Goal: Task Accomplishment & Management: Complete application form

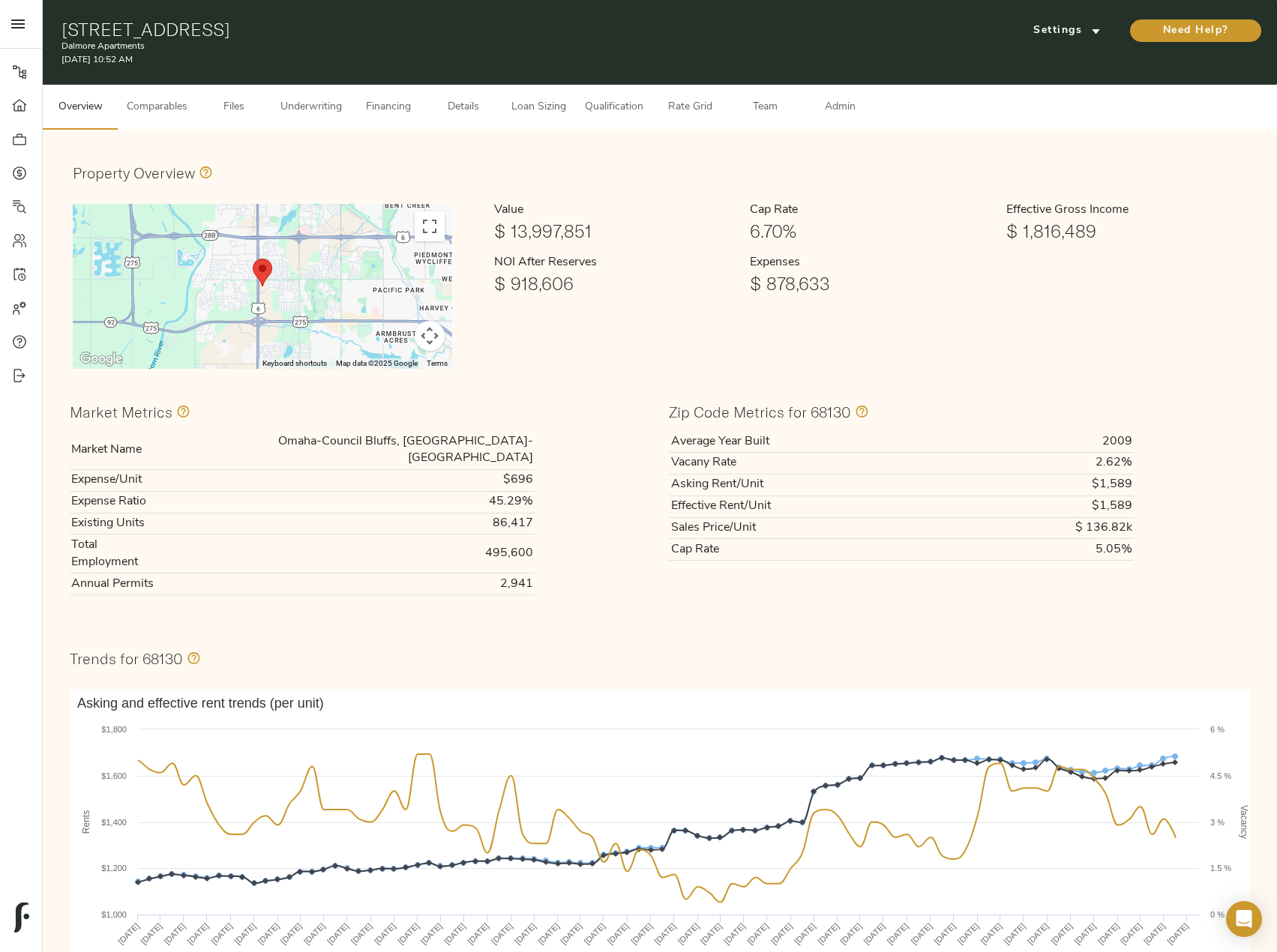
click at [172, 97] on button "Comparables" at bounding box center [157, 107] width 79 height 45
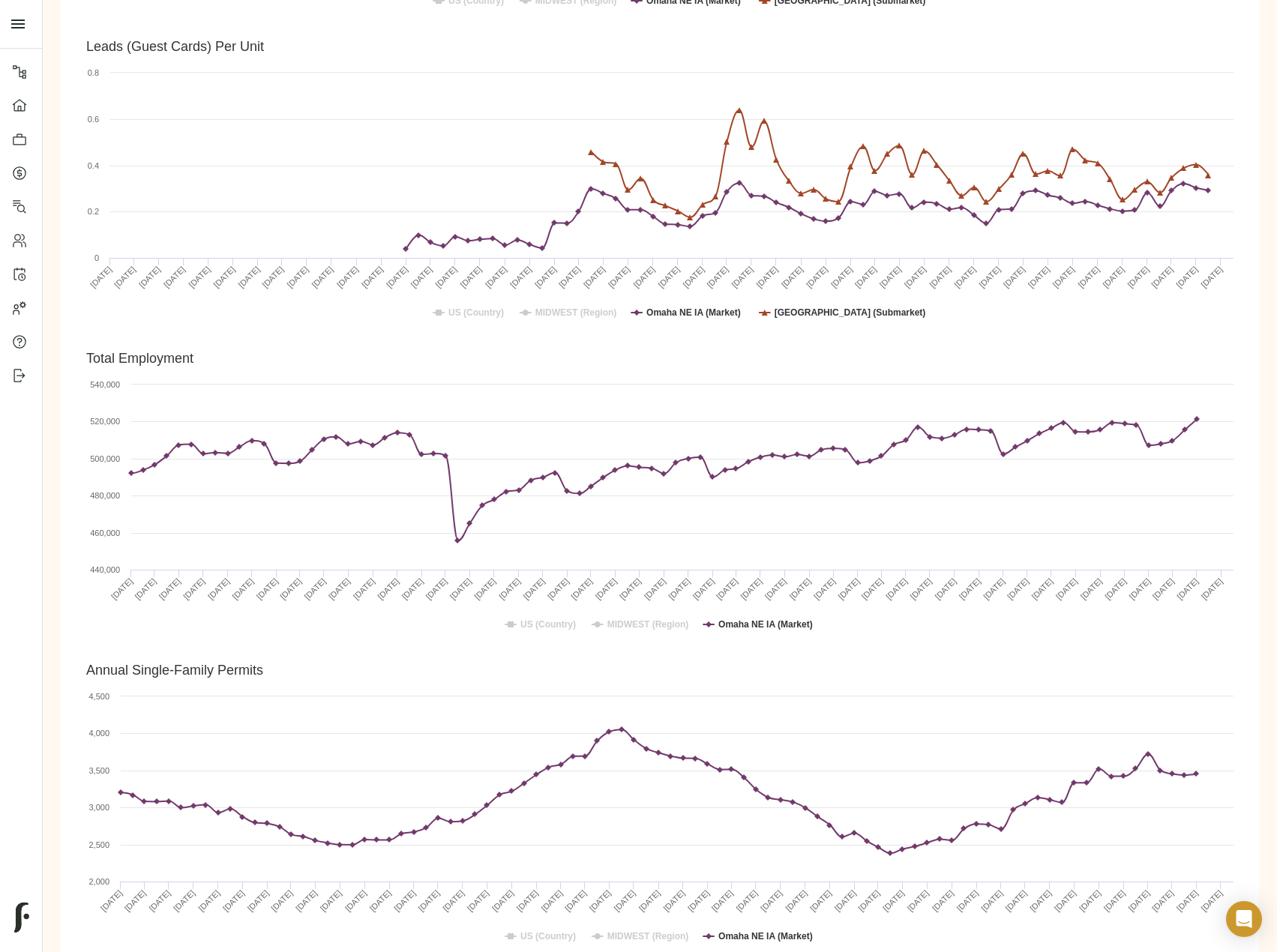
scroll to position [3141, 0]
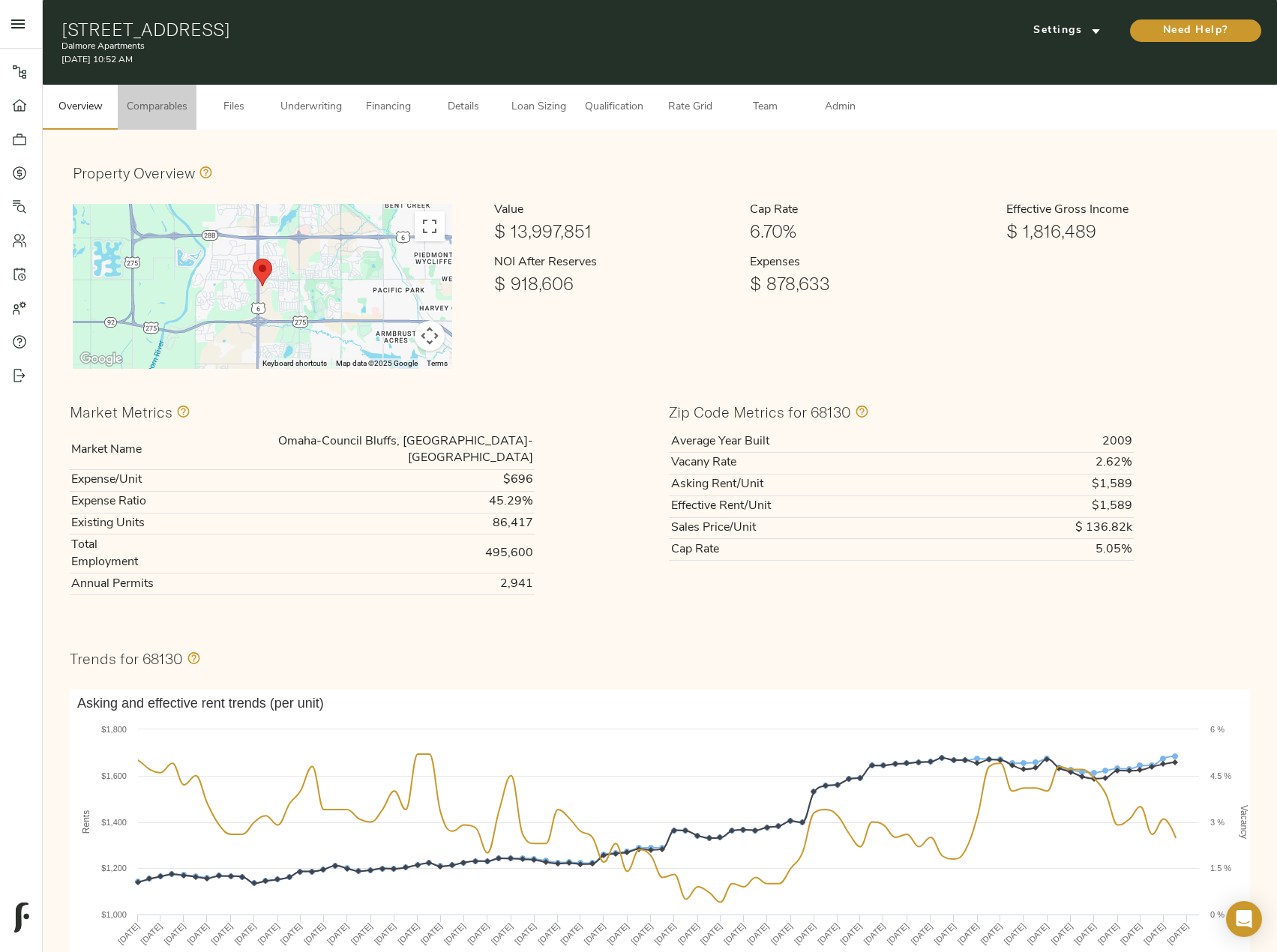
drag, startPoint x: 183, startPoint y: 93, endPoint x: 205, endPoint y: 121, distance: 35.6
click at [183, 93] on button "Comparables" at bounding box center [157, 107] width 79 height 45
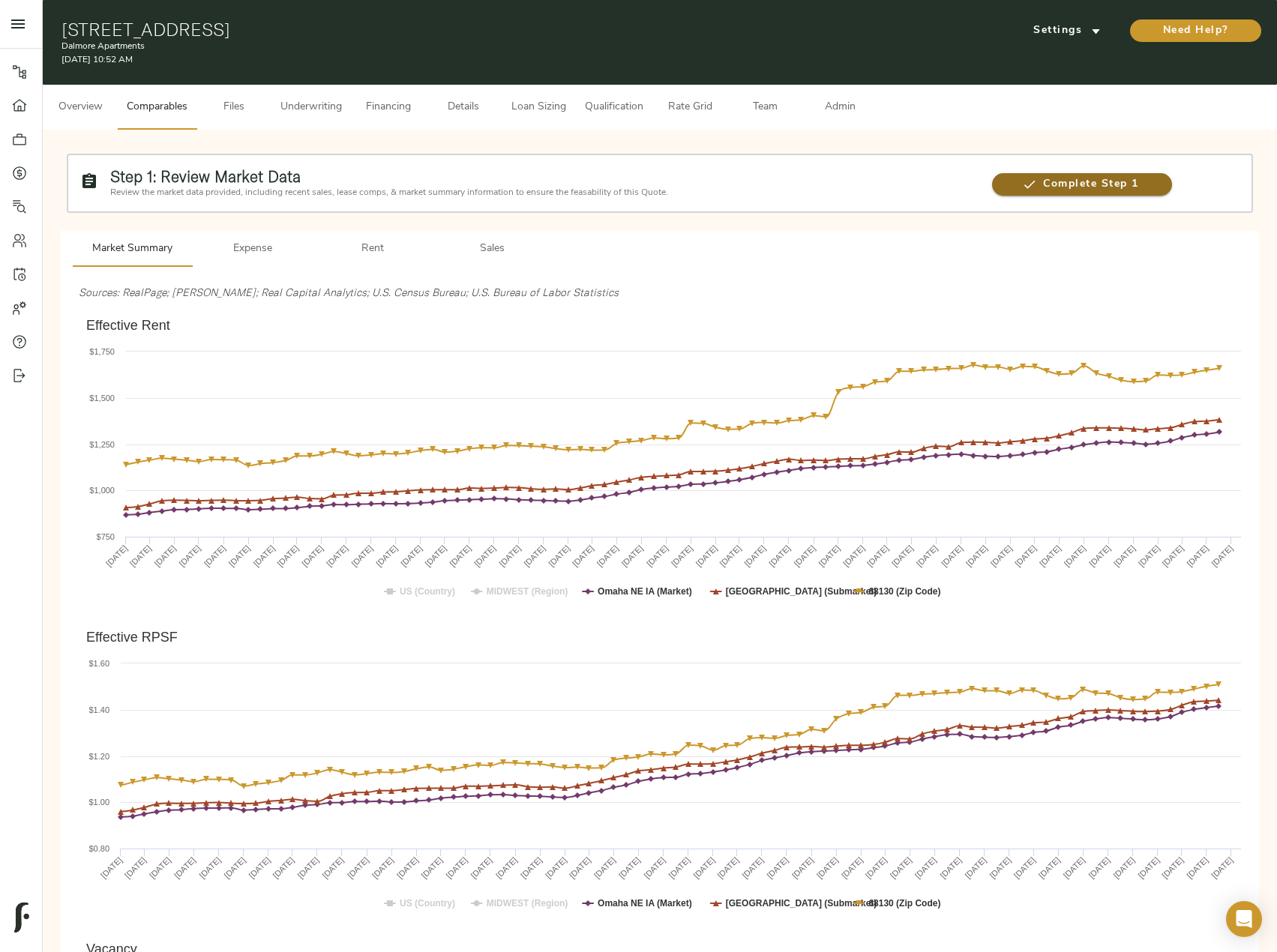
click at [1119, 188] on span "Complete Step 1" at bounding box center [1082, 185] width 179 height 19
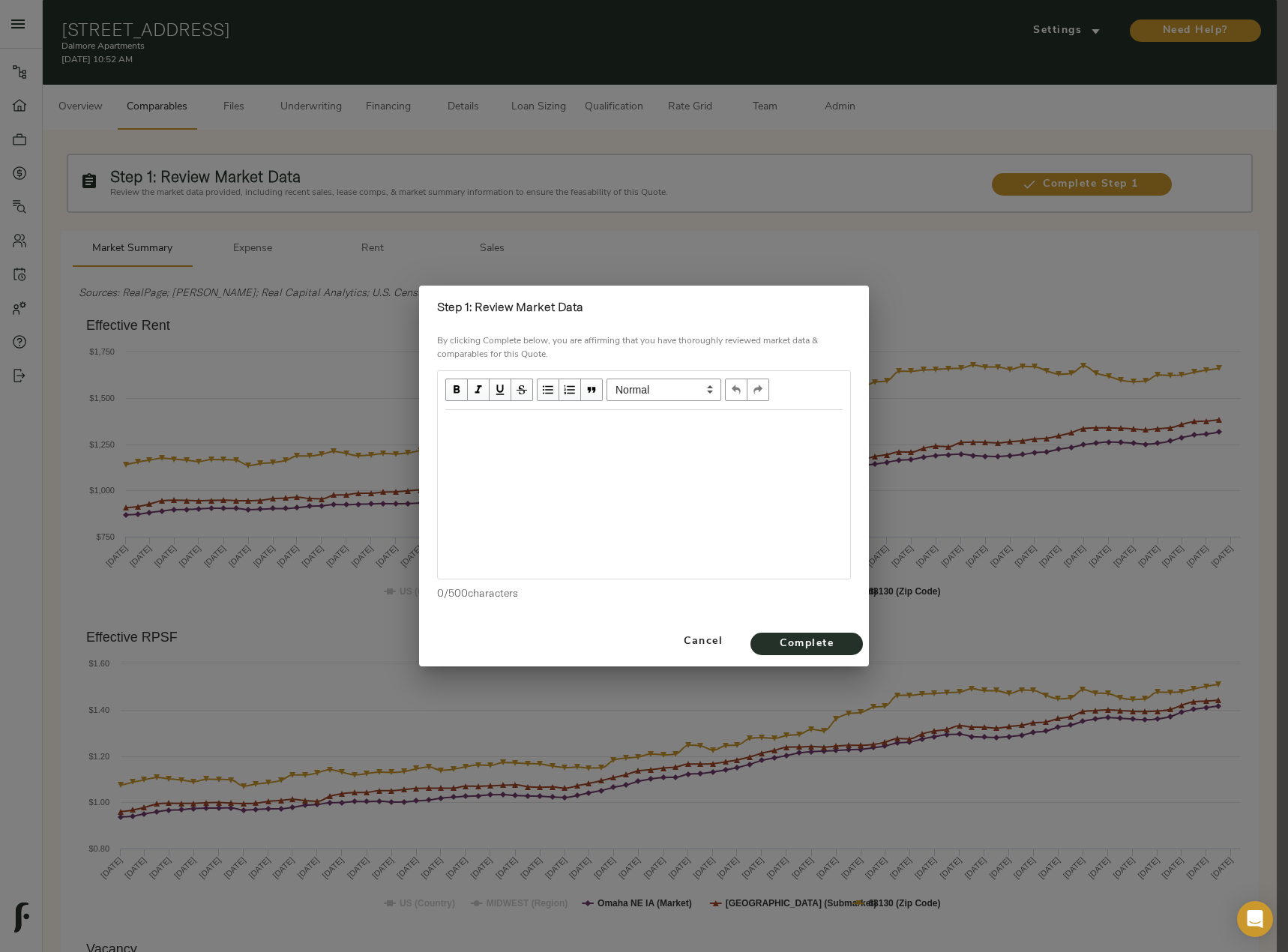
click at [634, 429] on div "Edit text" at bounding box center [644, 426] width 398 height 17
click at [586, 427] on div "Rents trending upwards -" at bounding box center [644, 426] width 398 height 17
click at [498, 455] on div "Edit text" at bounding box center [644, 454] width 398 height 17
click at [592, 452] on div "Vacancy decreasing -" at bounding box center [644, 454] width 398 height 17
click at [650, 453] on div "Vacancy decreasing - Submarket at" at bounding box center [644, 454] width 398 height 17
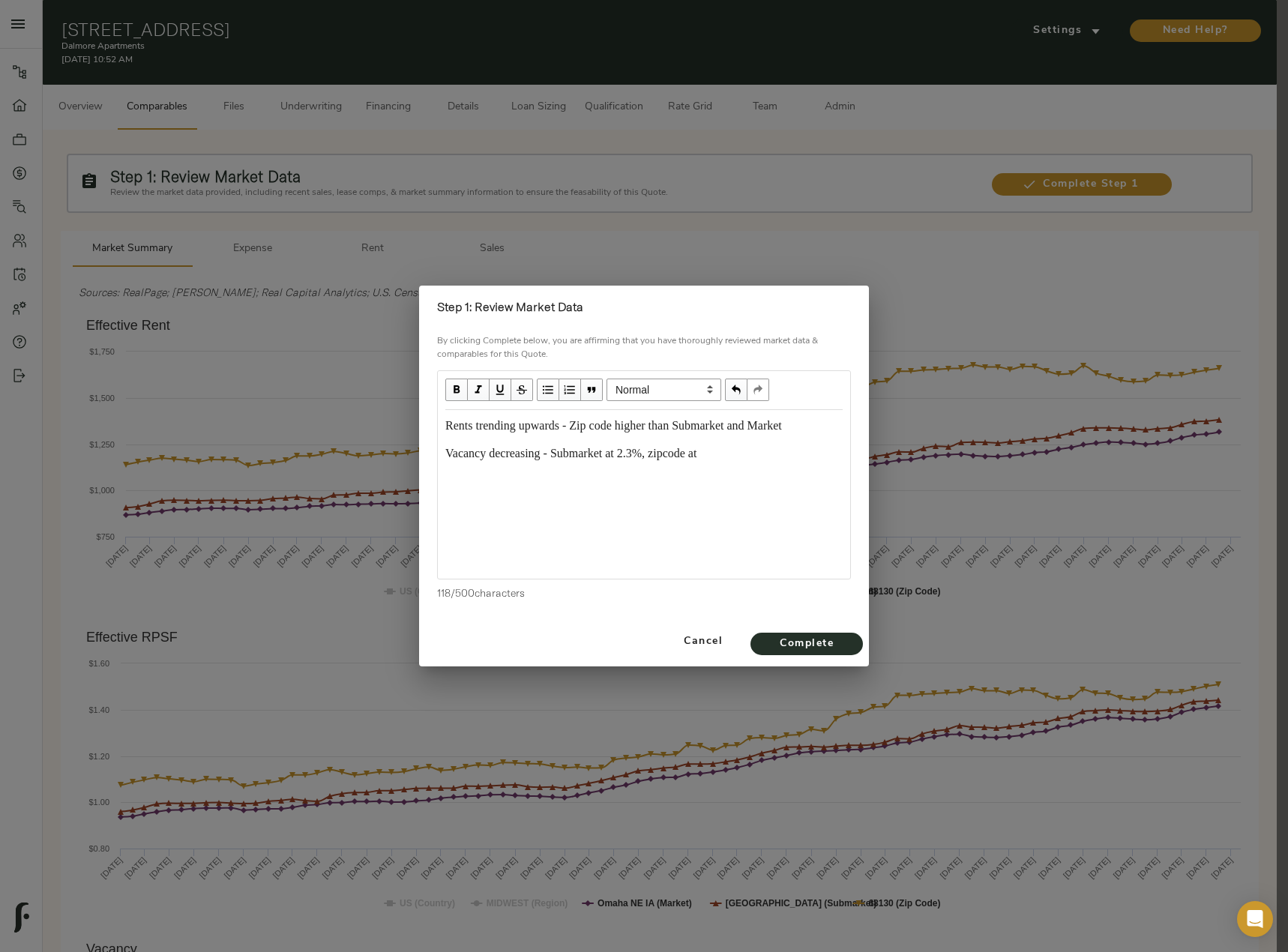
click at [726, 448] on div "Vacancy decreasing - Submarket at 2.3%, zipcode at" at bounding box center [644, 454] width 398 height 17
click at [813, 649] on span "Complete" at bounding box center [807, 644] width 83 height 19
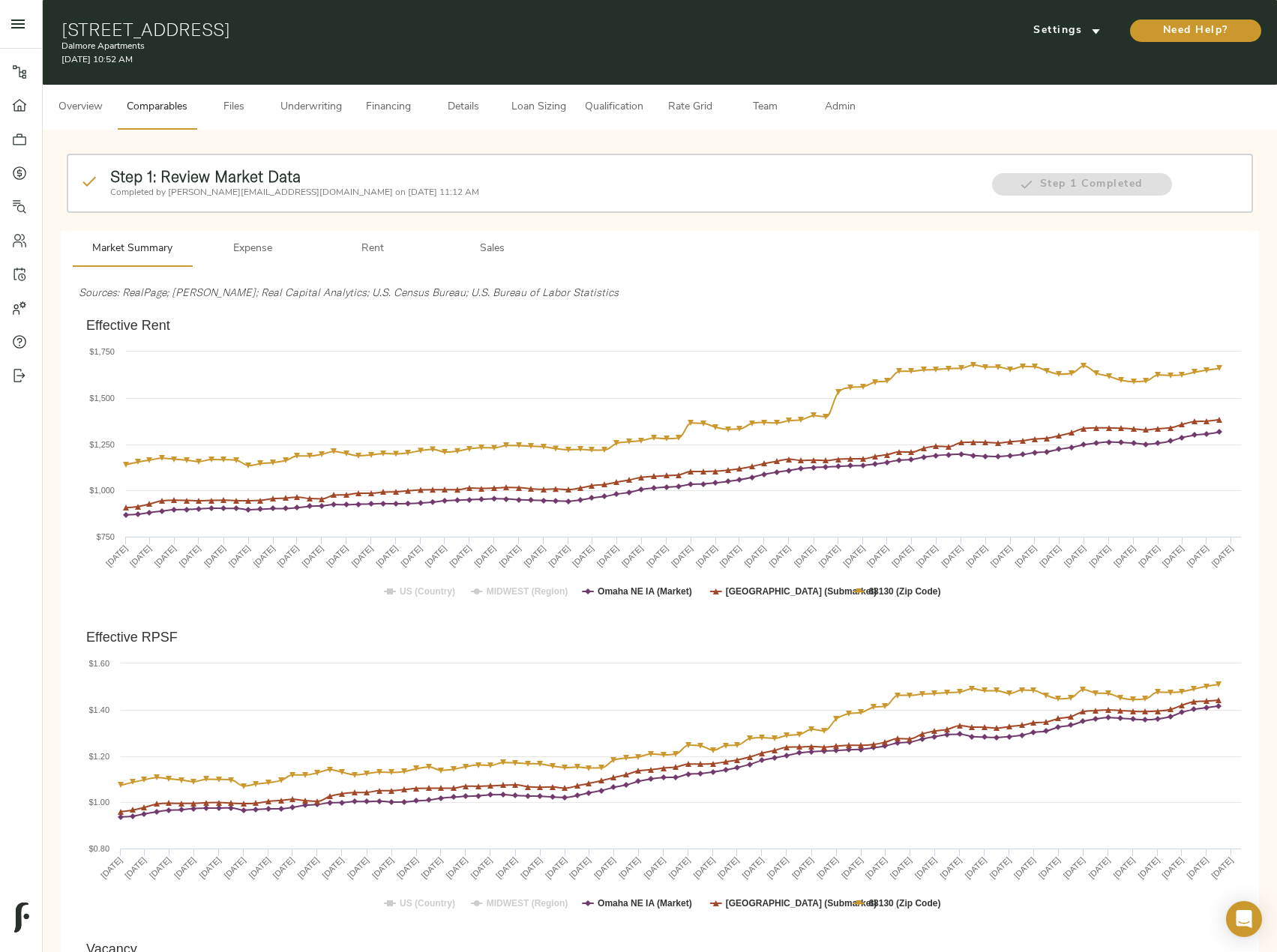
click at [243, 107] on span "Files" at bounding box center [234, 108] width 57 height 19
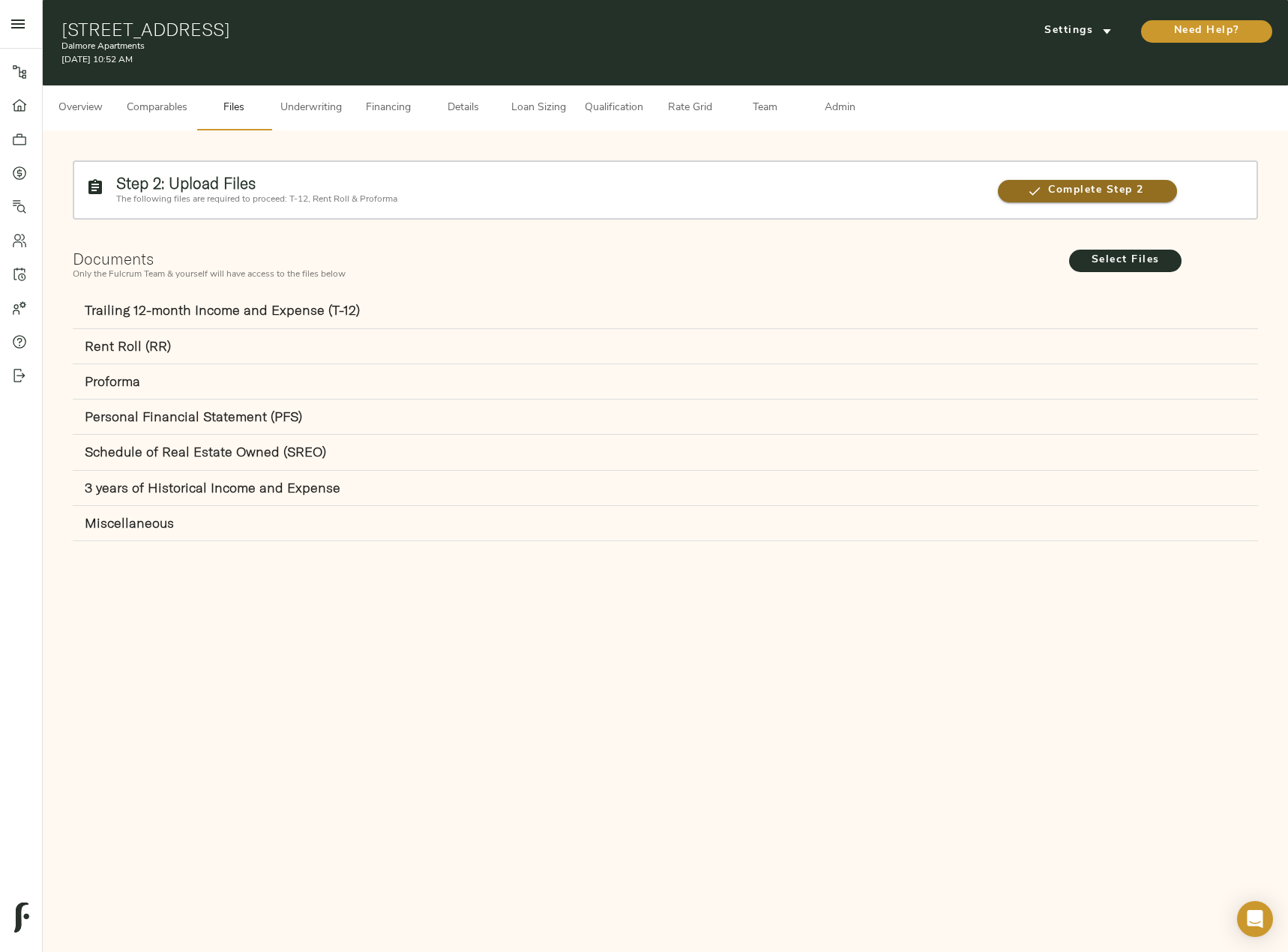
click at [1122, 189] on span "Complete Step 2" at bounding box center [1088, 191] width 179 height 19
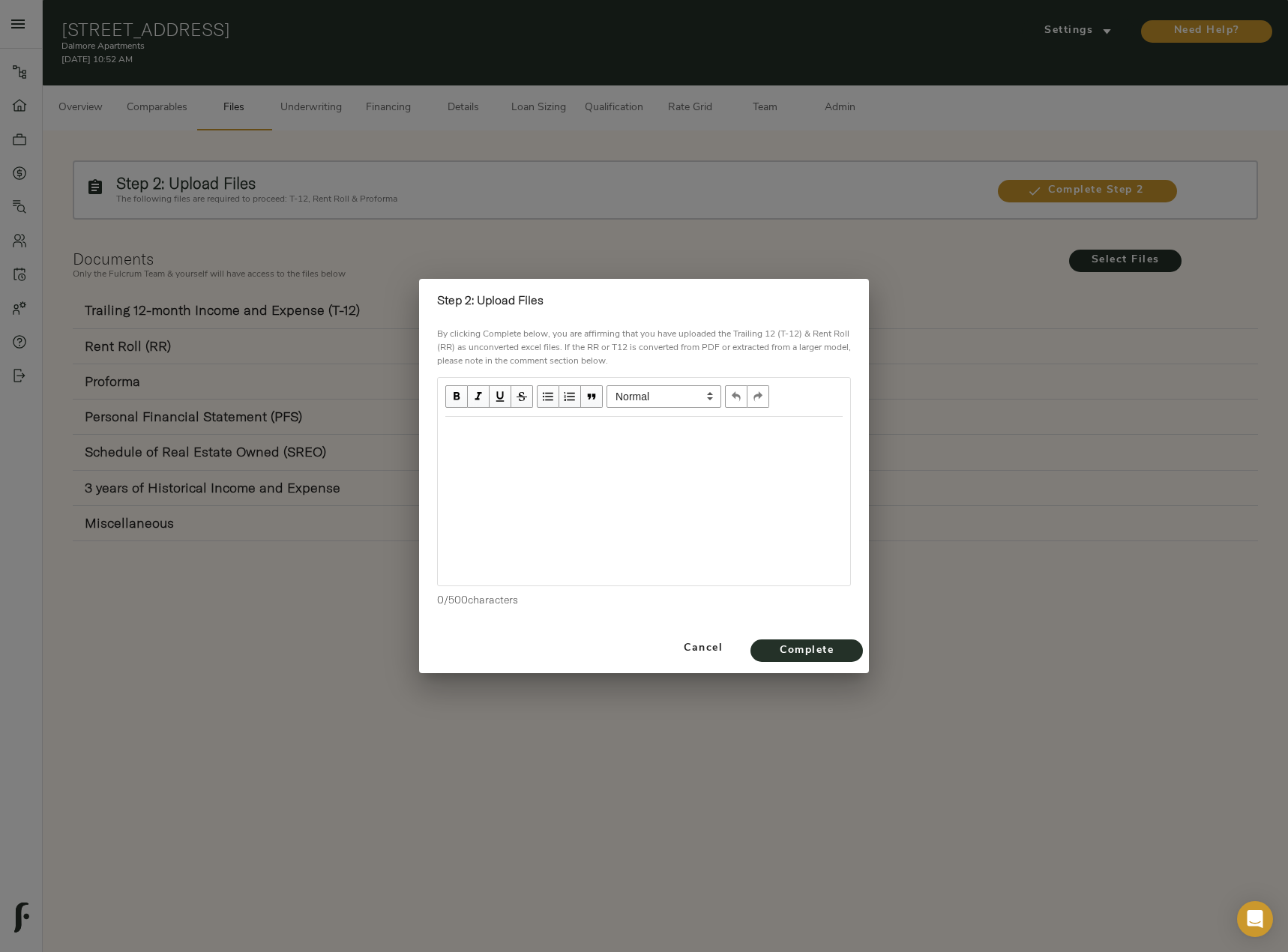
click at [500, 432] on div "Edit text" at bounding box center [644, 433] width 398 height 17
click at [832, 656] on span "Complete" at bounding box center [807, 651] width 83 height 19
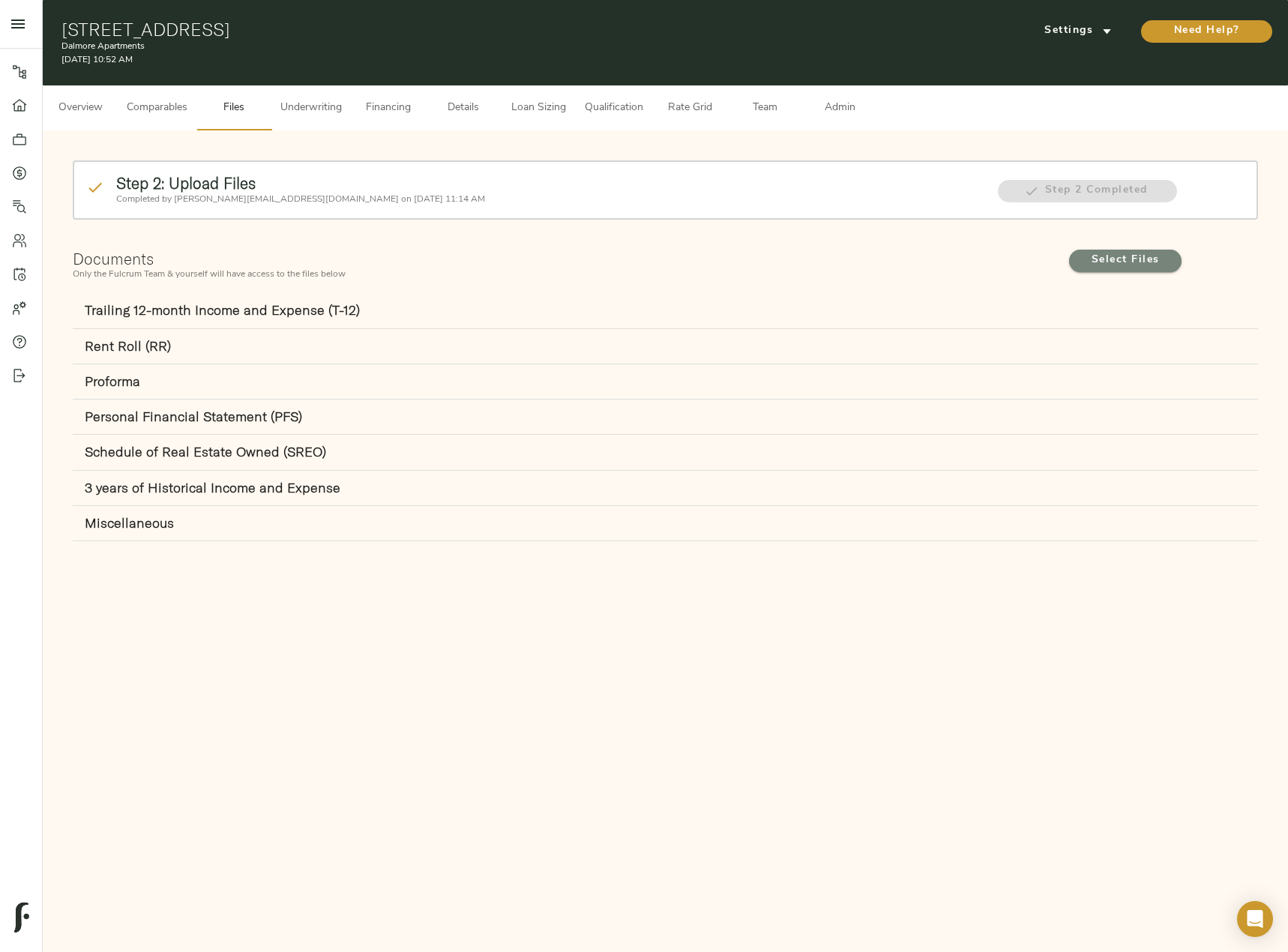
click at [1143, 269] on span "Select Files" at bounding box center [1125, 261] width 83 height 19
click at [0, 0] on input "Select Files" at bounding box center [0, 0] width 0 height 0
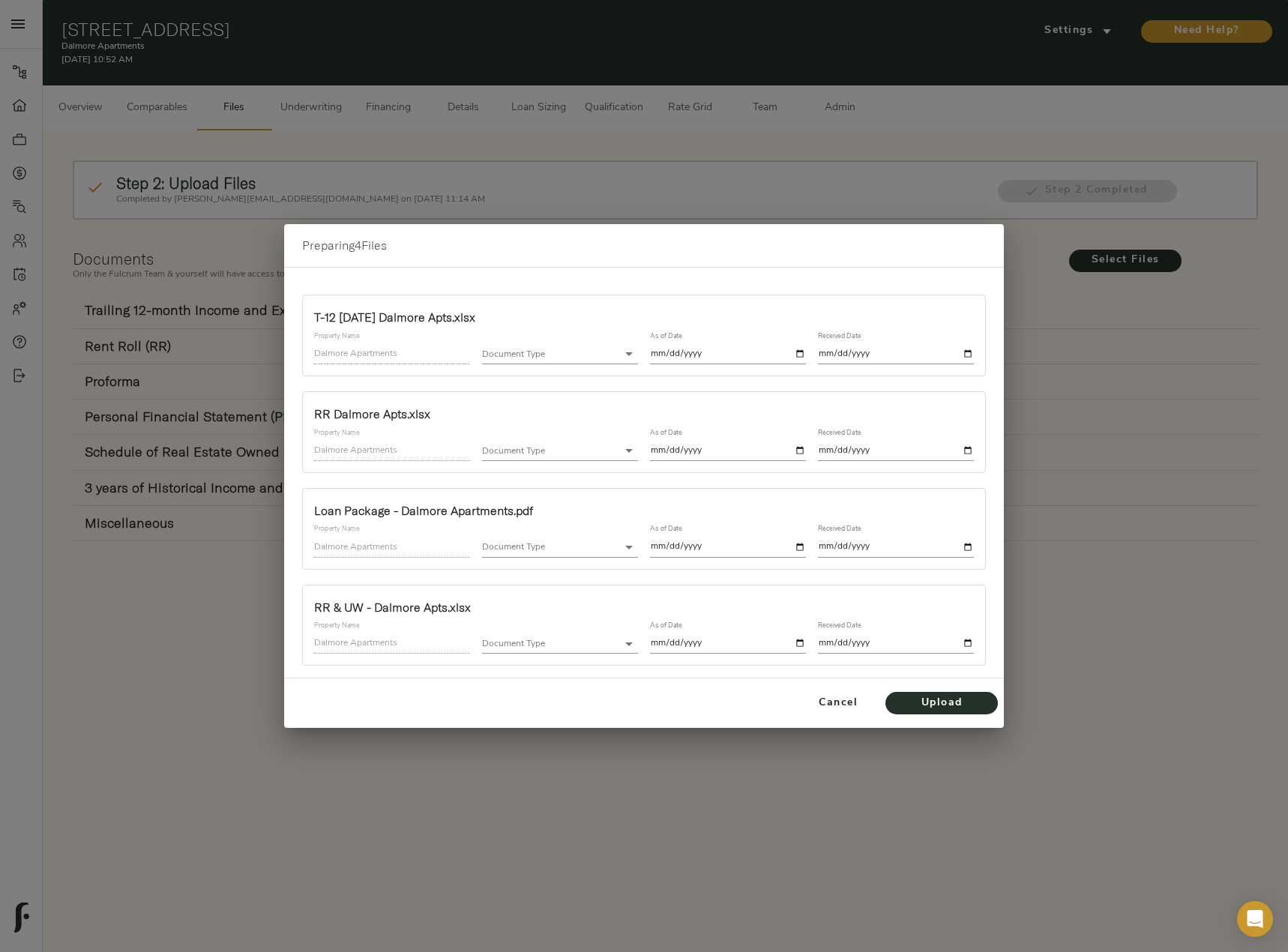
click at [525, 352] on body "Dalmore Apartments - 1303 S 203rd St, Omaha, NE 68130 Pipeline Dashboard Portfo…" at bounding box center [644, 493] width 1288 height 986
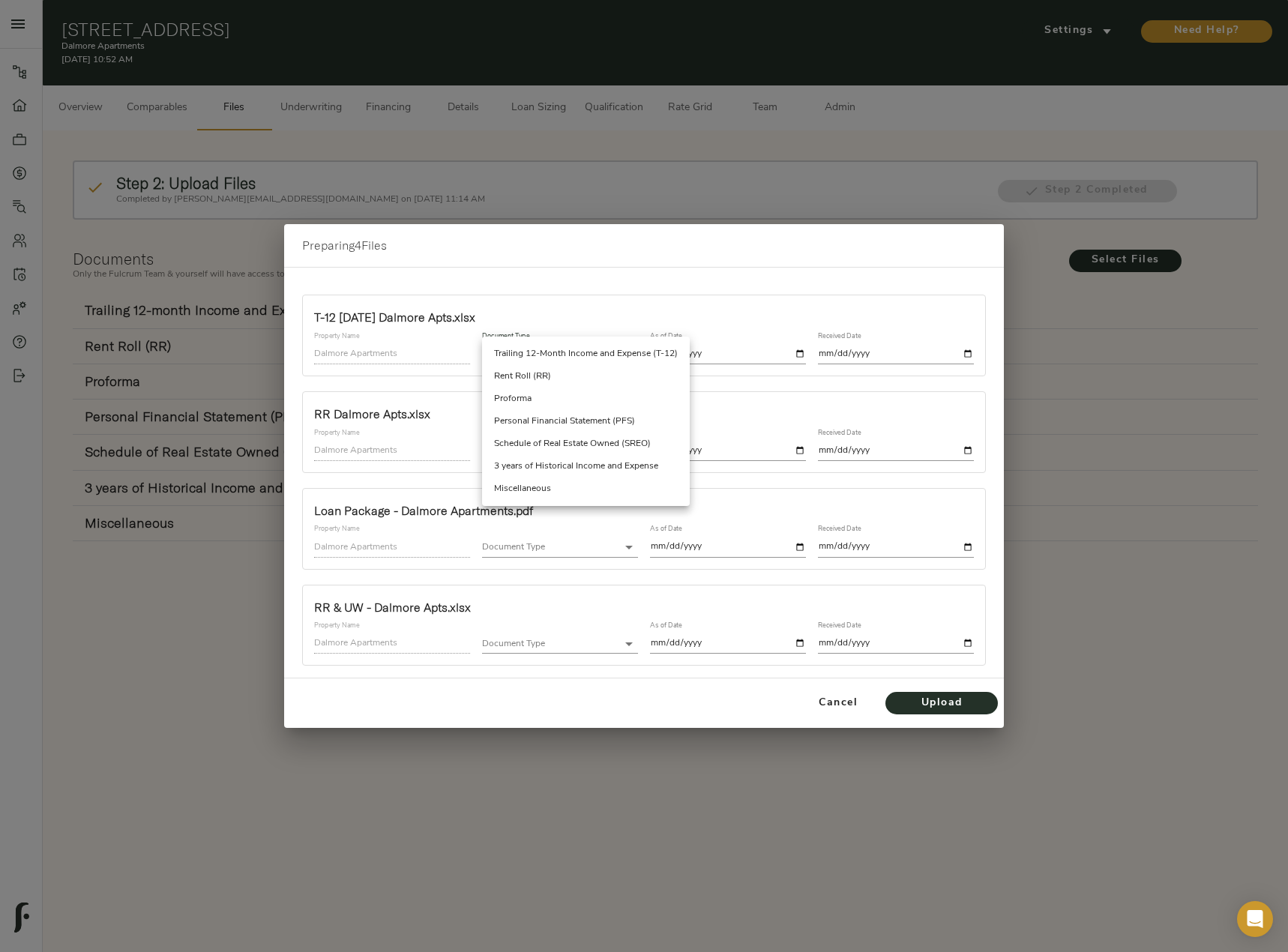
click at [561, 355] on li "Trailing 12-Month Income and Expense (T-12)" at bounding box center [586, 354] width 208 height 23
type input "trailing_twelve"
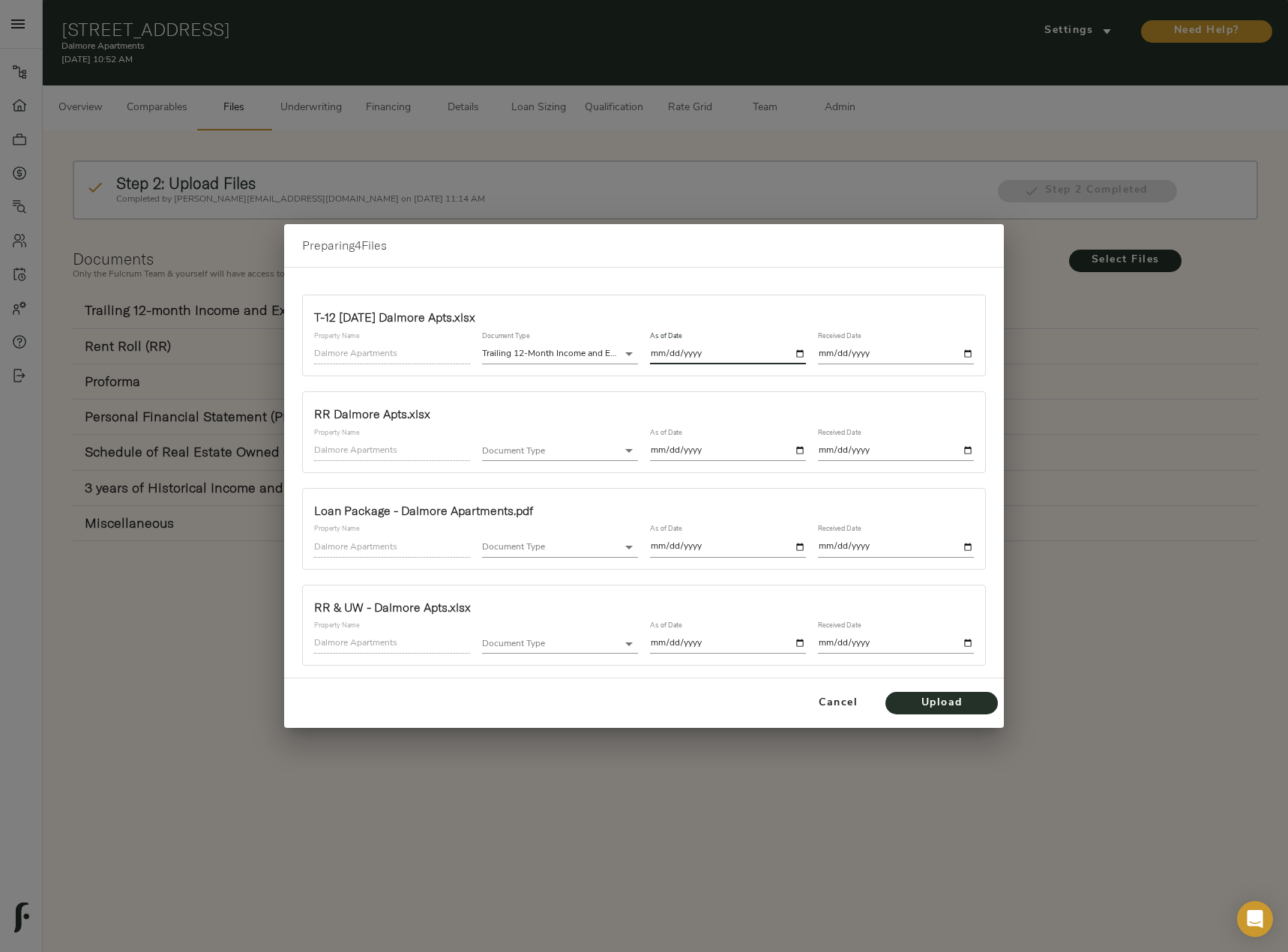
click at [800, 353] on input "date" at bounding box center [728, 354] width 156 height 20
type input "2025-08-31"
click at [968, 351] on input "date" at bounding box center [896, 354] width 156 height 20
type input "2025-10-14"
click at [536, 449] on body "Dalmore Apartments - 1303 S 203rd St, Omaha, NE 68130 Pipeline Dashboard Portfo…" at bounding box center [644, 493] width 1288 height 986
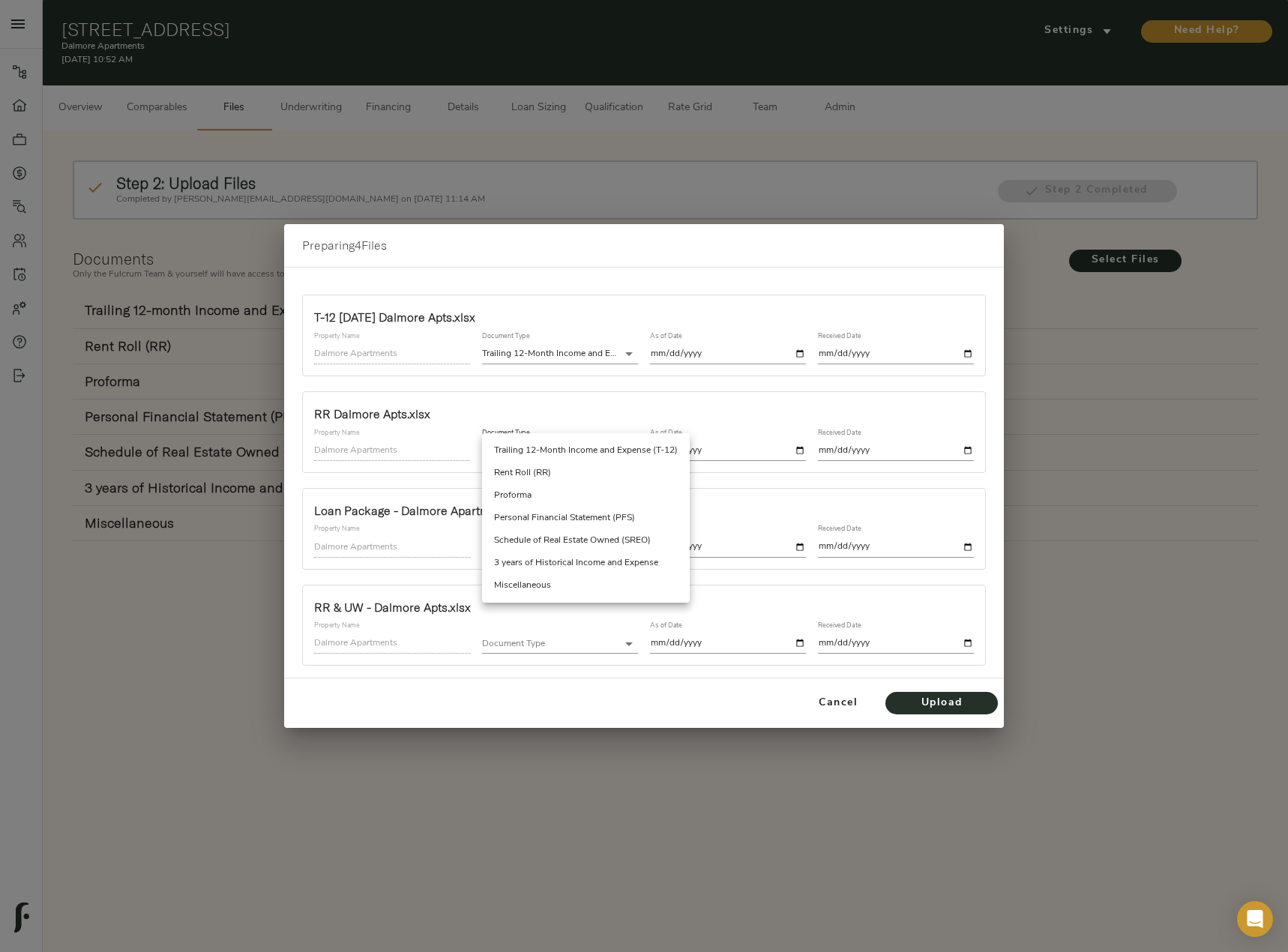
click at [545, 466] on li "Rent Roll (RR)" at bounding box center [586, 474] width 208 height 23
type input "rent_roll"
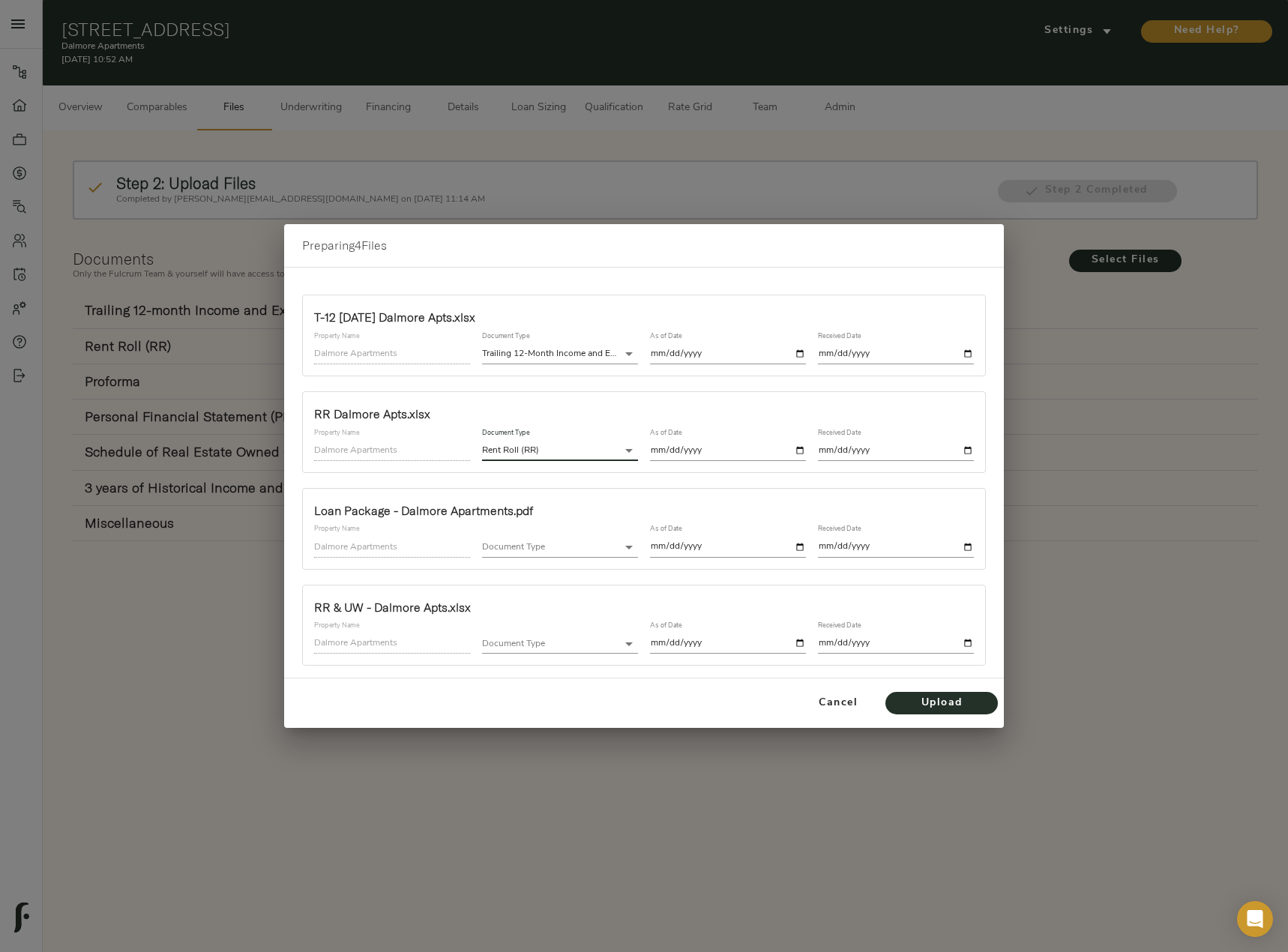
click at [807, 451] on div "As of Date" at bounding box center [728, 445] width 168 height 44
click at [798, 451] on input "date" at bounding box center [728, 451] width 156 height 20
type input "2025-08-29"
click at [960, 443] on input "date" at bounding box center [896, 451] width 156 height 20
click at [971, 450] on input "date" at bounding box center [896, 451] width 156 height 20
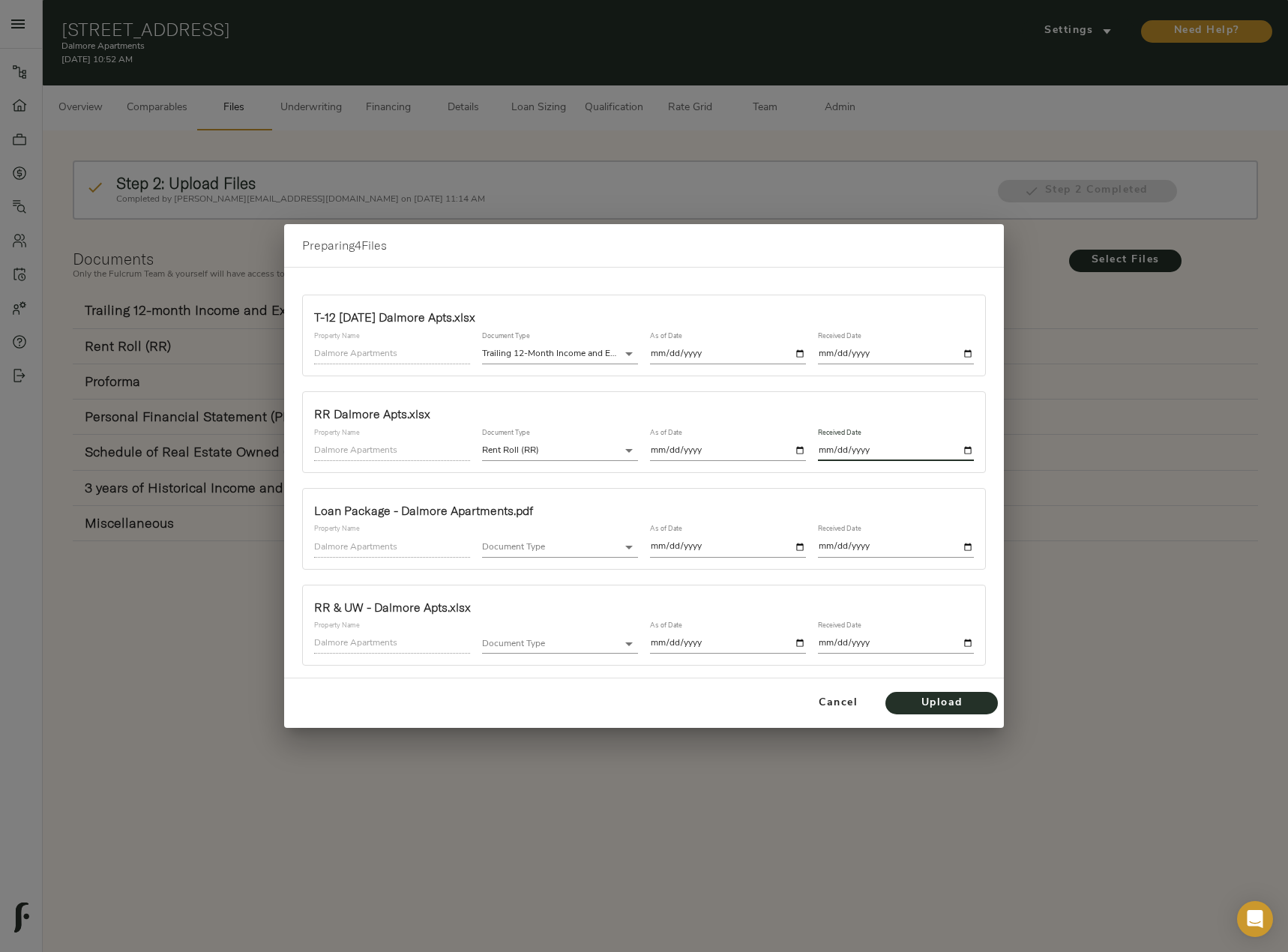
type input "2025-10-14"
click at [635, 550] on body "Dalmore Apartments - 1303 S 203rd St, Omaha, NE 68130 Pipeline Dashboard Portfo…" at bounding box center [644, 493] width 1288 height 986
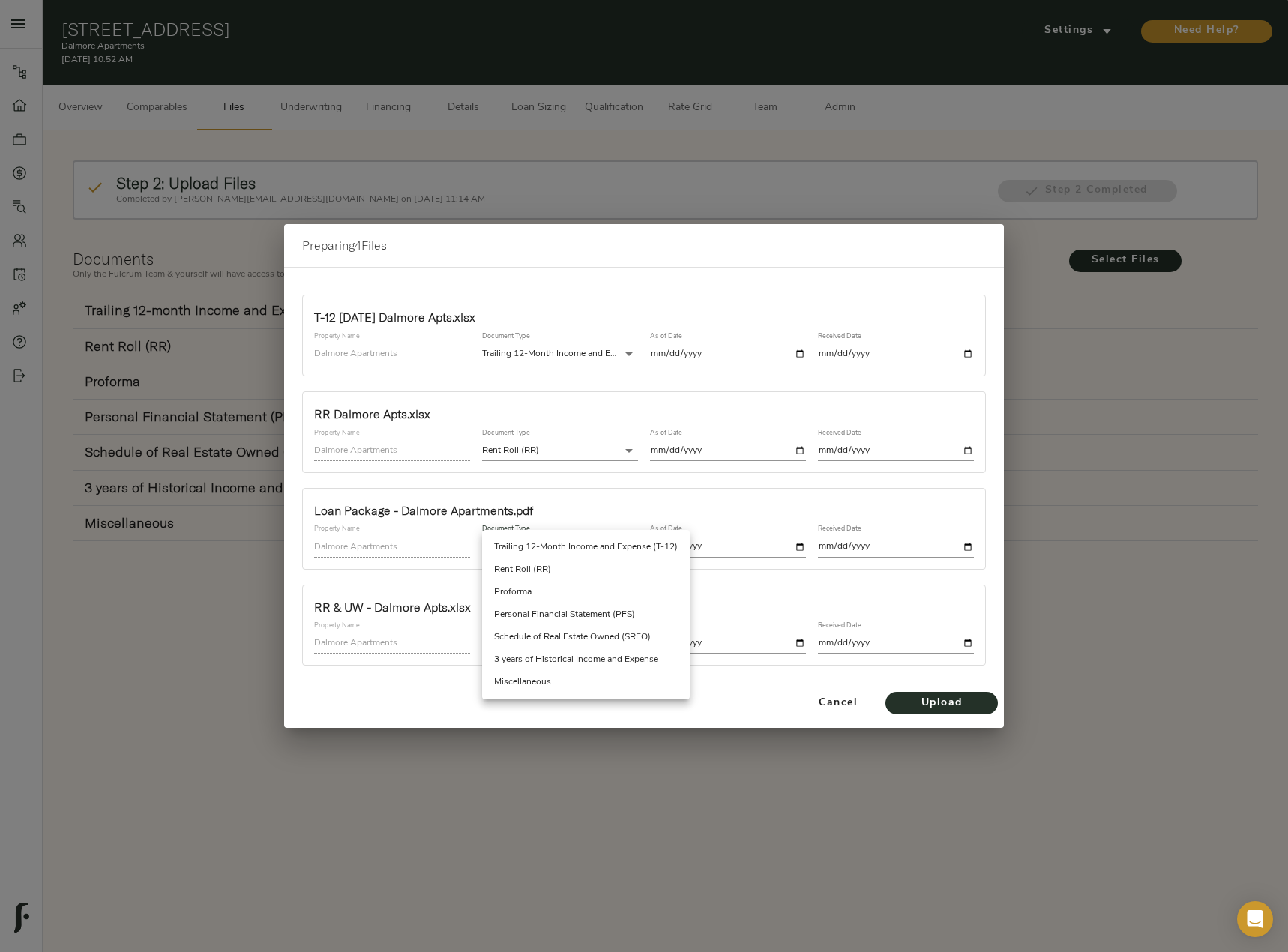
click at [559, 685] on li "Miscellaneous" at bounding box center [586, 682] width 208 height 23
type input "miscellaneous"
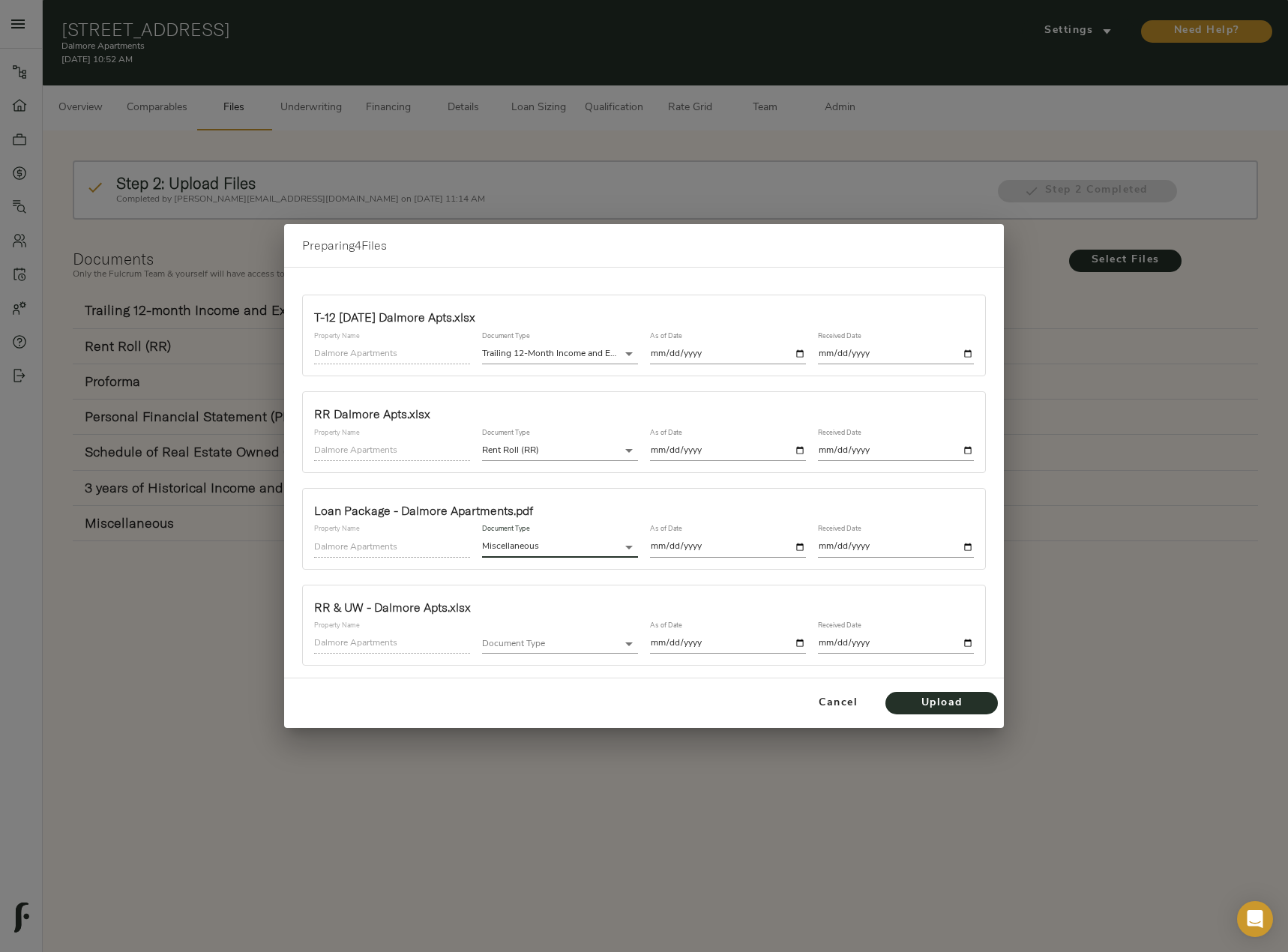
click at [800, 546] on input "date" at bounding box center [728, 546] width 156 height 20
type input "2025-10-14"
click at [965, 546] on input "date" at bounding box center [896, 546] width 156 height 20
type input "2025-10-14"
click at [511, 638] on body "Dalmore Apartments - 1303 S 203rd St, Omaha, NE 68130 Pipeline Dashboard Portfo…" at bounding box center [644, 493] width 1288 height 986
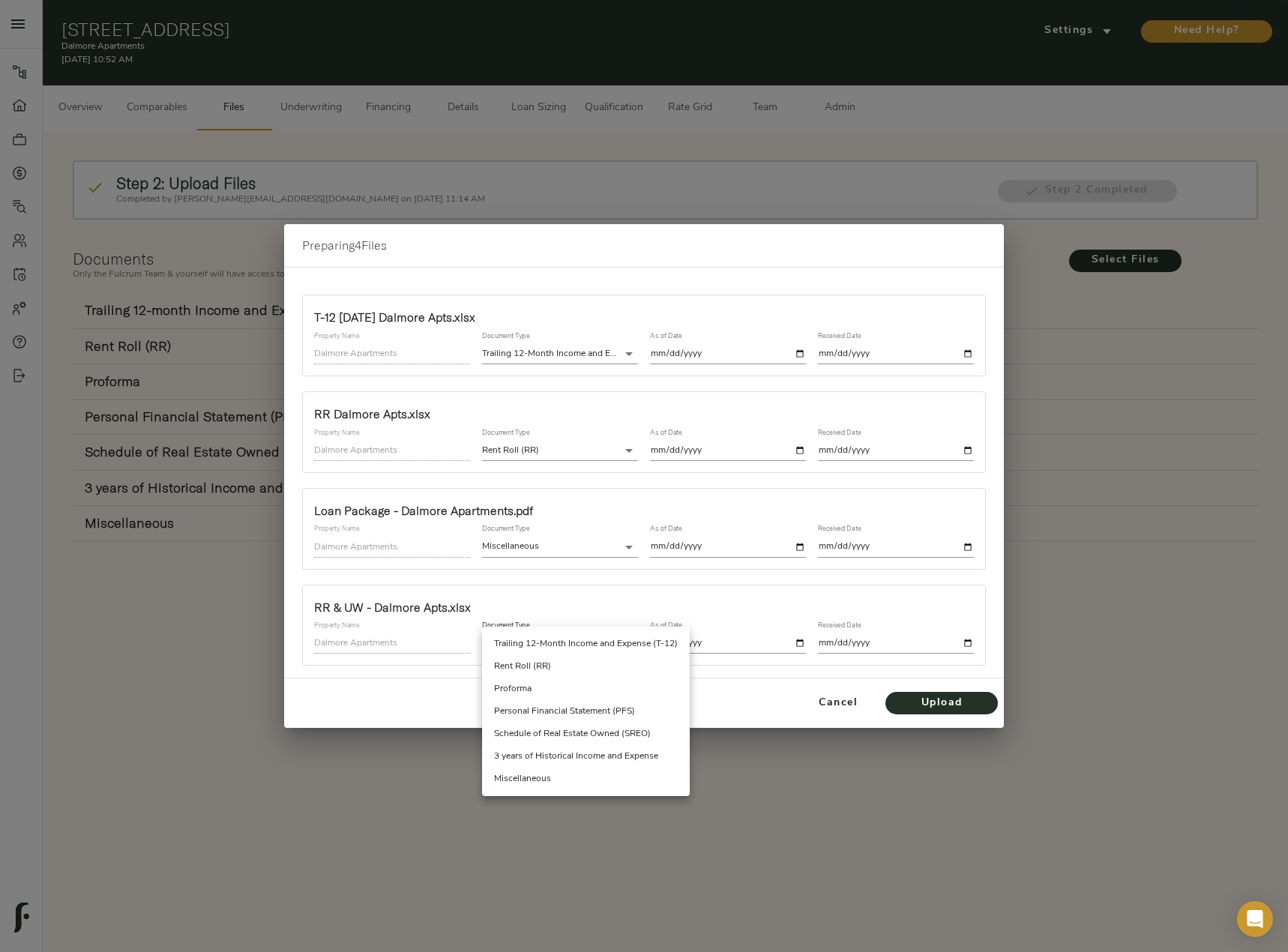
click at [562, 775] on li "Miscellaneous" at bounding box center [586, 780] width 208 height 23
type input "miscellaneous"
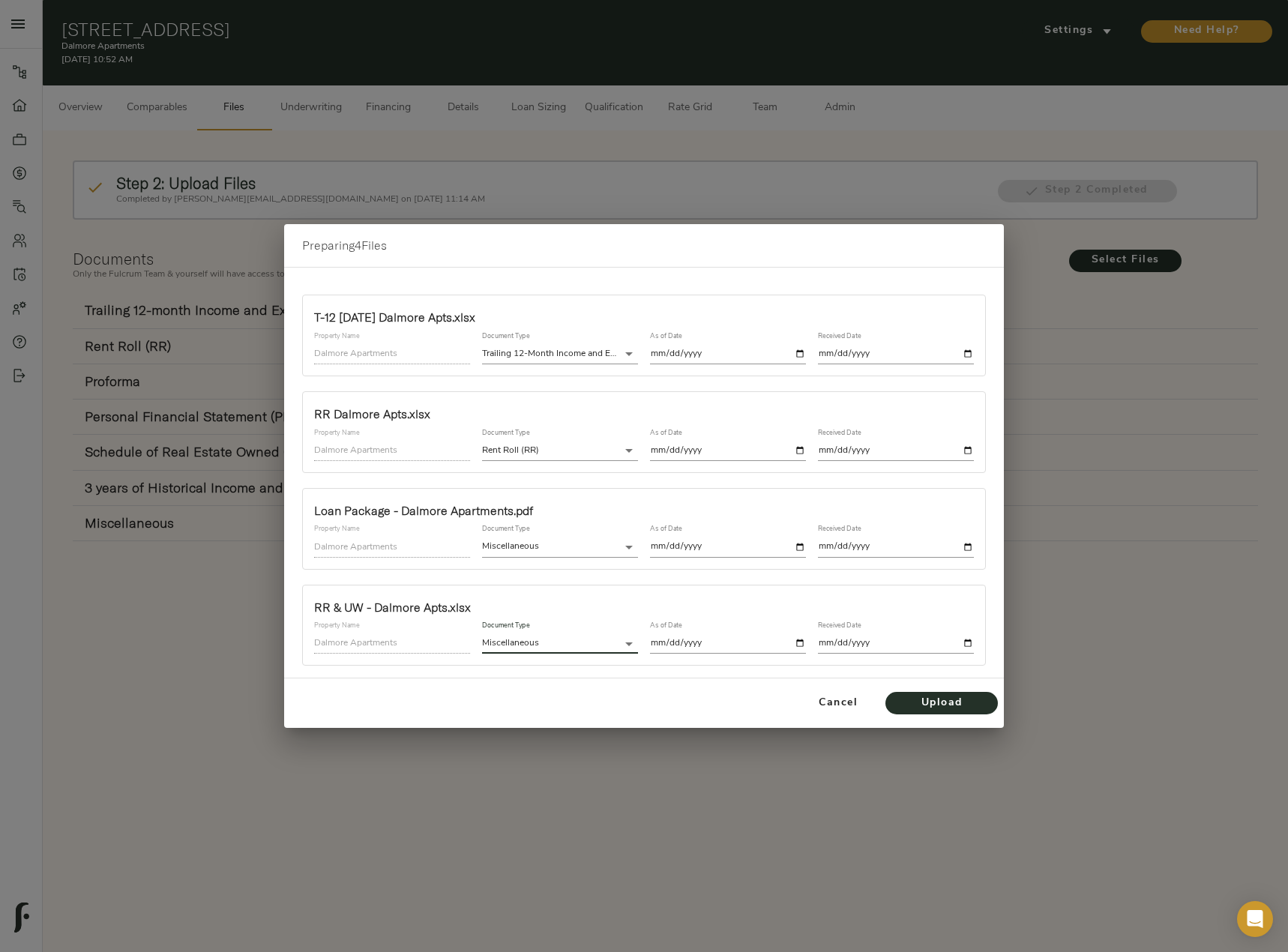
click at [796, 643] on input "date" at bounding box center [728, 643] width 156 height 20
type input "2025-10-14"
click at [966, 645] on input "date" at bounding box center [896, 643] width 156 height 20
type input "2025-10-14"
click at [923, 704] on span "Upload" at bounding box center [942, 703] width 83 height 19
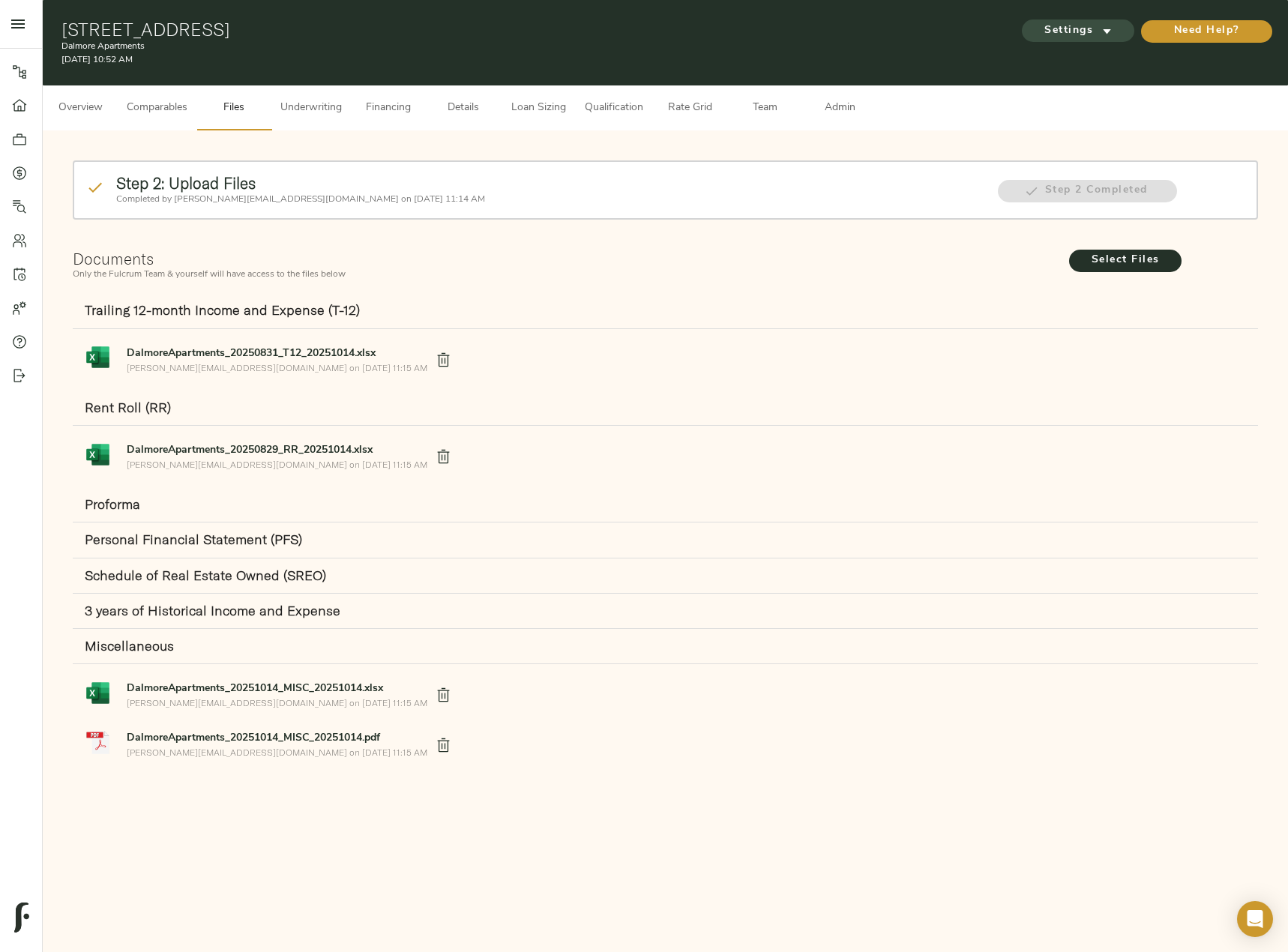
click at [1092, 28] on span "Settings" at bounding box center [1078, 31] width 83 height 19
click at [1087, 72] on li "Underwriting Template" at bounding box center [1077, 63] width 146 height 29
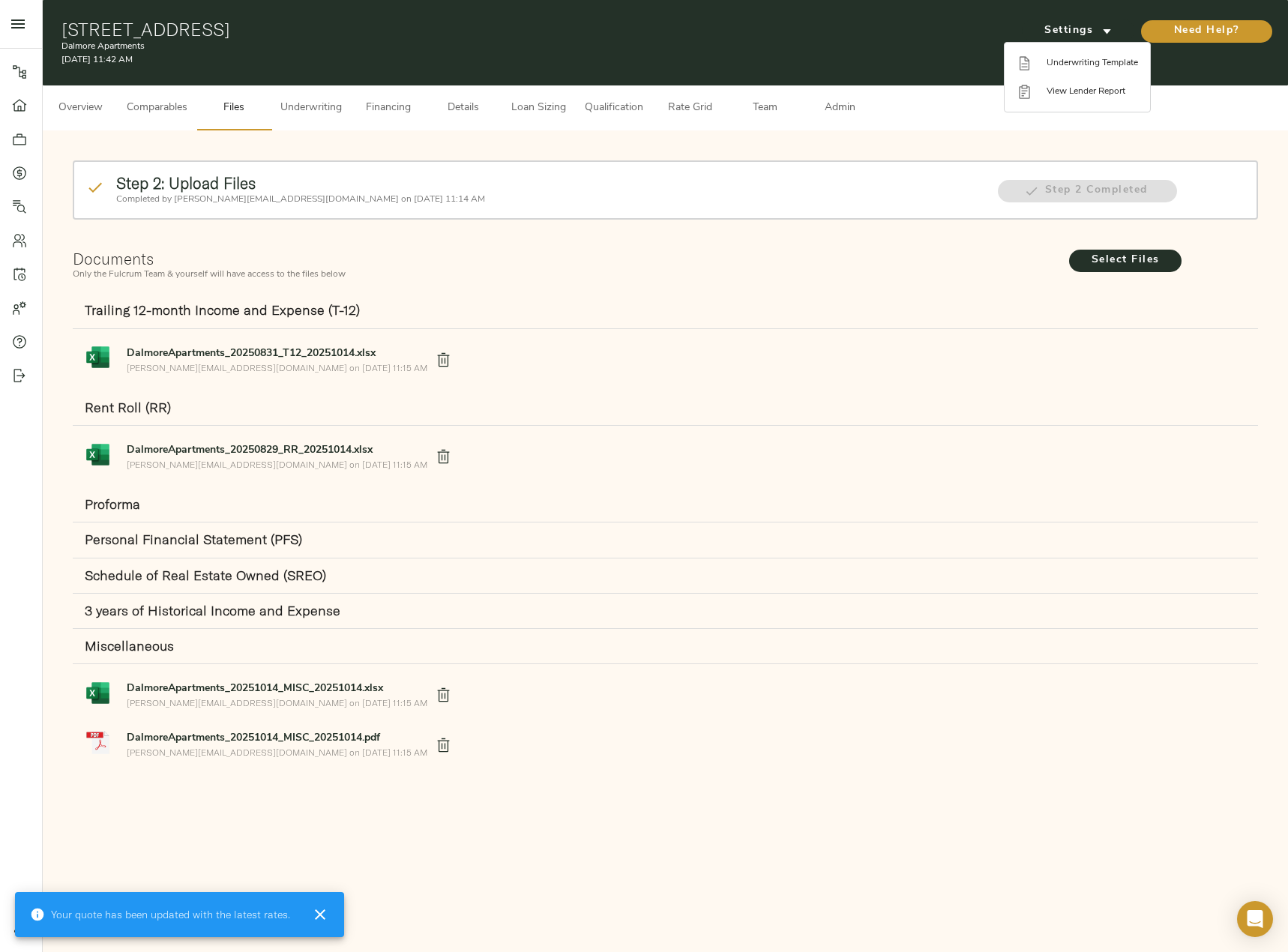
click at [320, 118] on div at bounding box center [644, 476] width 1288 height 952
click at [321, 114] on span "Underwriting" at bounding box center [311, 109] width 62 height 19
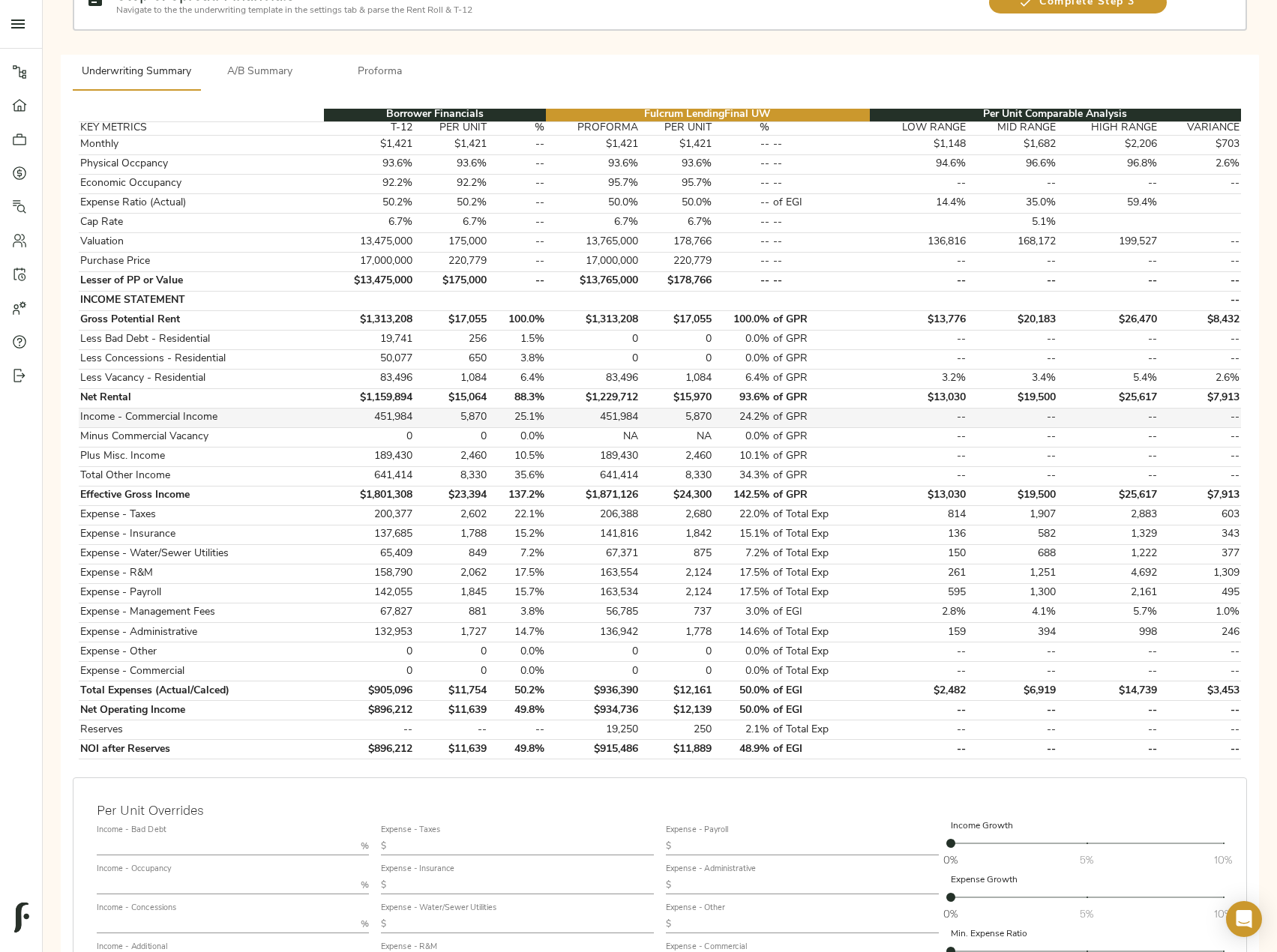
scroll to position [225, 0]
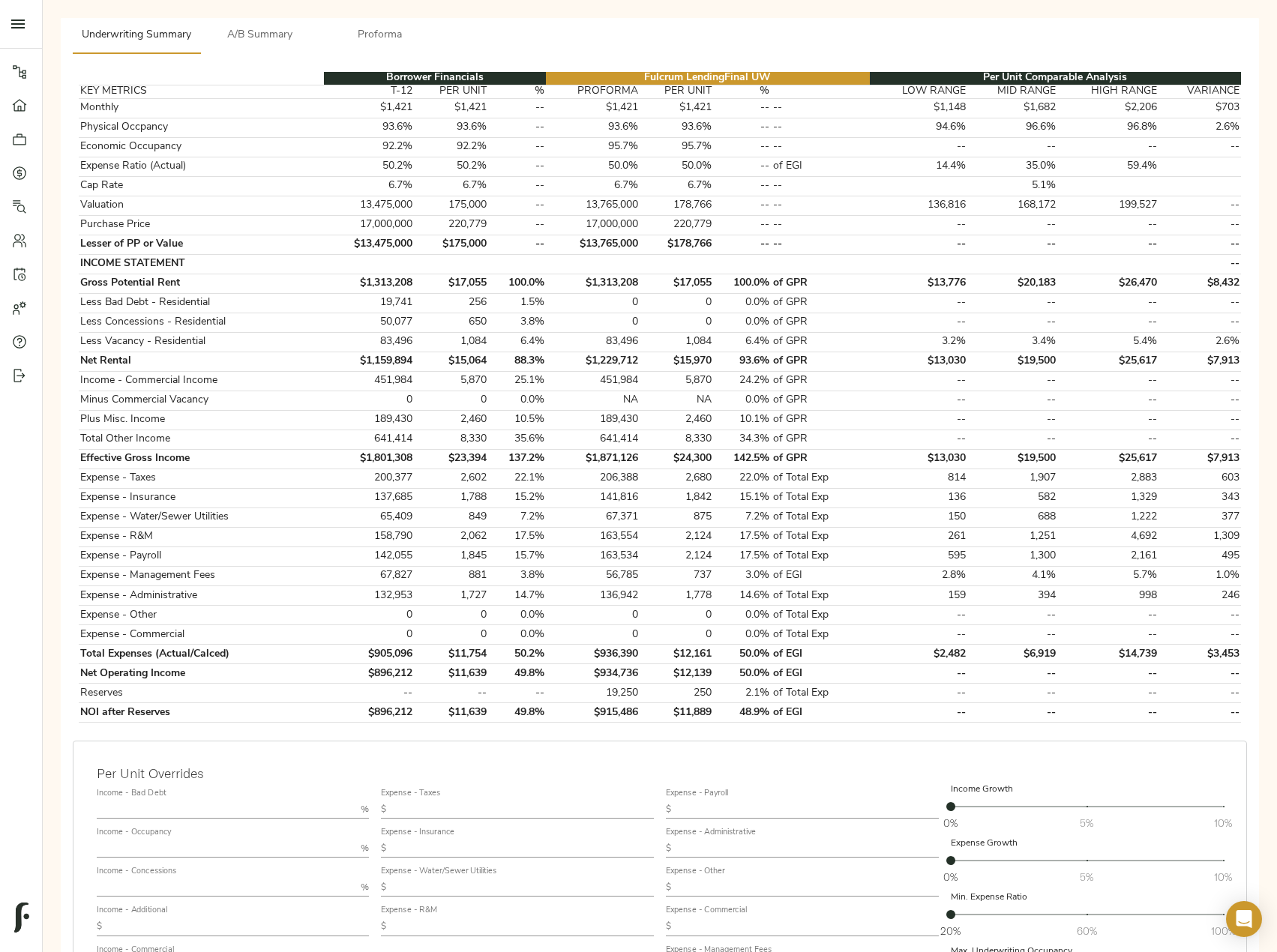
click at [252, 810] on input "text" at bounding box center [225, 809] width 258 height 18
type input "1.5"
click at [164, 880] on input "text" at bounding box center [225, 887] width 258 height 18
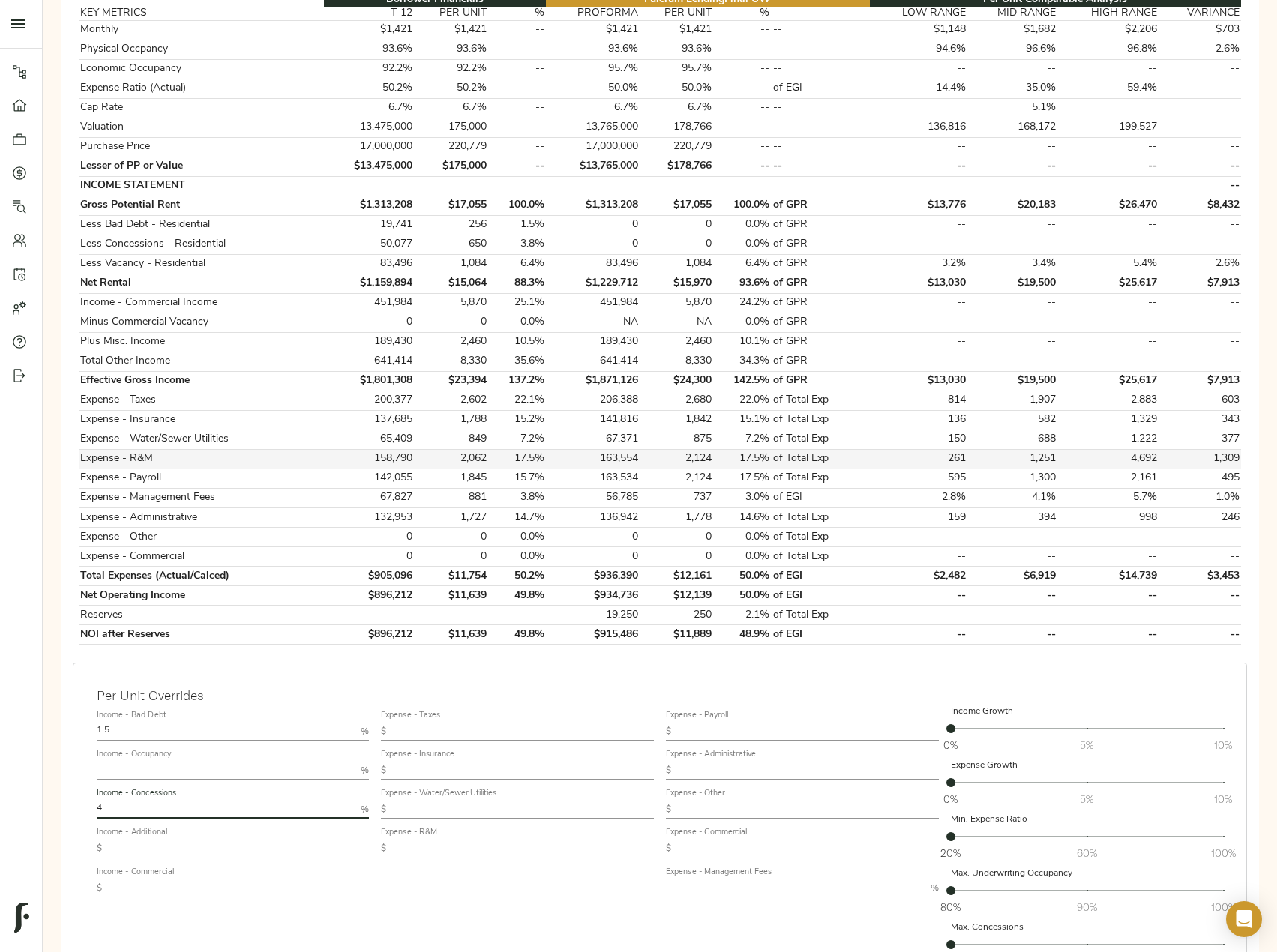
scroll to position [375, 0]
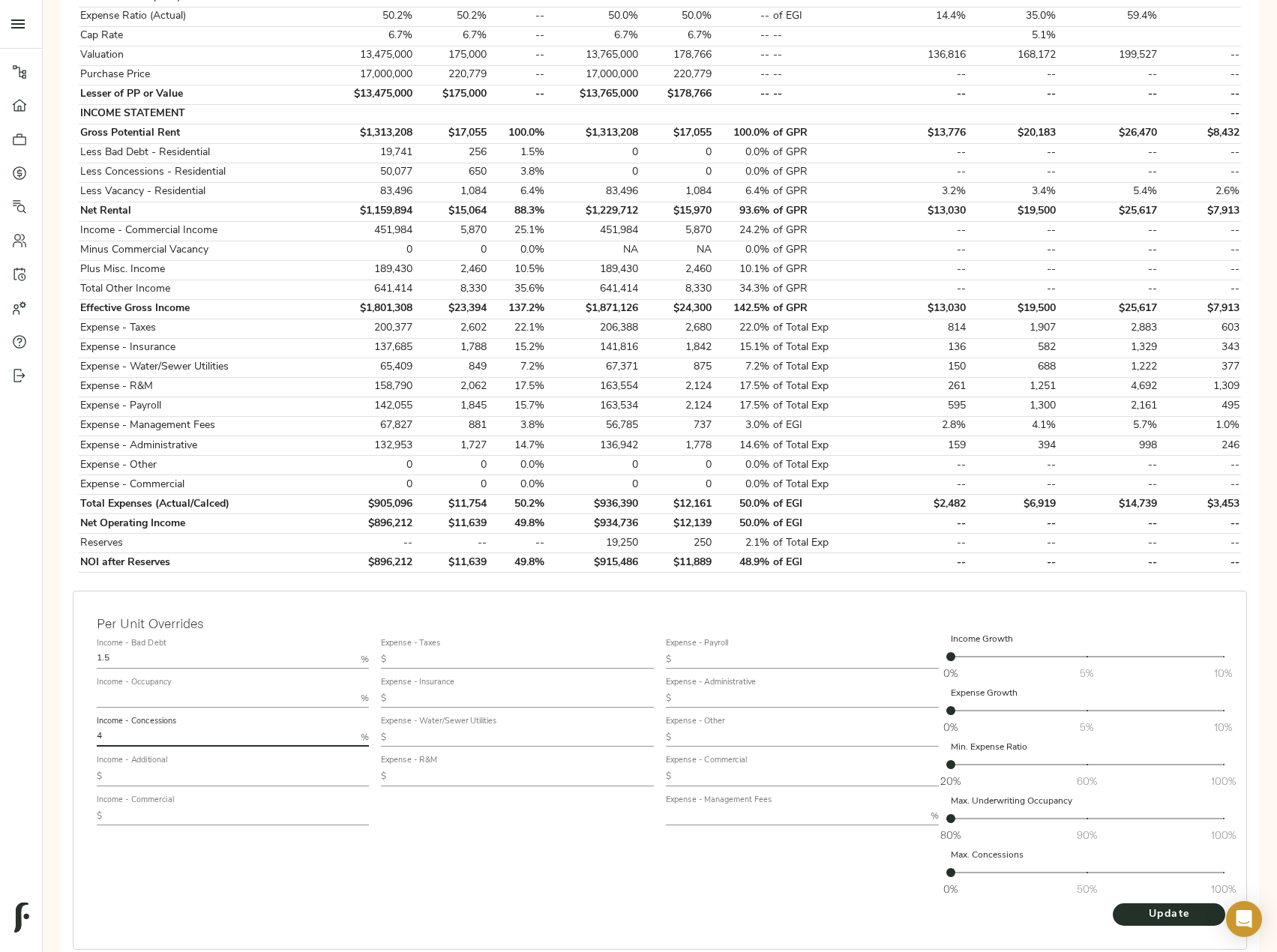
type input "4"
click at [442, 656] on input "text" at bounding box center [522, 659] width 262 height 18
paste input "3,849"
type input "3,849"
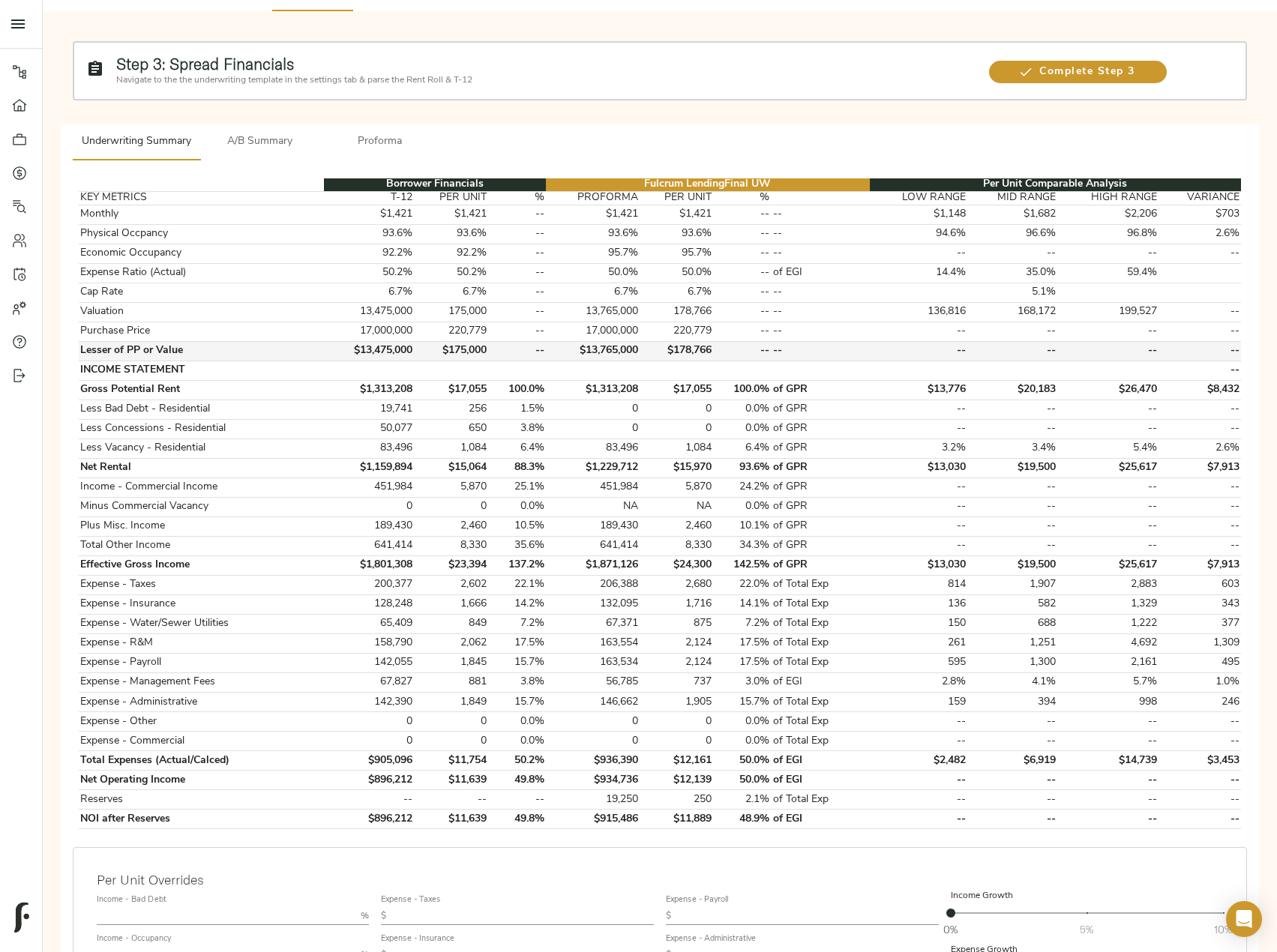
scroll to position [300, 0]
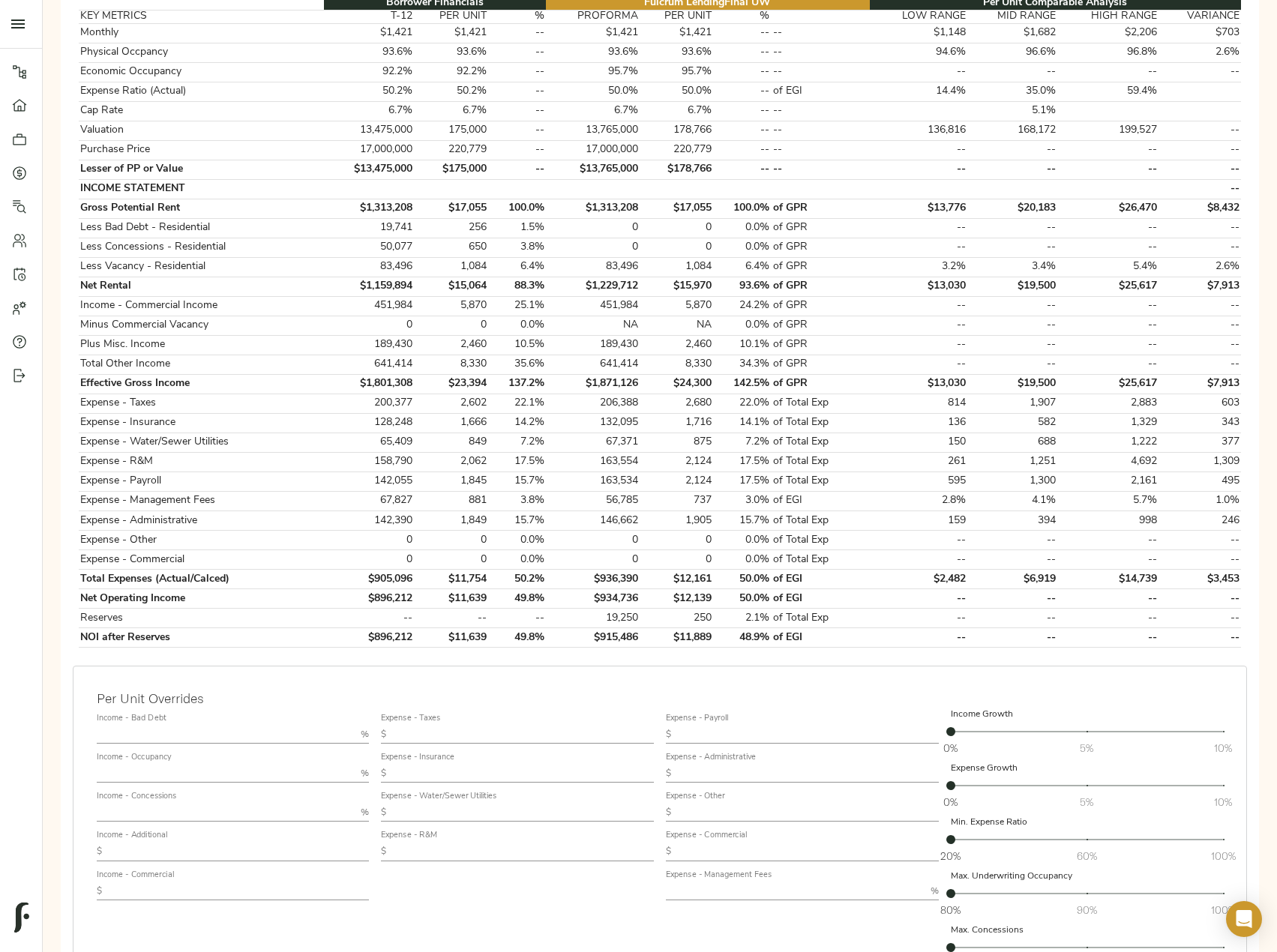
click at [143, 733] on input "text" at bounding box center [225, 734] width 258 height 18
type input "0.5"
click at [141, 806] on input "text" at bounding box center [225, 812] width 258 height 18
type input "0.5"
click at [174, 850] on input "text" at bounding box center [238, 851] width 262 height 18
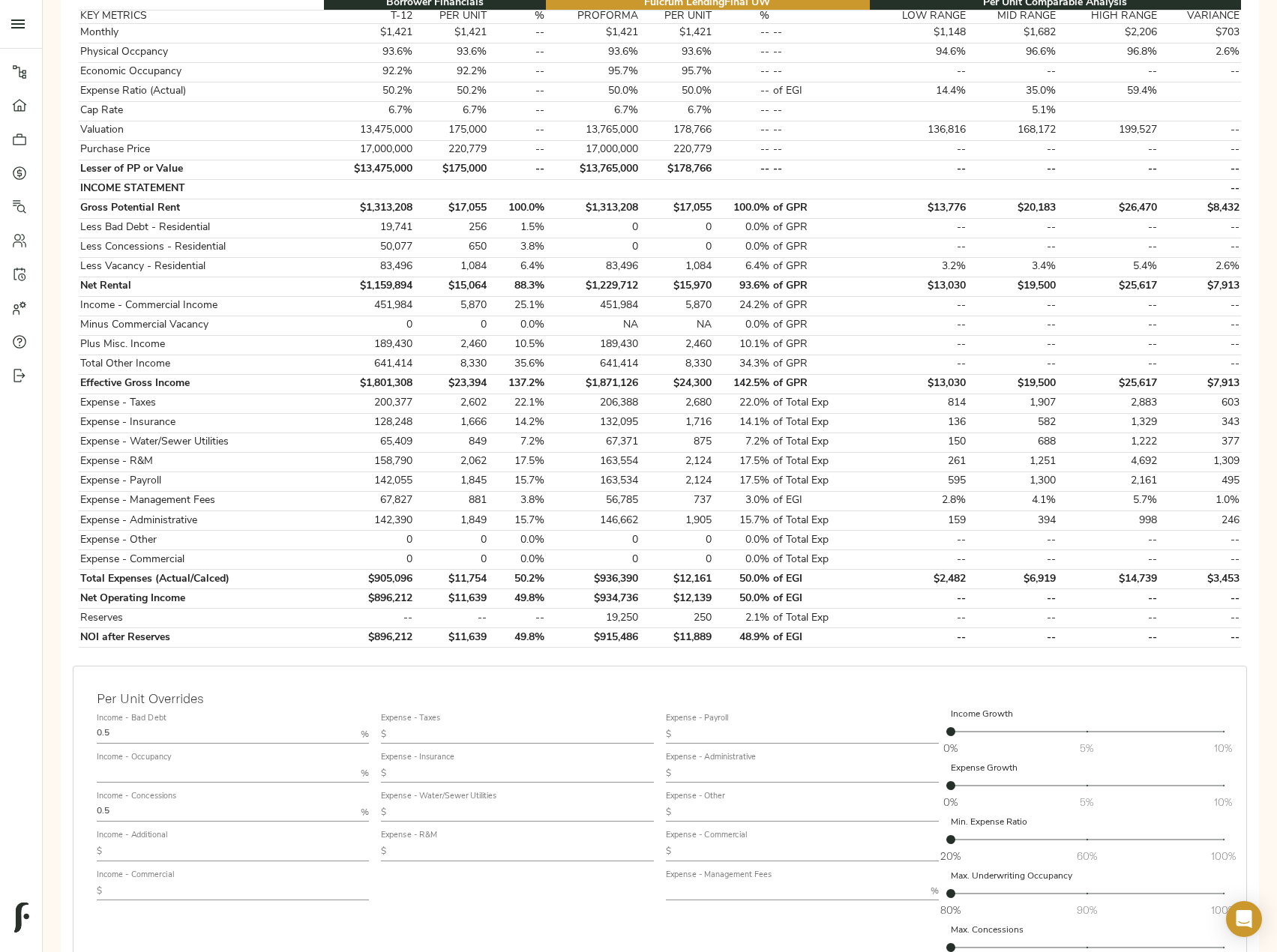
paste input "2,540"
type input "2,540"
click at [442, 732] on input "text" at bounding box center [522, 734] width 262 height 18
paste input "3,849"
type input "3,849"
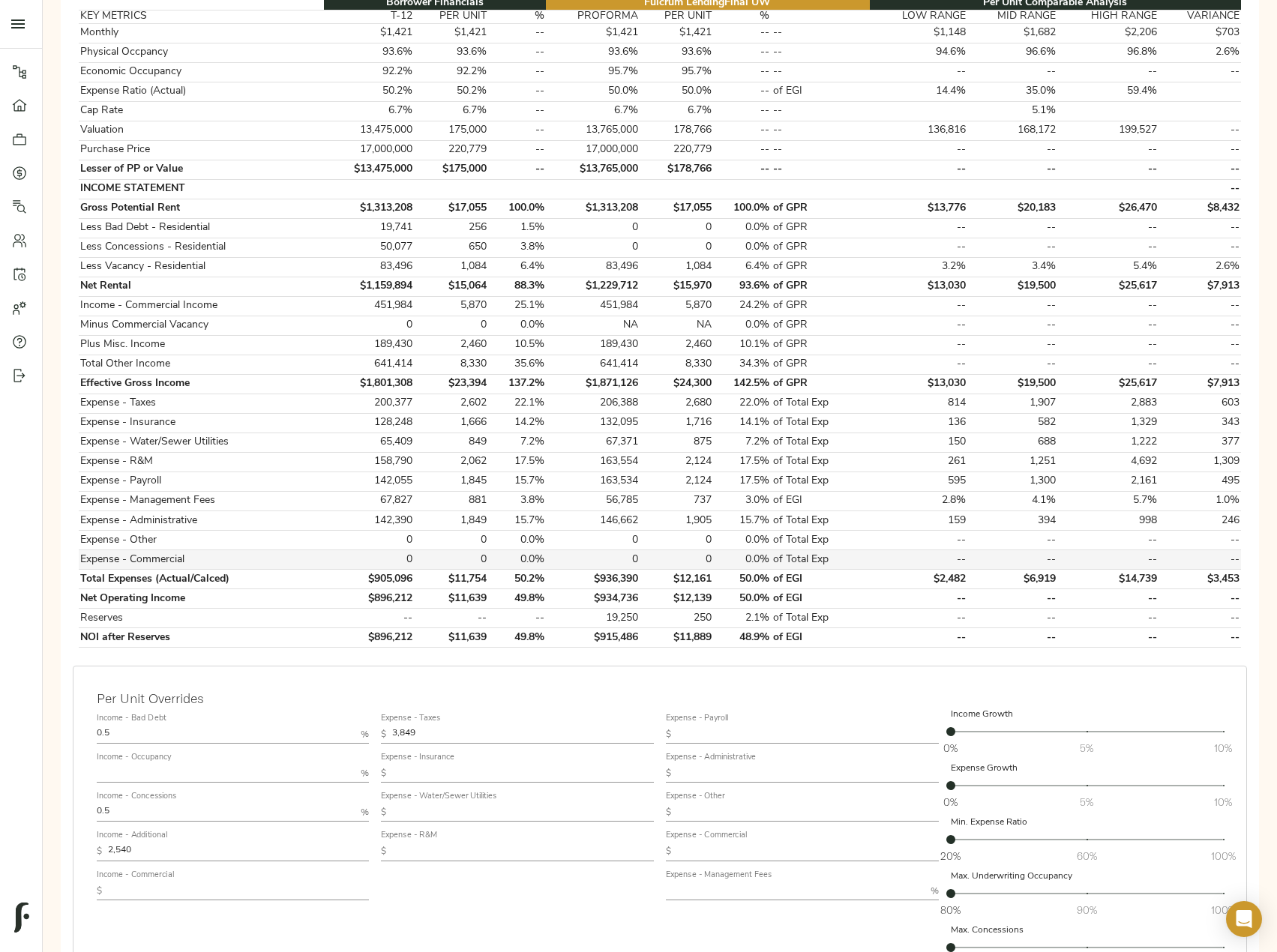
scroll to position [447, 0]
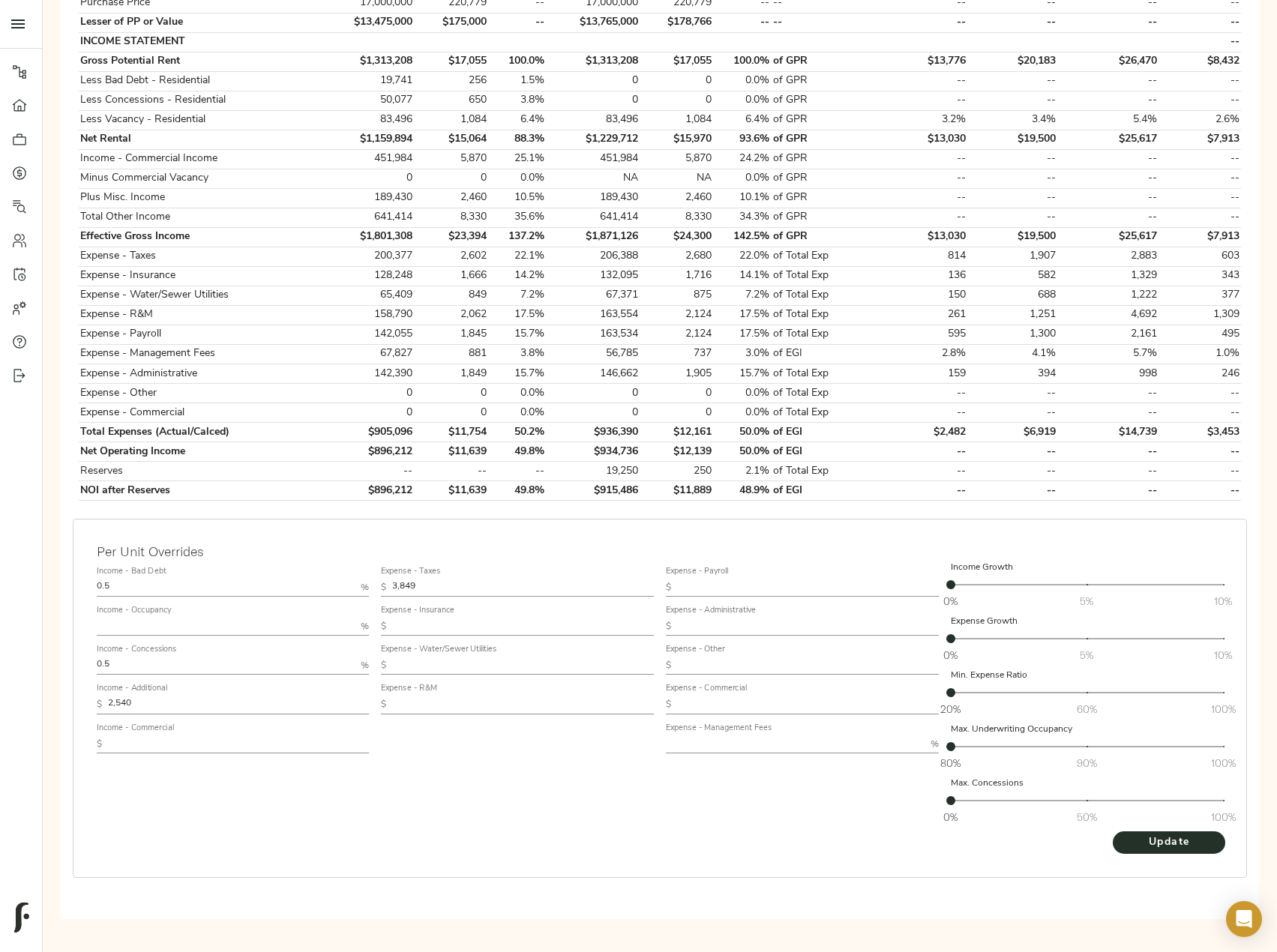
click at [713, 739] on input "text" at bounding box center [795, 744] width 258 height 18
type input "4"
click at [1189, 845] on span "Update" at bounding box center [1168, 843] width 83 height 19
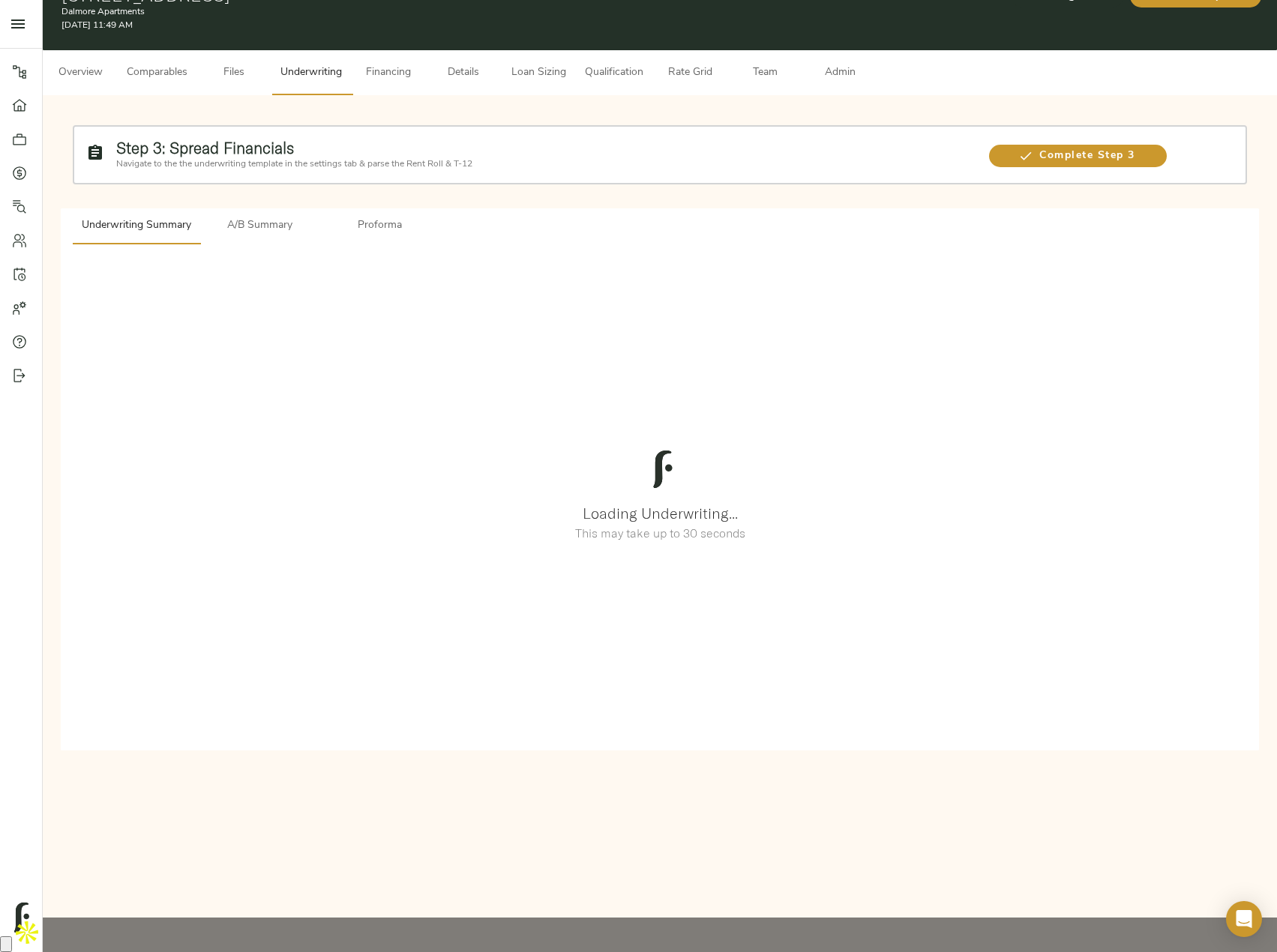
scroll to position [0, 0]
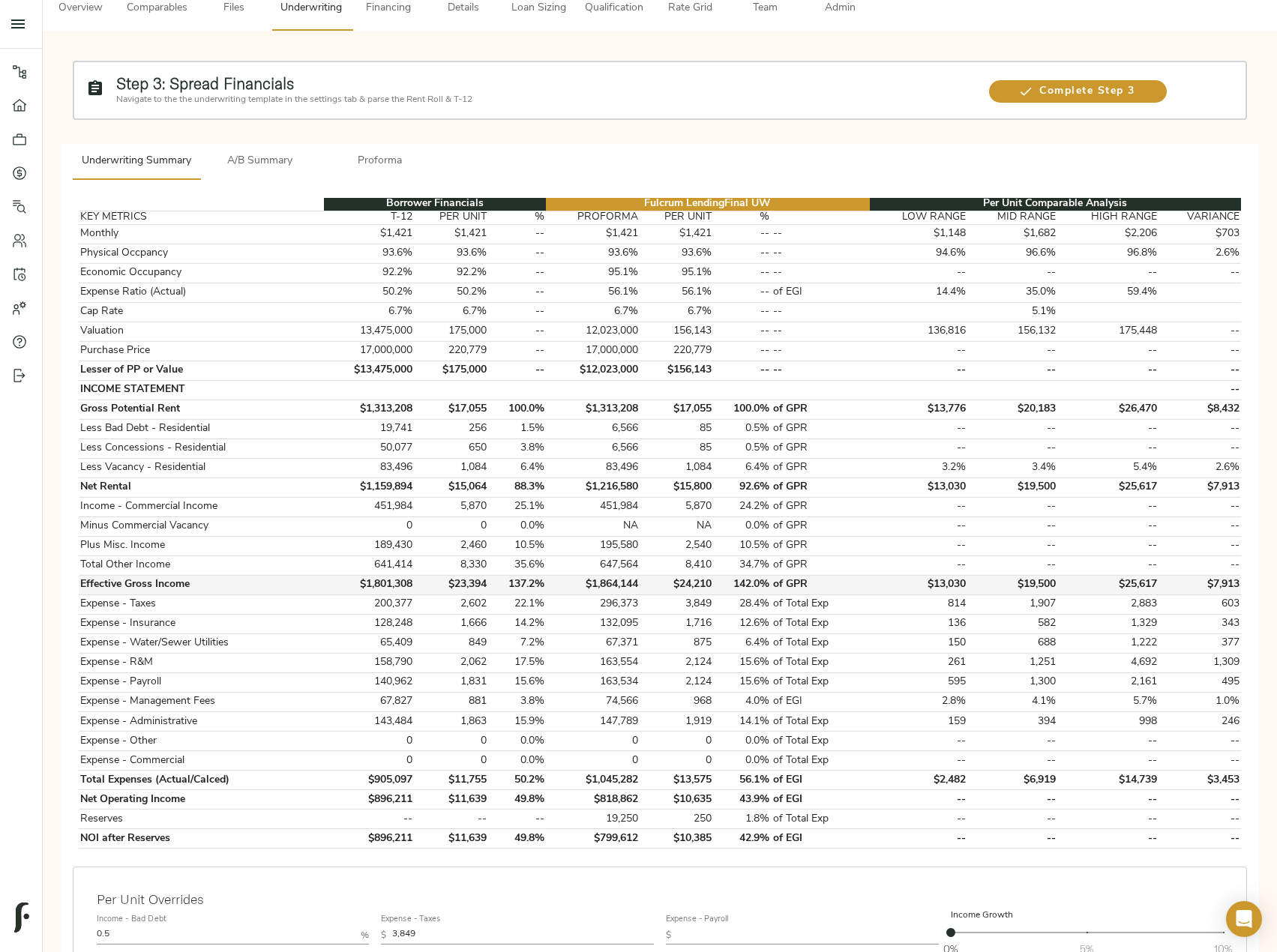
scroll to position [300, 0]
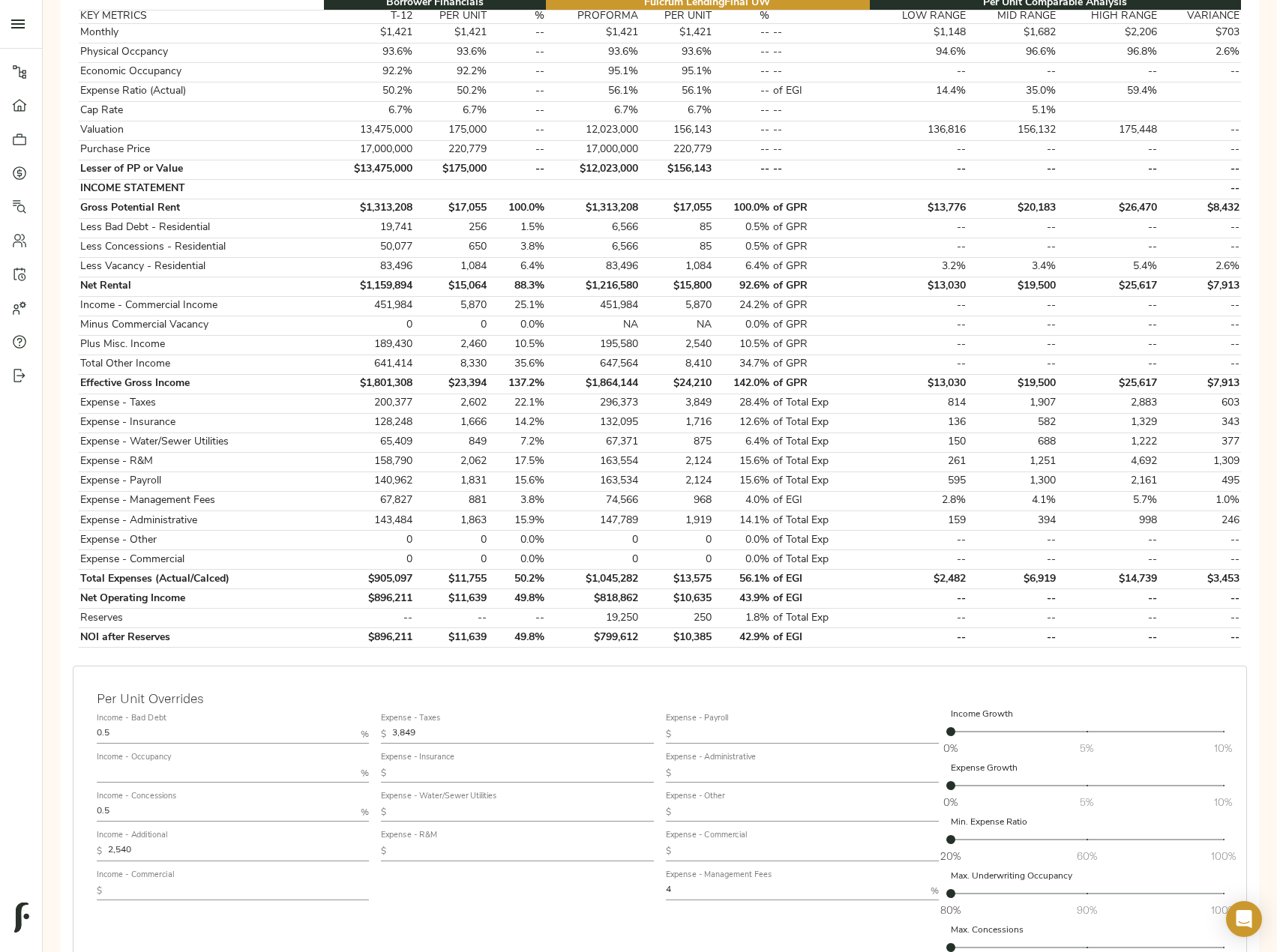
click at [719, 736] on input "text" at bounding box center [807, 734] width 262 height 18
paste input "649"
type input "649"
click at [731, 771] on input "text" at bounding box center [807, 773] width 262 height 18
paste input "1,654"
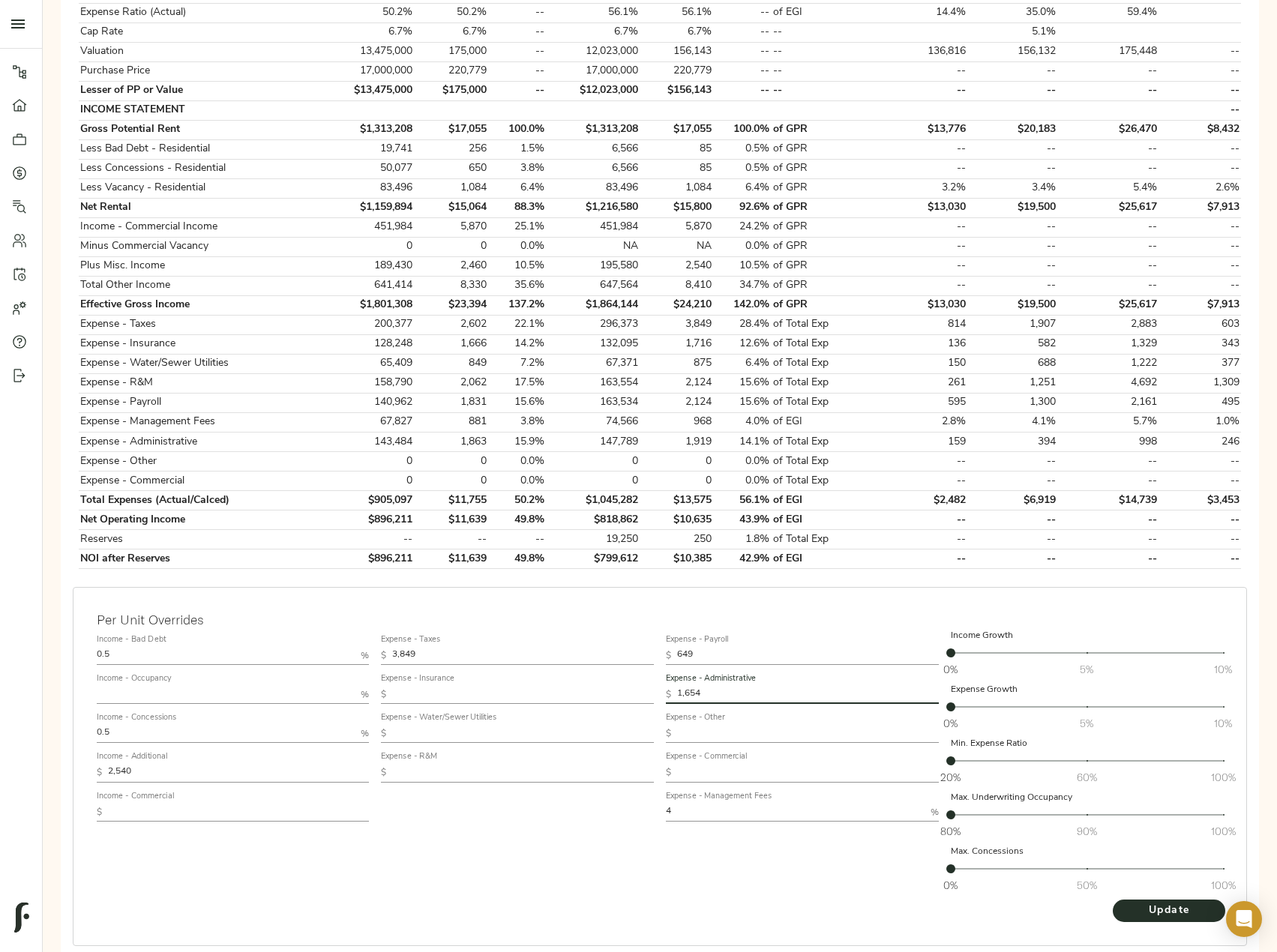
scroll to position [447, 0]
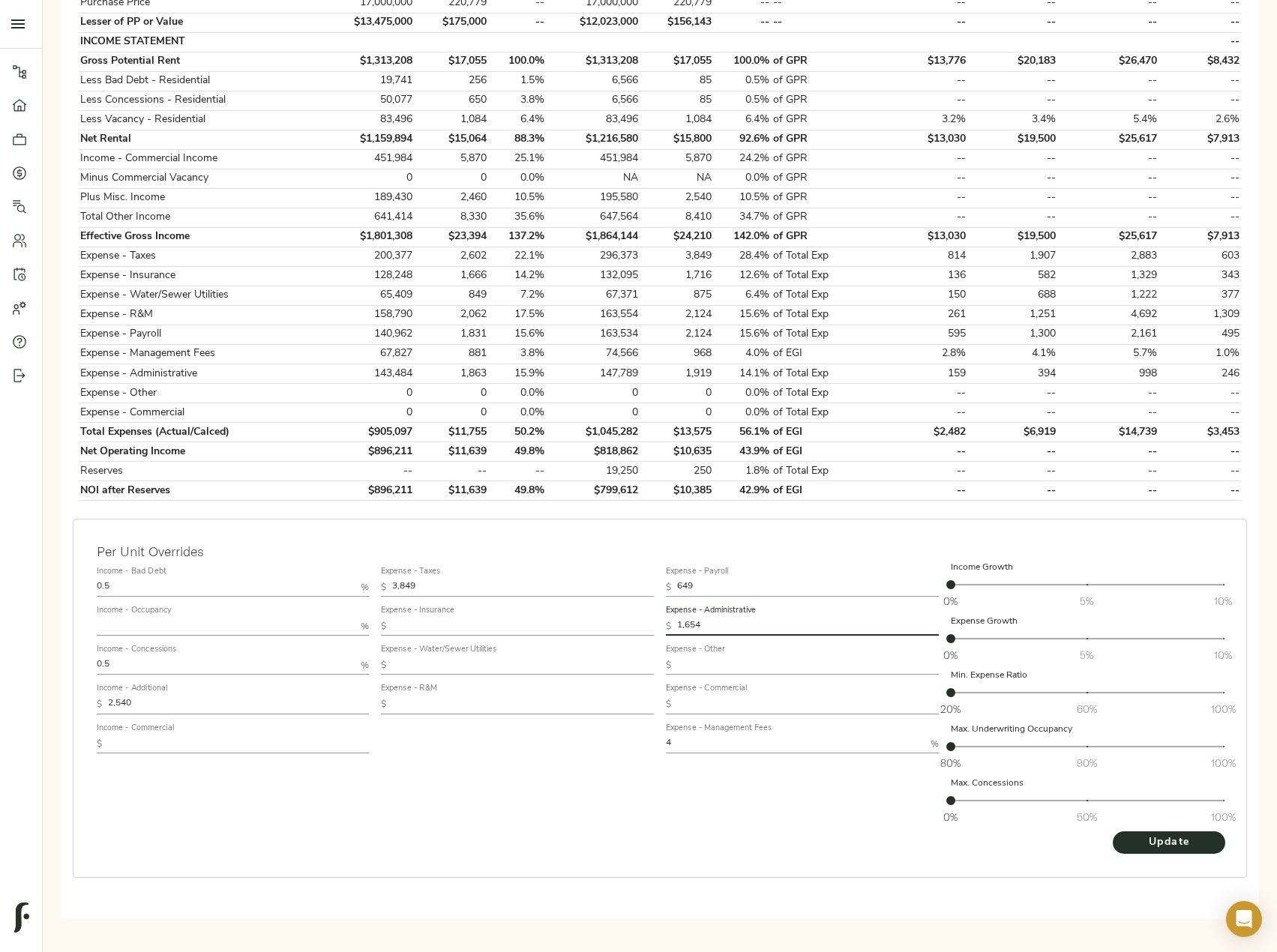
type input "1,654"
click at [1167, 842] on span "Update" at bounding box center [1168, 843] width 83 height 19
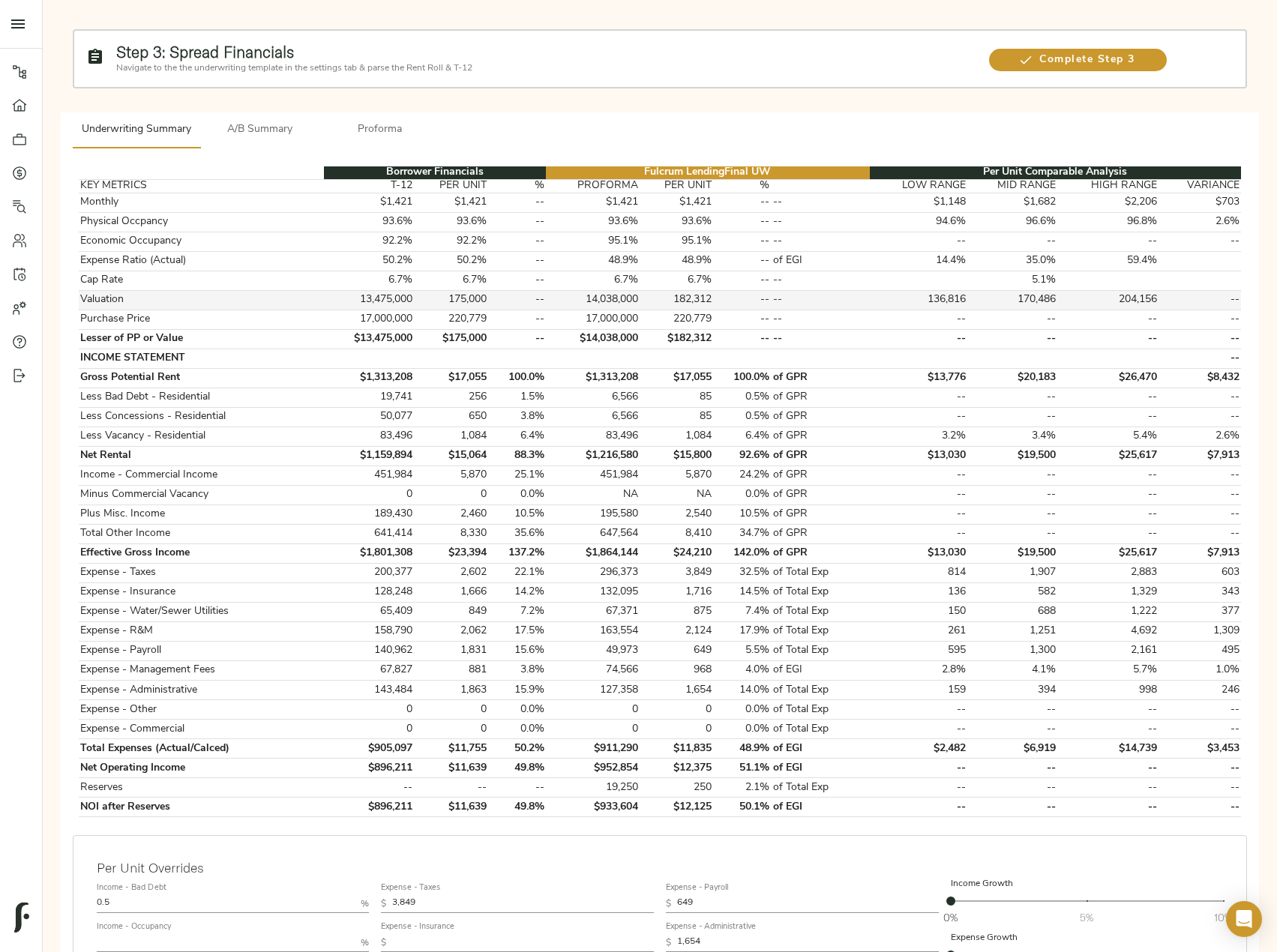
scroll to position [0, 0]
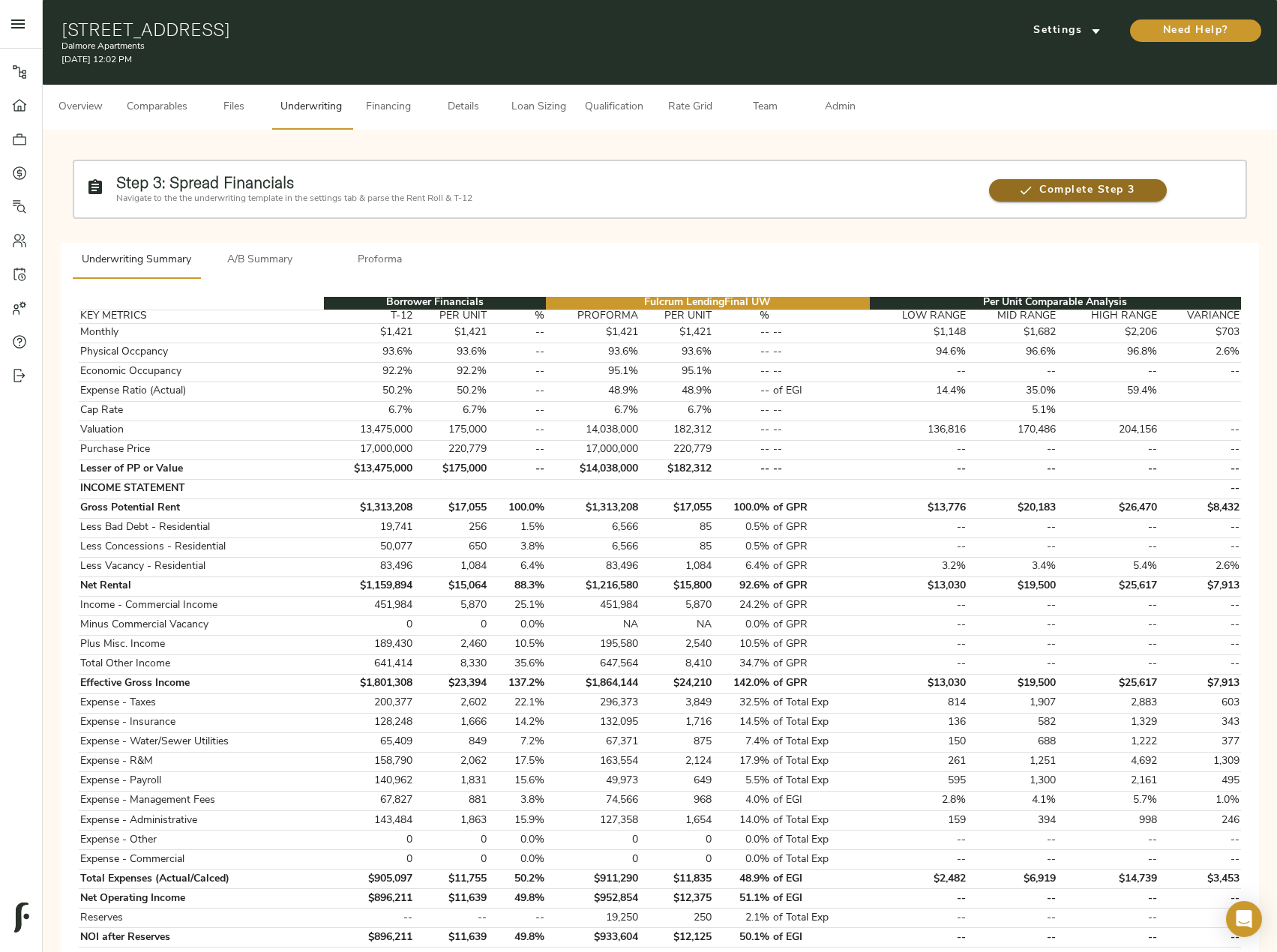
click at [1049, 193] on span "Complete Step 3" at bounding box center [1078, 191] width 177 height 19
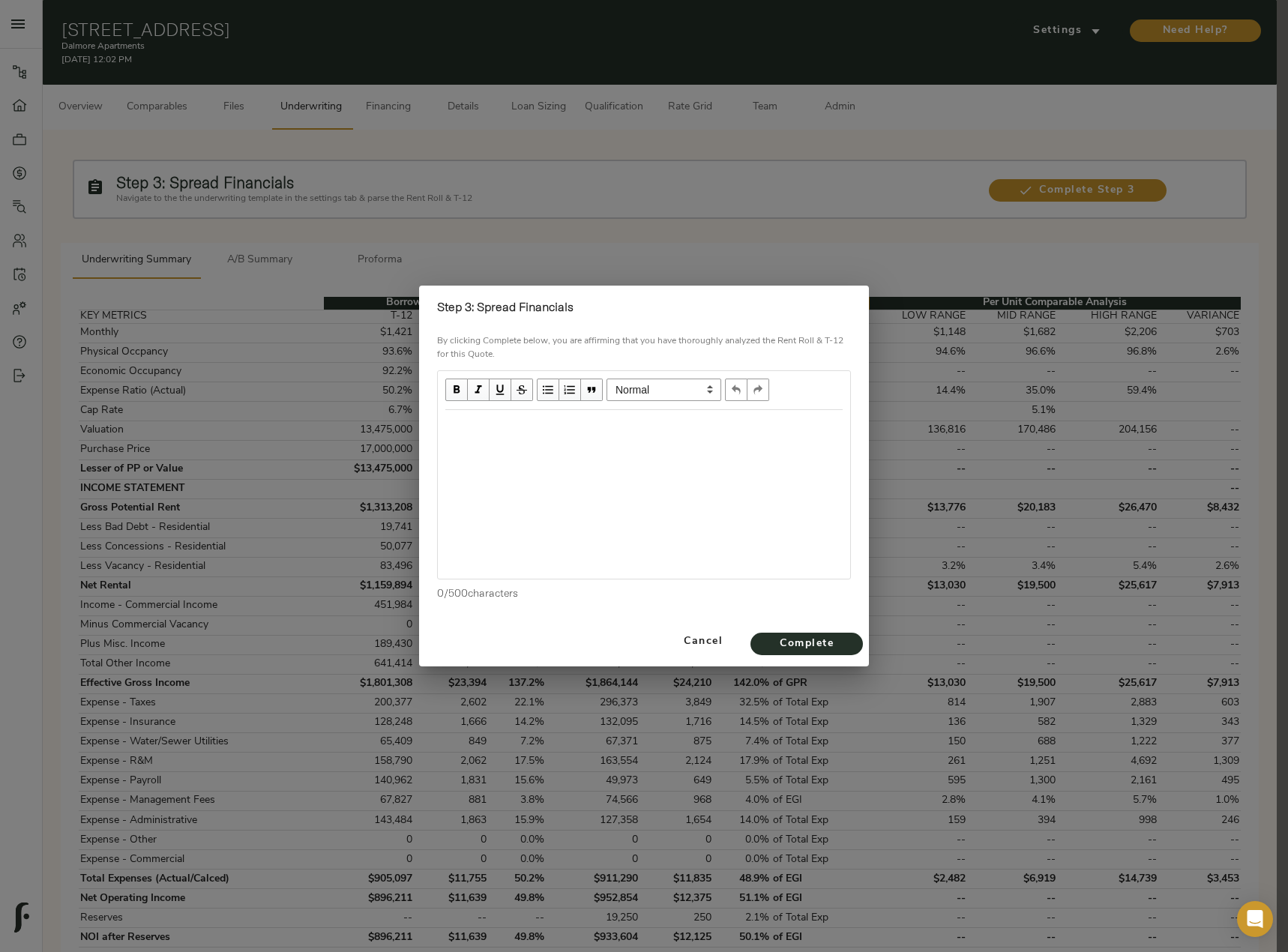
click at [595, 415] on div "Edit text" at bounding box center [644, 426] width 411 height 30
drag, startPoint x: 480, startPoint y: 308, endPoint x: 583, endPoint y: 308, distance: 103.0
click at [583, 308] on h2 "Step 3: Spread Financials" at bounding box center [644, 307] width 414 height 19
copy strong "Spread Financials"
click at [503, 447] on div at bounding box center [644, 494] width 413 height 169
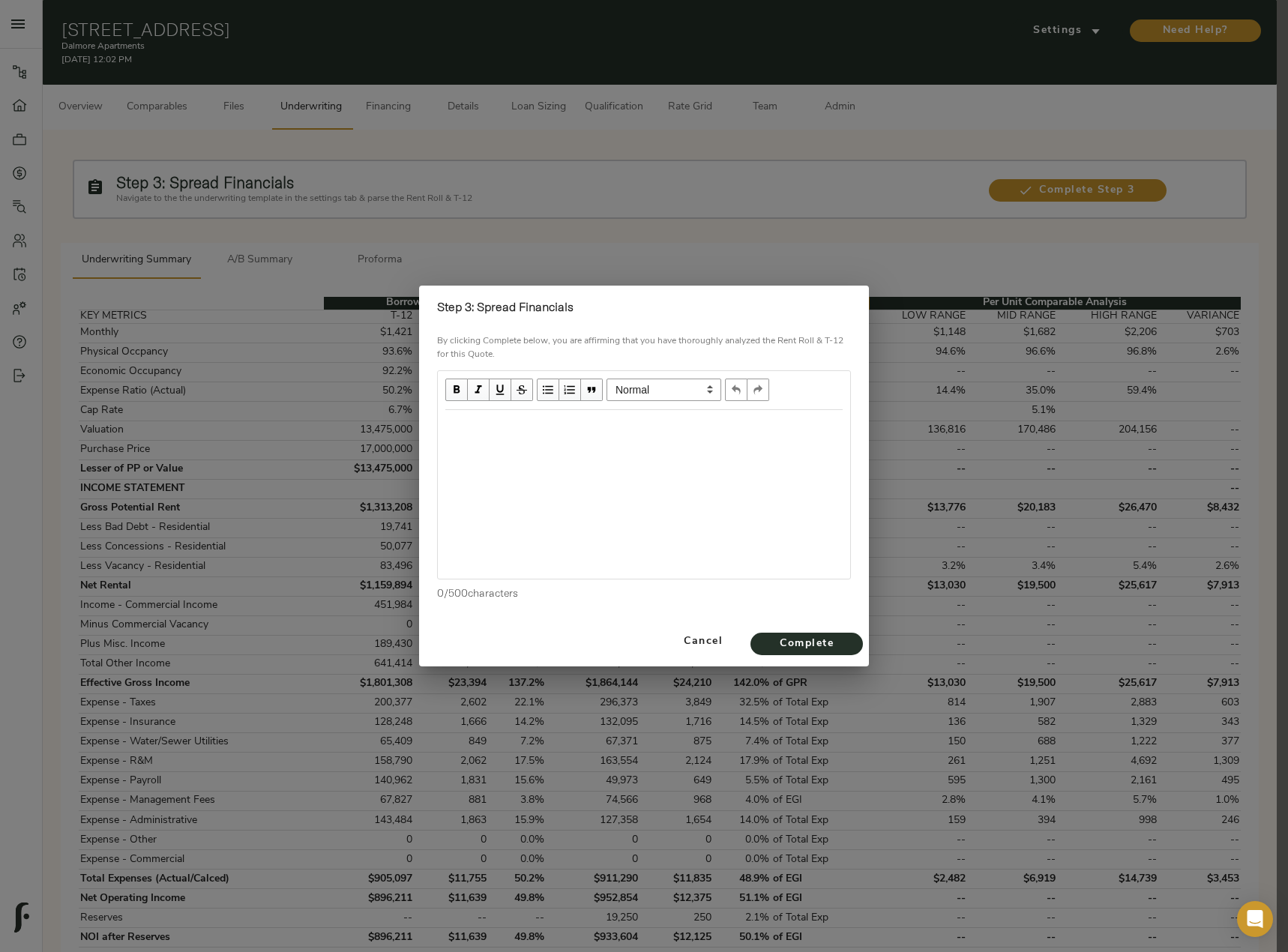
click at [475, 428] on div "Edit text" at bounding box center [644, 426] width 398 height 17
select select "unstyled"
drag, startPoint x: 486, startPoint y: 426, endPoint x: 419, endPoint y: 426, distance: 67.0
click at [419, 426] on div "By clicking Complete below, you are affirming that you have thoroughly analyzed…" at bounding box center [644, 473] width 450 height 289
click at [606, 441] on div "Financials" at bounding box center [644, 426] width 411 height 30
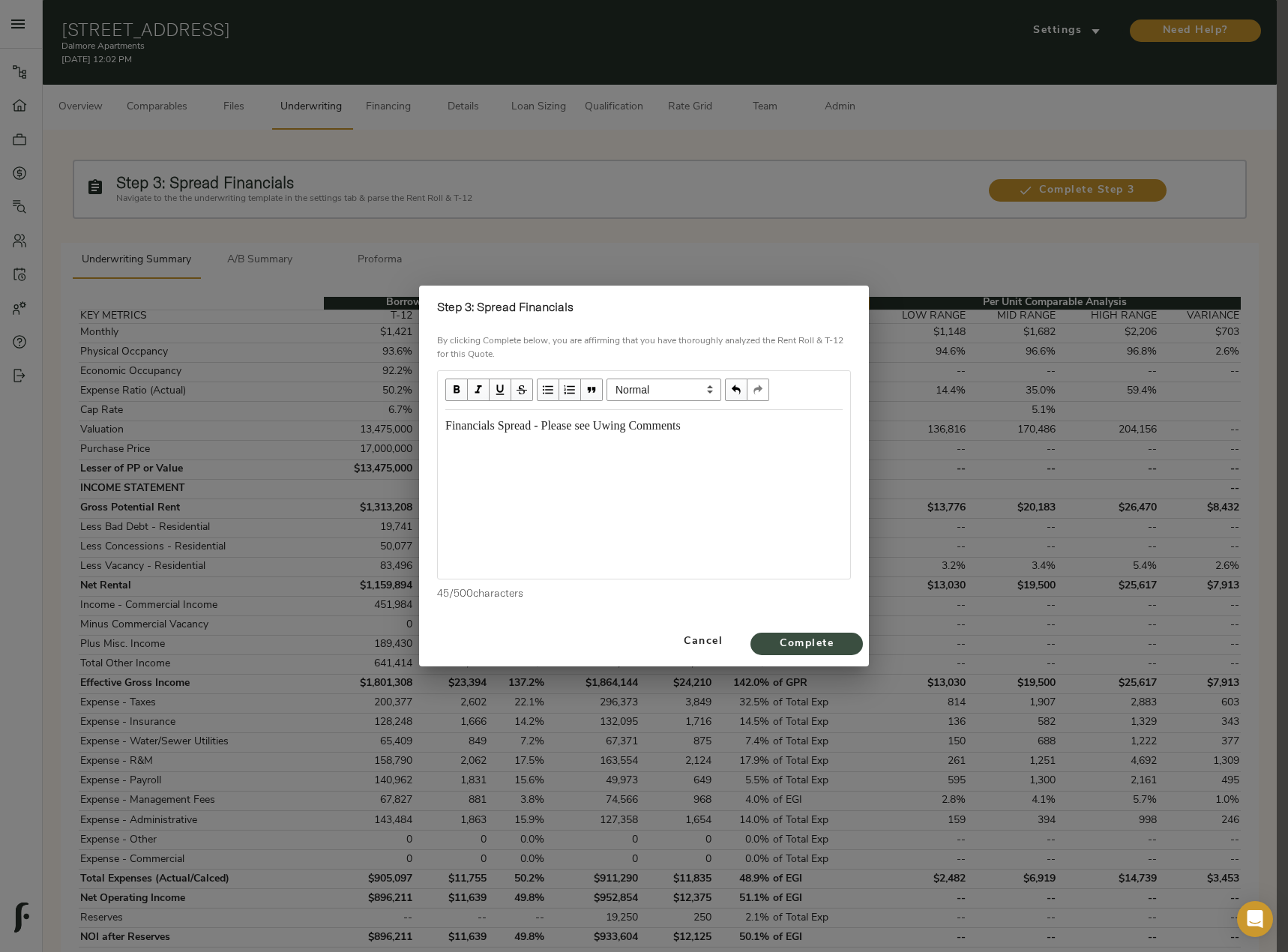
click at [808, 645] on span "Complete" at bounding box center [807, 644] width 83 height 19
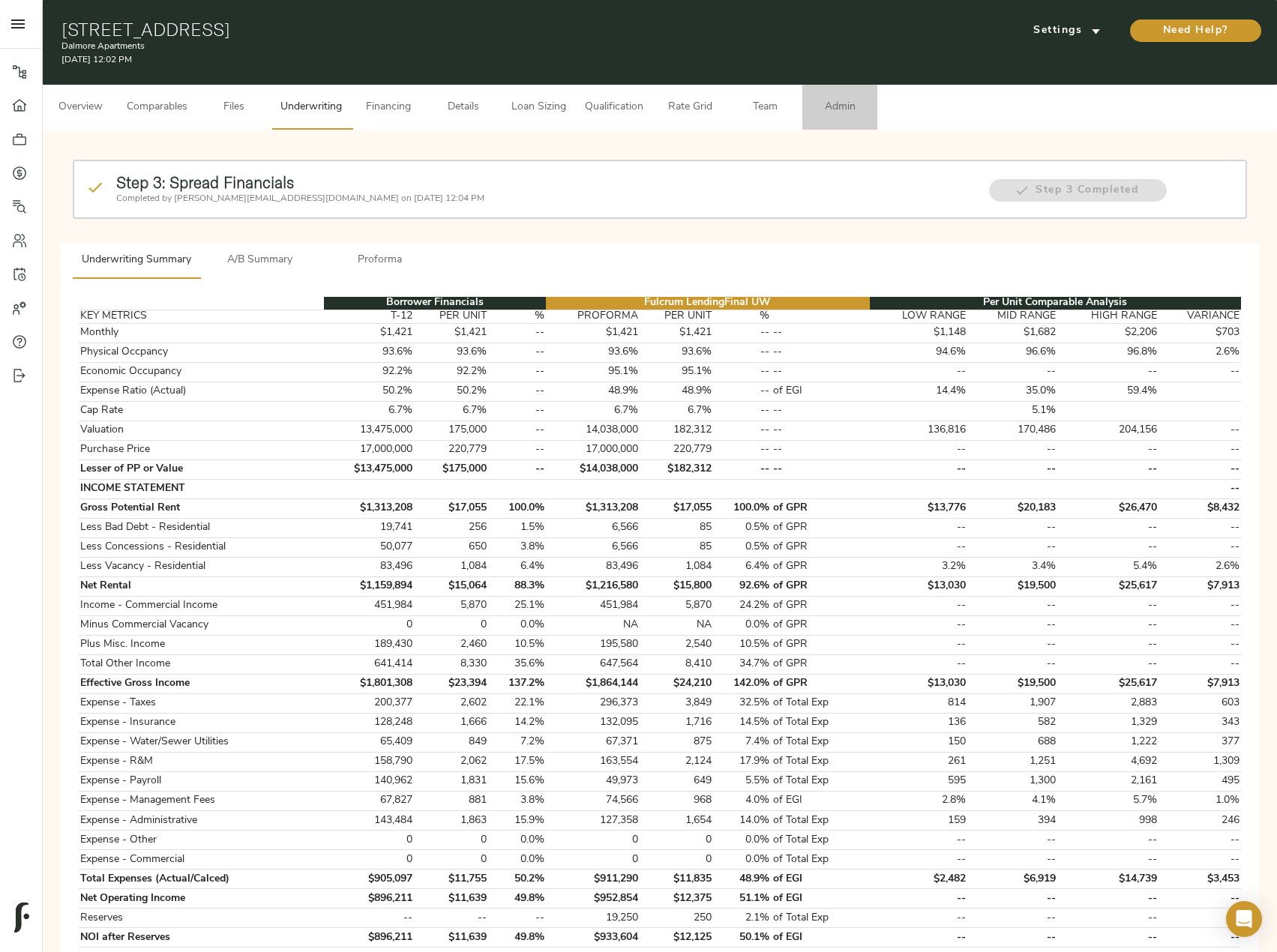
click at [848, 119] on button "Admin" at bounding box center [840, 107] width 75 height 45
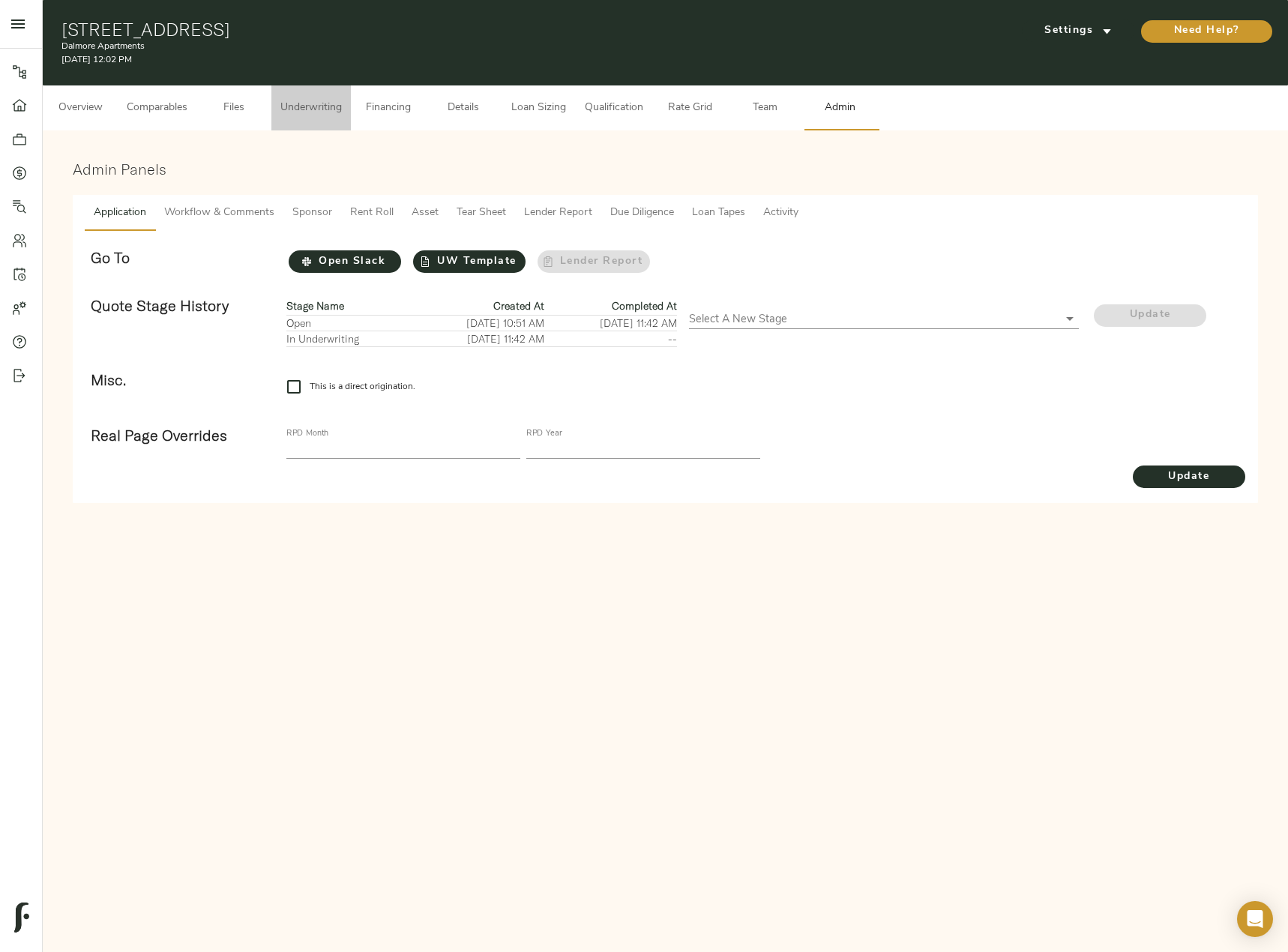
click at [294, 105] on span "Underwriting" at bounding box center [311, 109] width 62 height 19
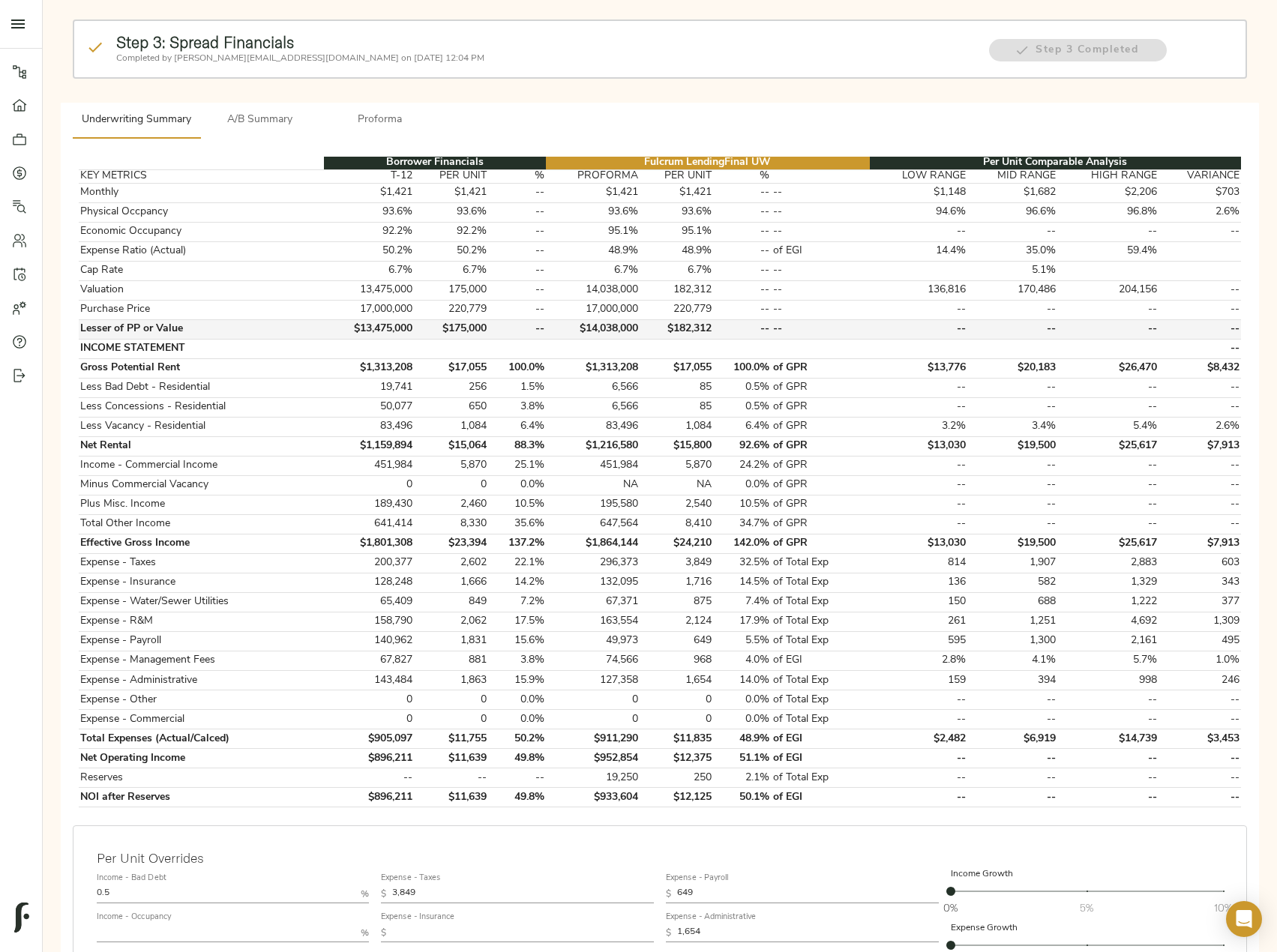
scroll to position [447, 0]
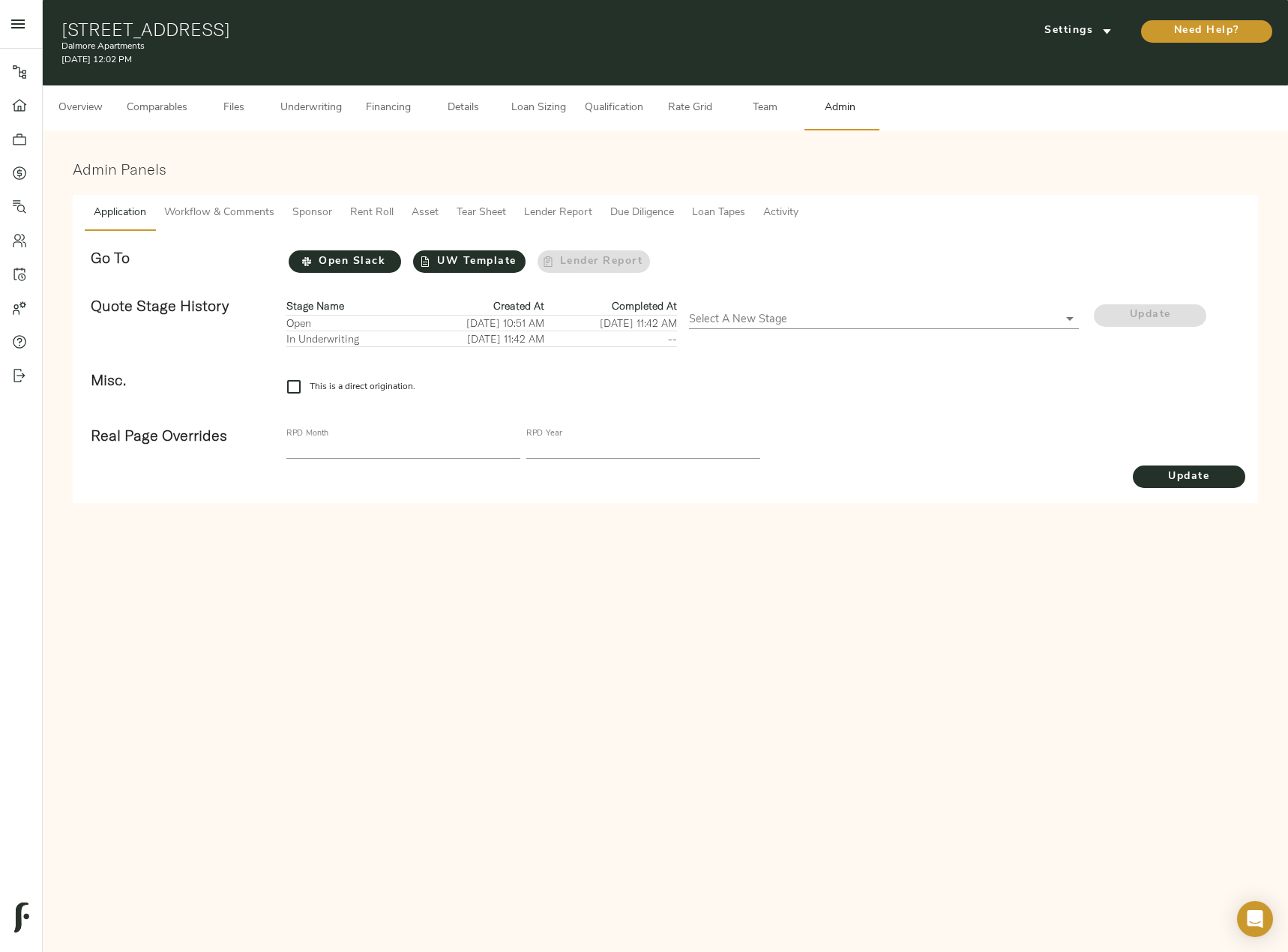
click at [238, 213] on span "Workflow & Comments" at bounding box center [219, 213] width 111 height 19
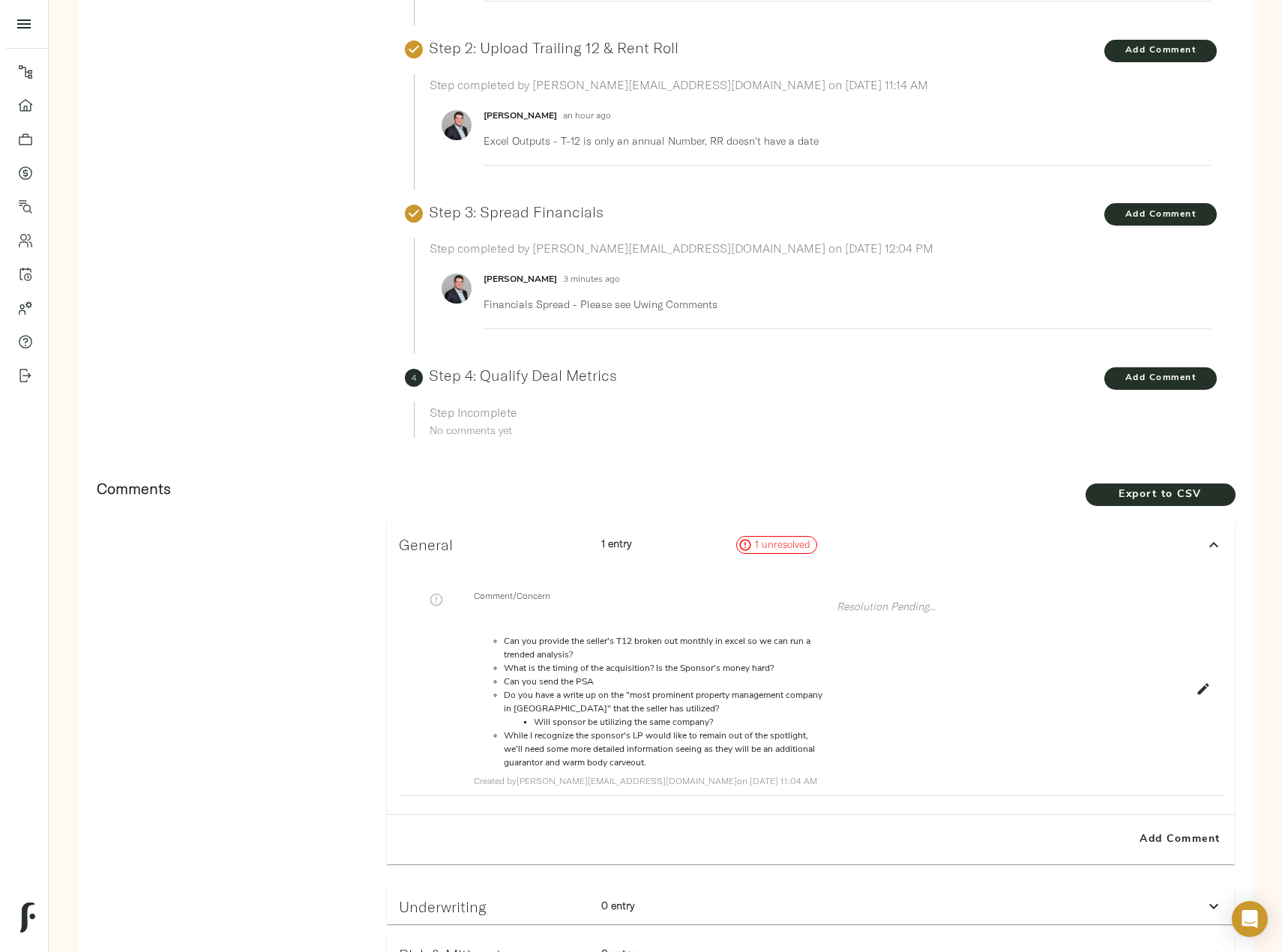
scroll to position [581, 0]
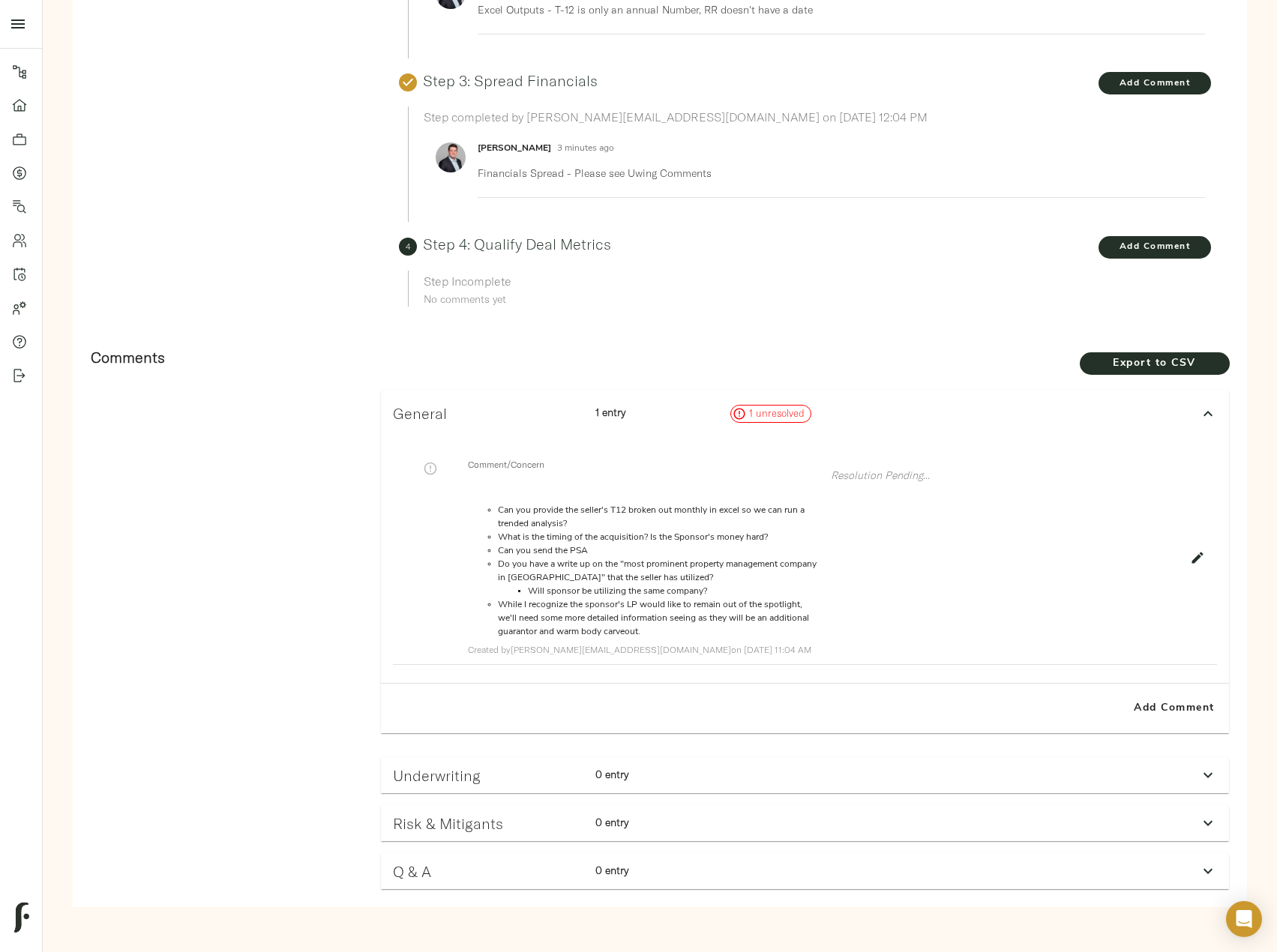
click at [1119, 771] on div "Underwriting 0 entry" at bounding box center [791, 775] width 809 height 30
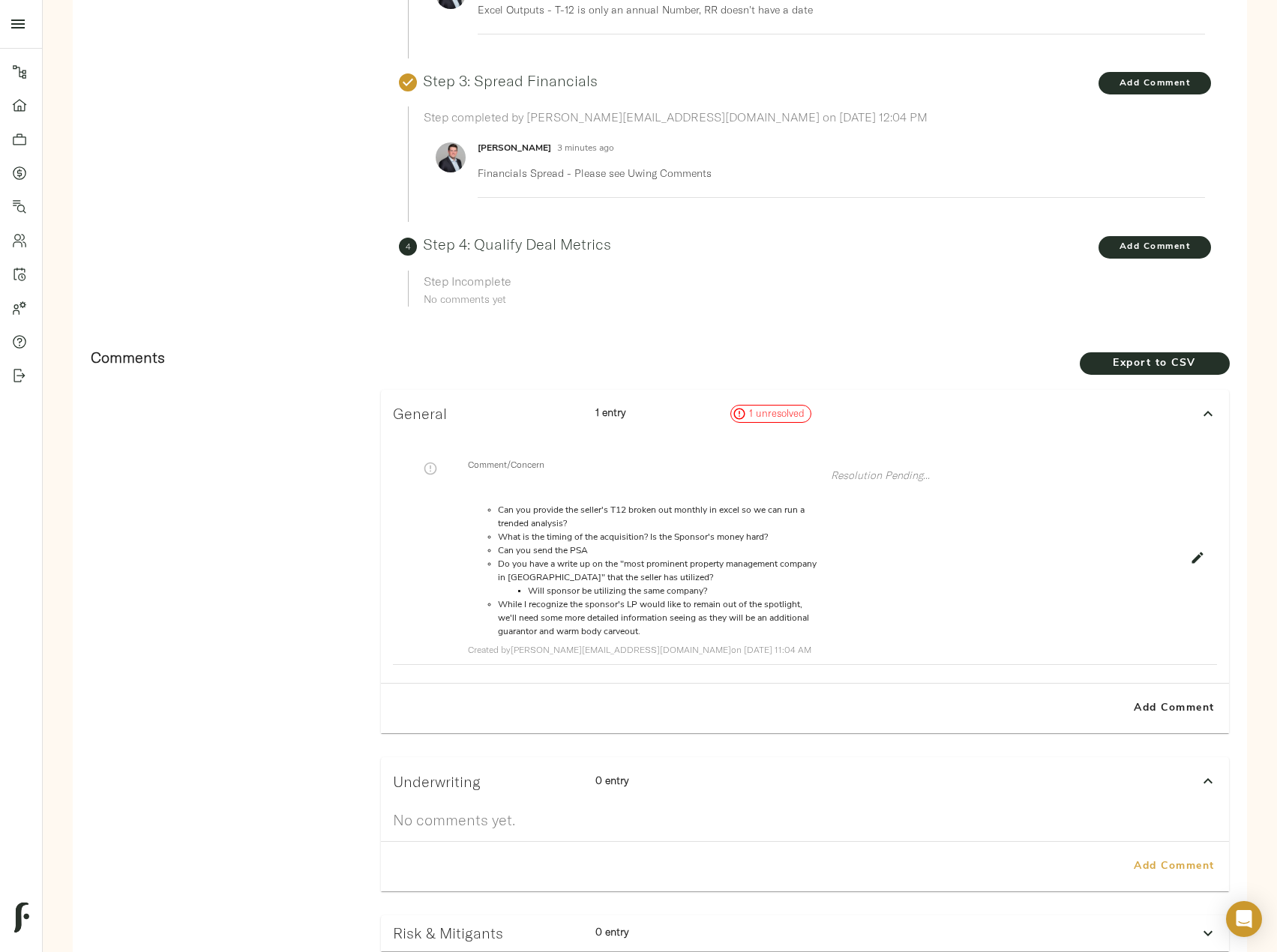
click at [1147, 863] on span "Add Comment" at bounding box center [1174, 867] width 86 height 19
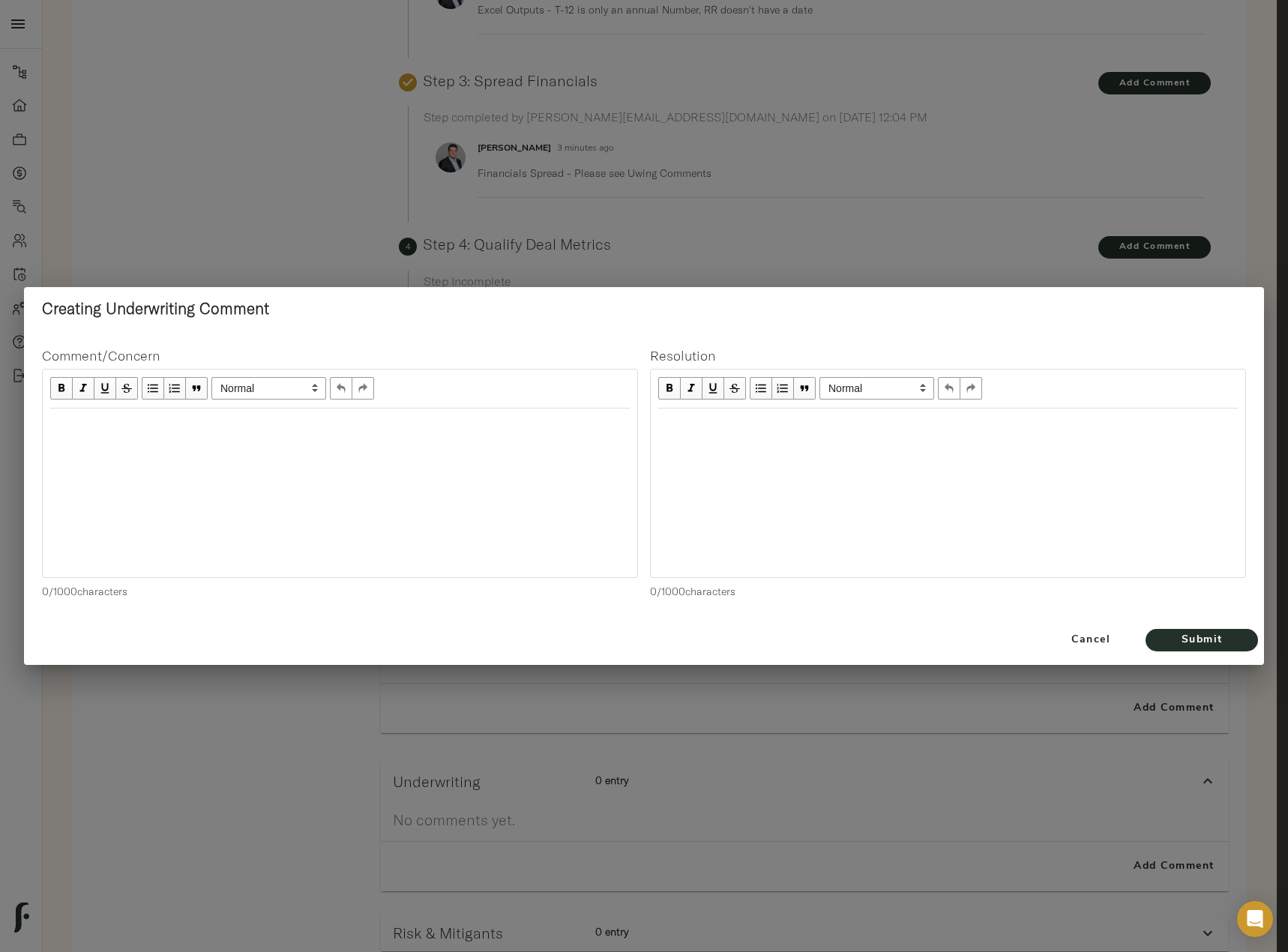
click at [94, 434] on div "Edit text" at bounding box center [340, 425] width 593 height 30
click at [231, 435] on div "Edit text" at bounding box center [340, 425] width 593 height 30
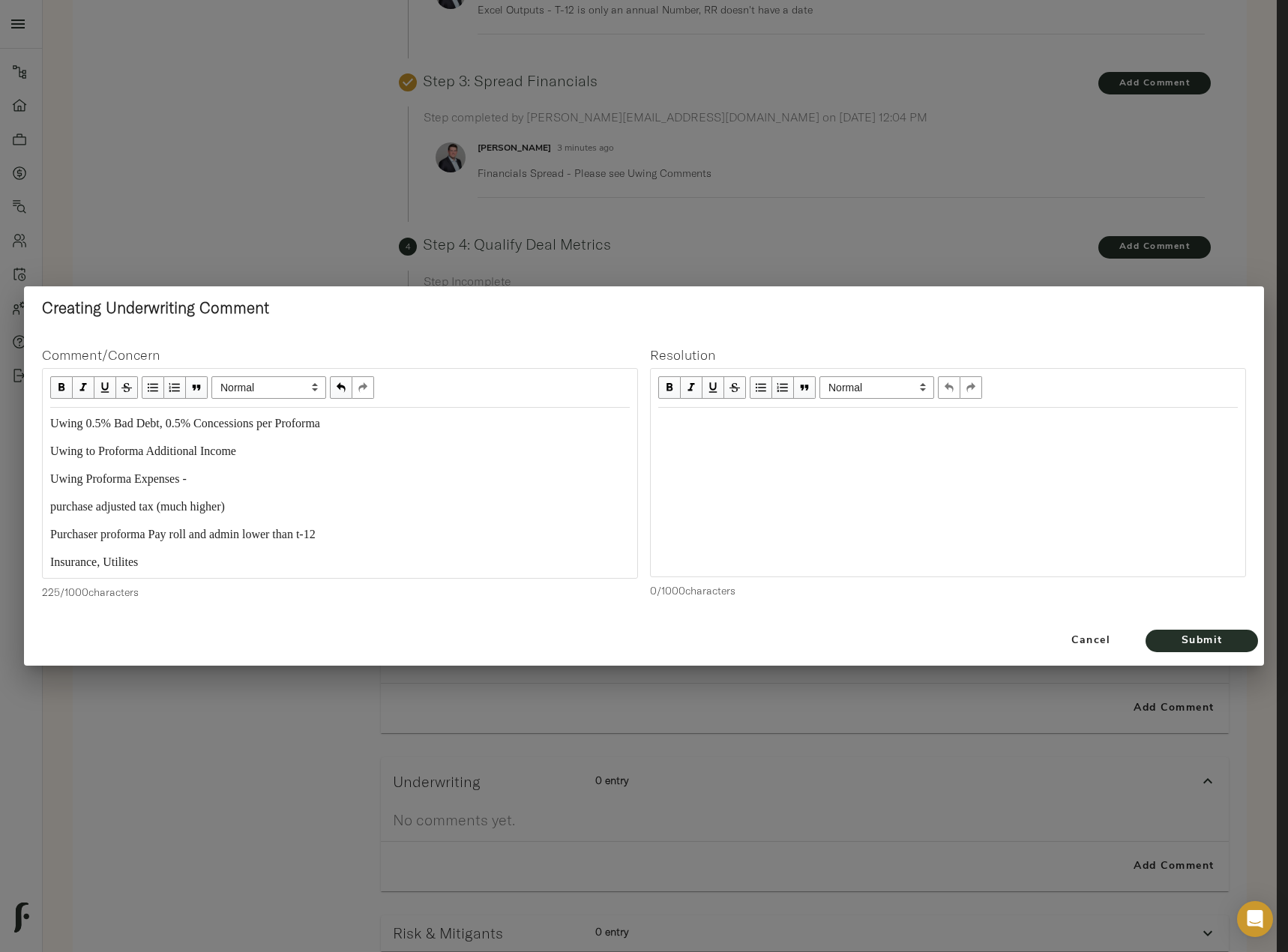
drag, startPoint x: 141, startPoint y: 560, endPoint x: 186, endPoint y: 569, distance: 45.9
click at [186, 569] on div "Insurance, Utilites" at bounding box center [340, 562] width 580 height 17
click at [1221, 637] on span "Submit" at bounding box center [1202, 641] width 83 height 19
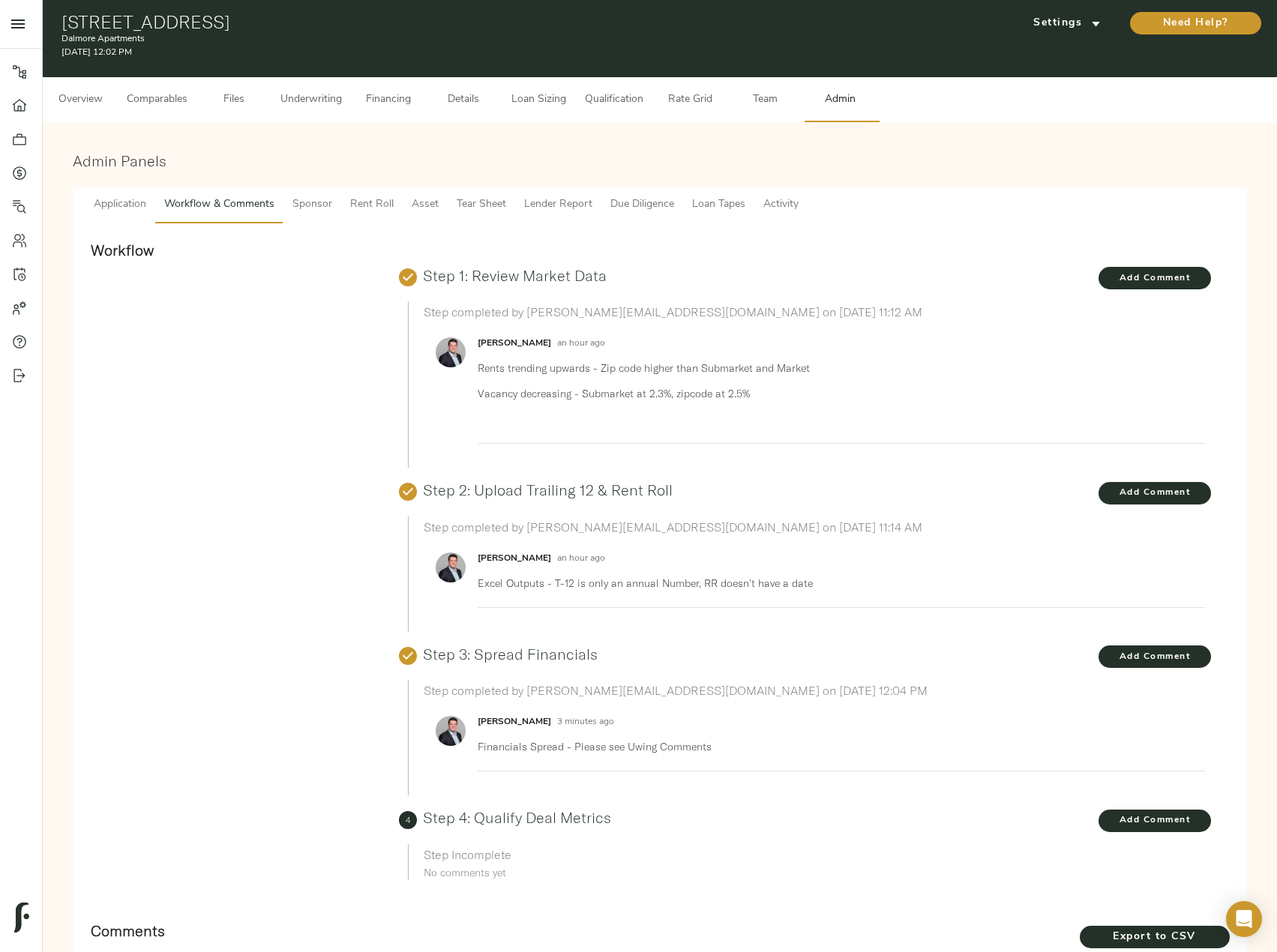
scroll to position [0, 0]
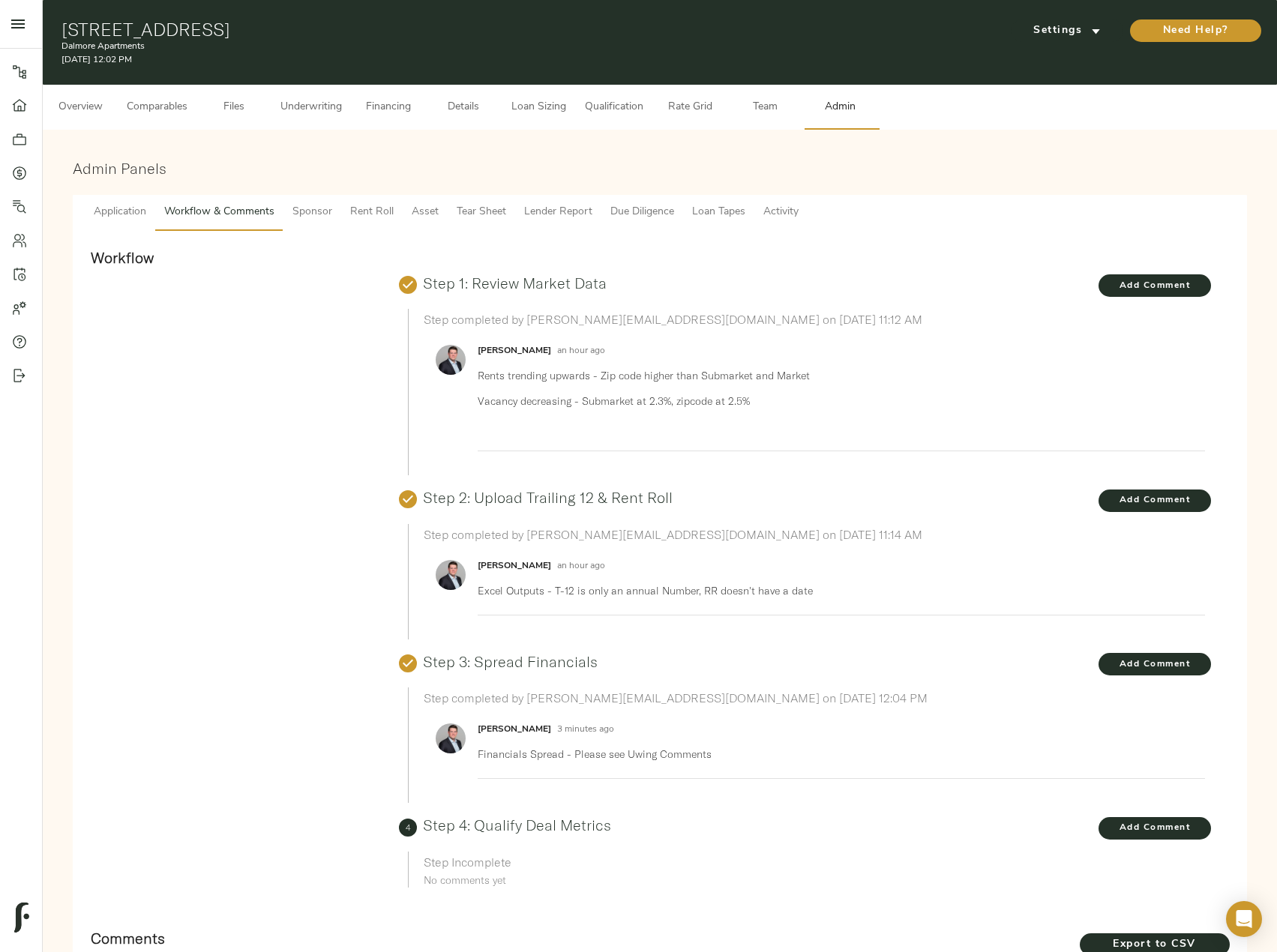
click at [312, 118] on button "Underwriting" at bounding box center [311, 107] width 79 height 45
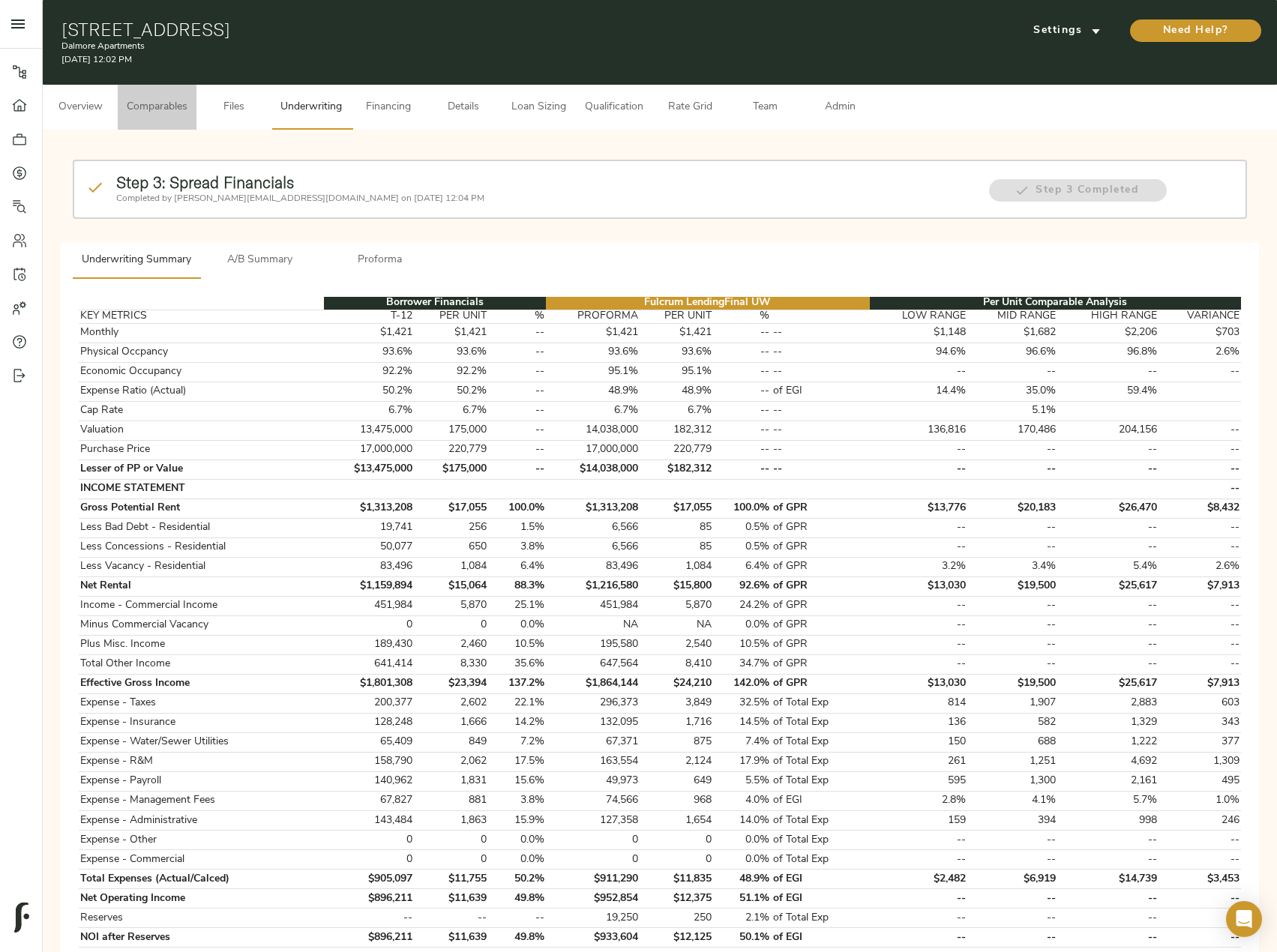
click at [167, 106] on span "Comparables" at bounding box center [157, 108] width 61 height 19
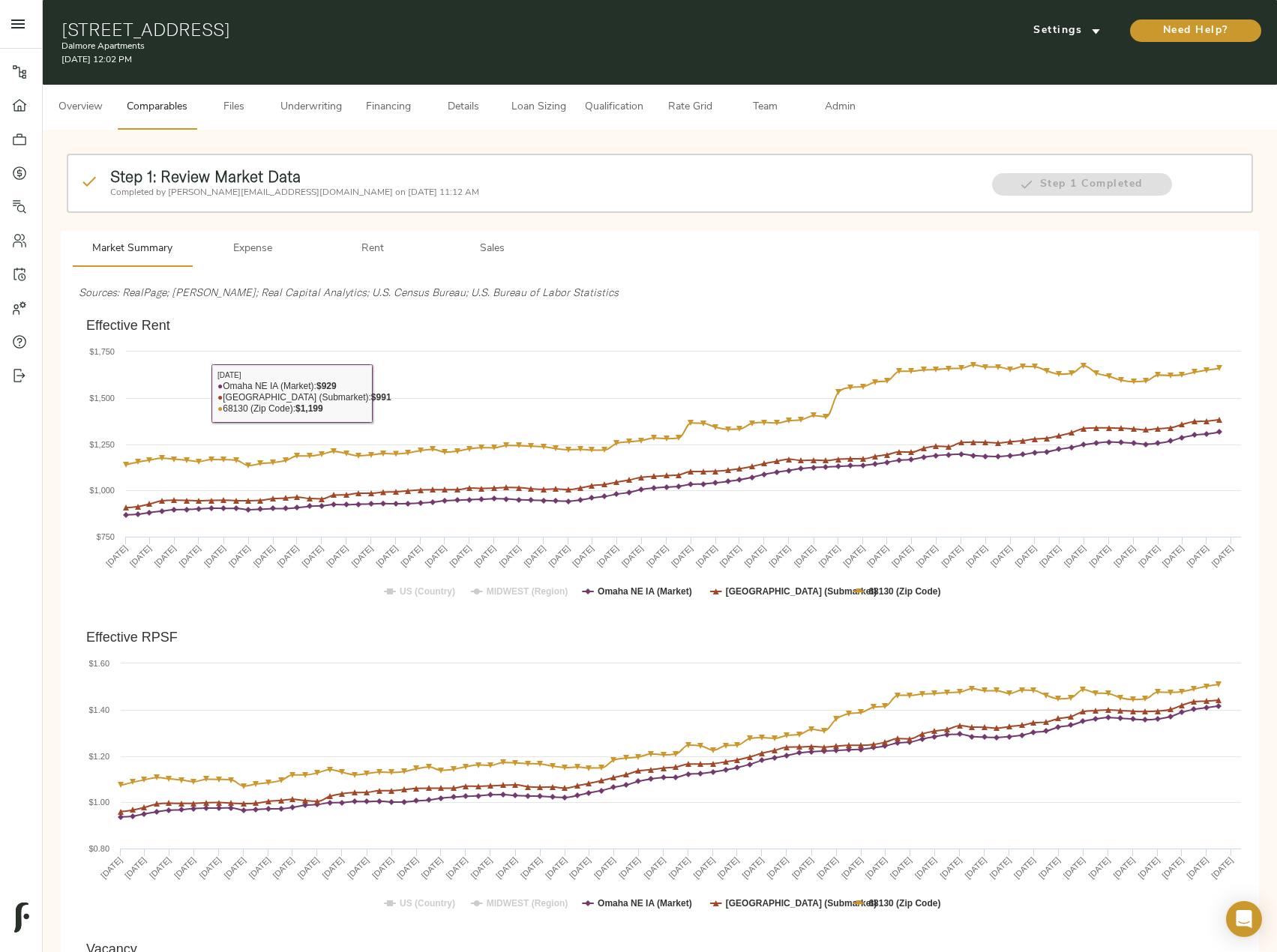
click at [362, 254] on span "Rent" at bounding box center [372, 250] width 102 height 19
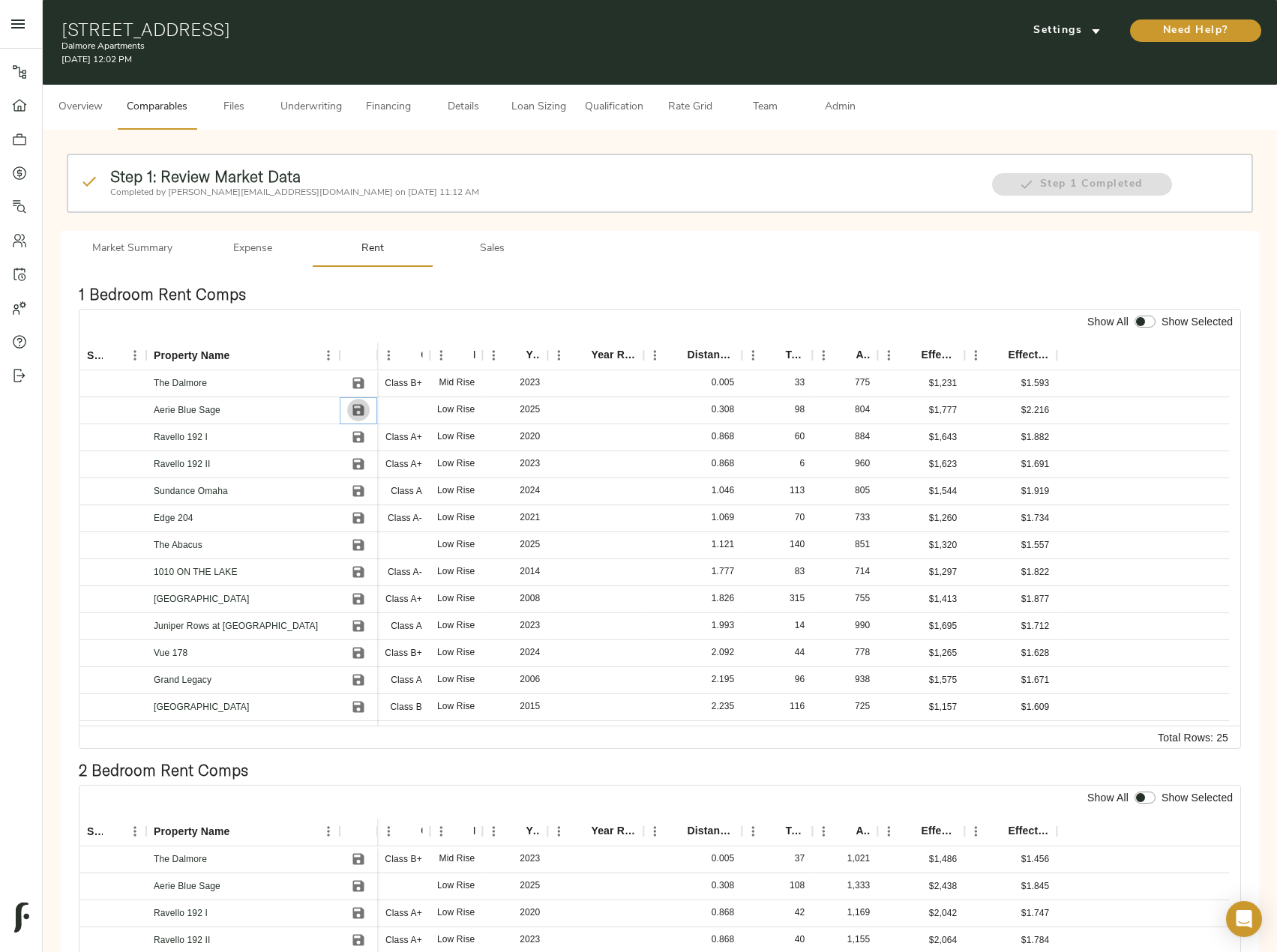
click at [359, 410] on icon "Save" at bounding box center [359, 411] width 11 height 11
click at [358, 437] on icon "Save" at bounding box center [358, 437] width 15 height 15
click at [355, 463] on icon "Save" at bounding box center [359, 464] width 11 height 11
click at [354, 496] on icon "Save" at bounding box center [359, 492] width 11 height 11
click at [357, 517] on icon "Save" at bounding box center [359, 518] width 11 height 11
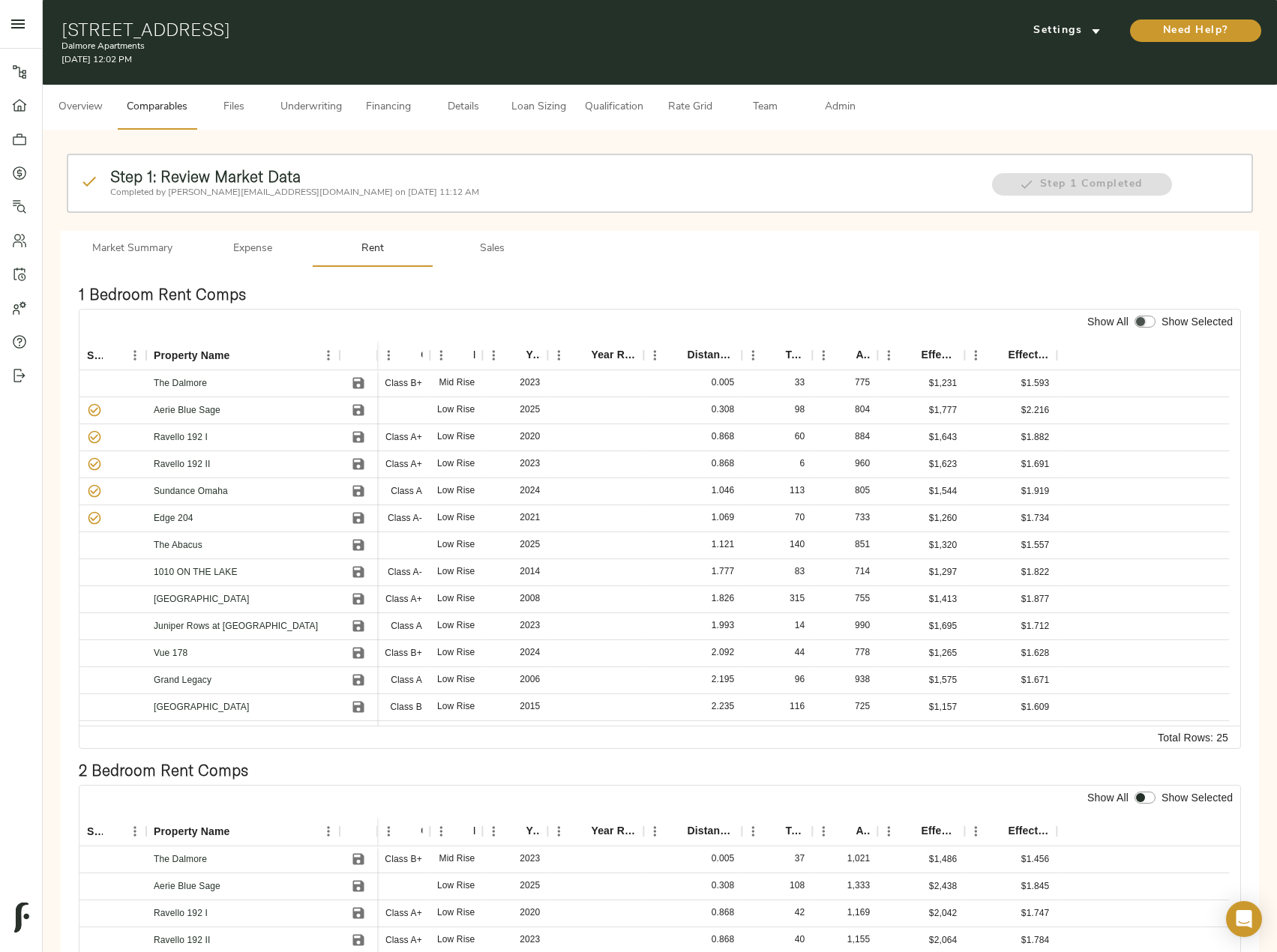
click at [1143, 325] on input "checkbox" at bounding box center [1141, 321] width 36 height 12
checkbox input "true"
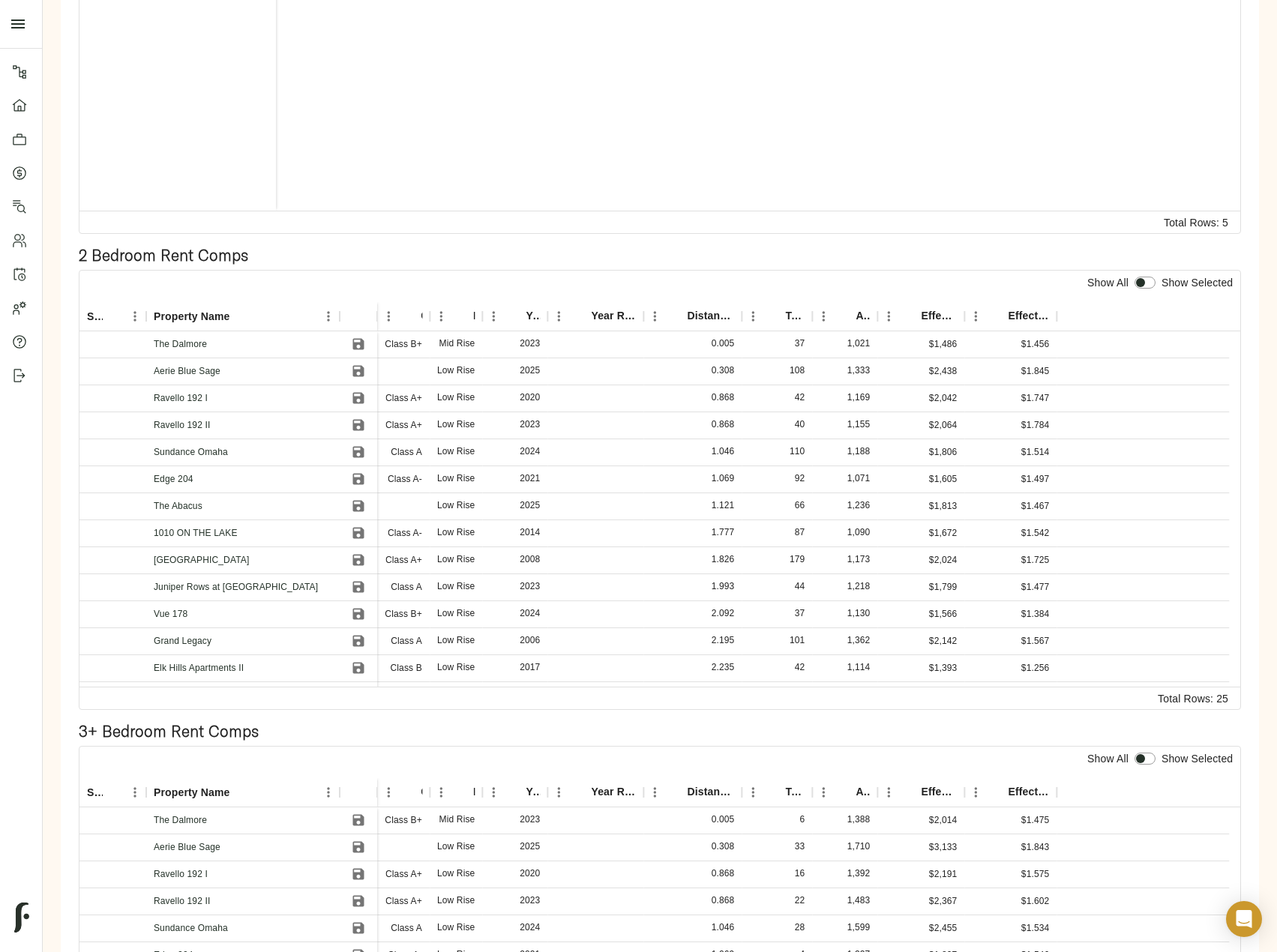
scroll to position [599, 0]
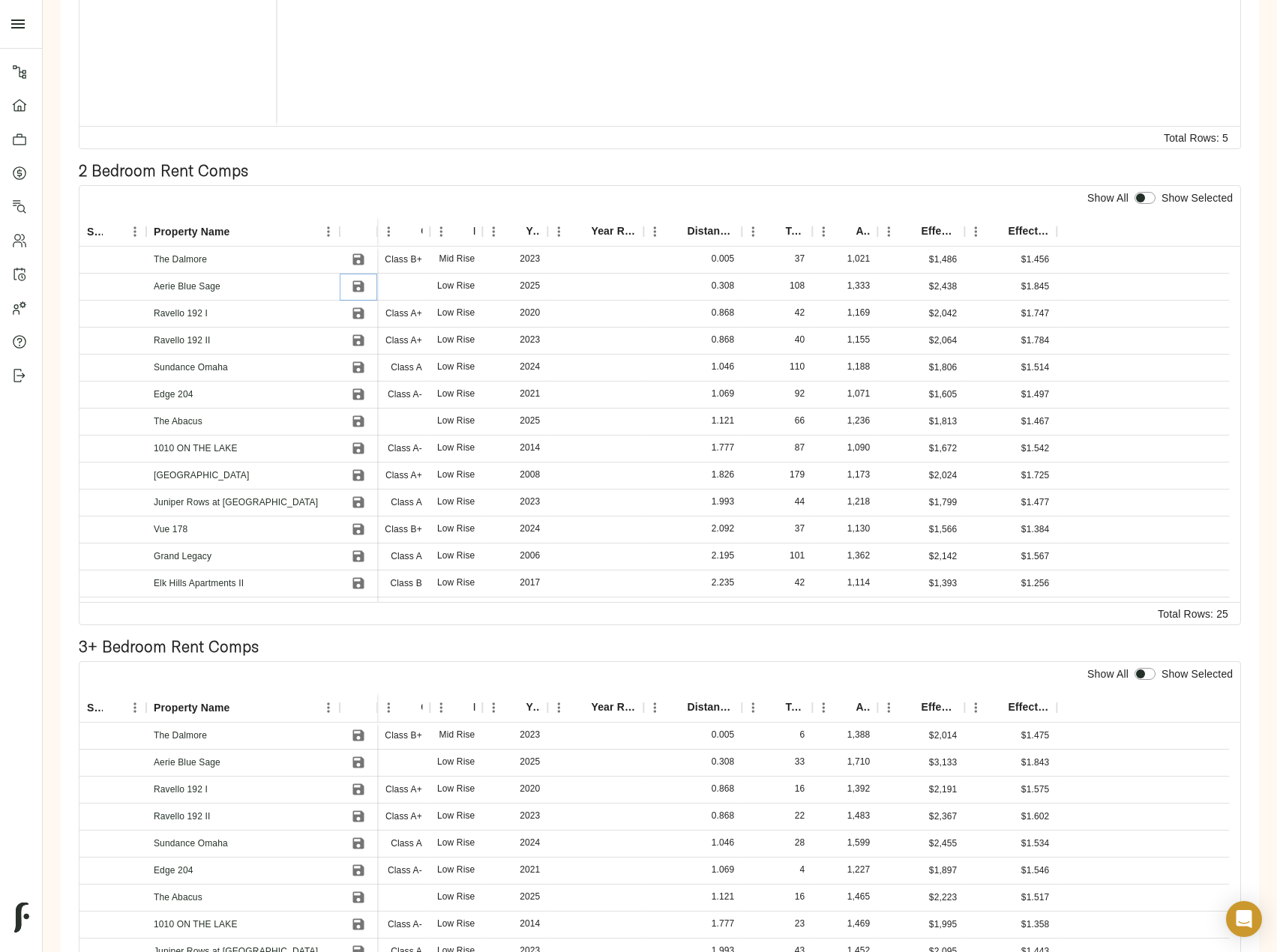
drag, startPoint x: 355, startPoint y: 283, endPoint x: 358, endPoint y: 311, distance: 28.2
click at [355, 283] on icon "Save" at bounding box center [358, 287] width 15 height 15
click at [361, 315] on icon "Save" at bounding box center [359, 314] width 11 height 11
click at [362, 337] on icon "Save" at bounding box center [359, 341] width 11 height 11
click at [360, 365] on icon "Save" at bounding box center [359, 368] width 11 height 11
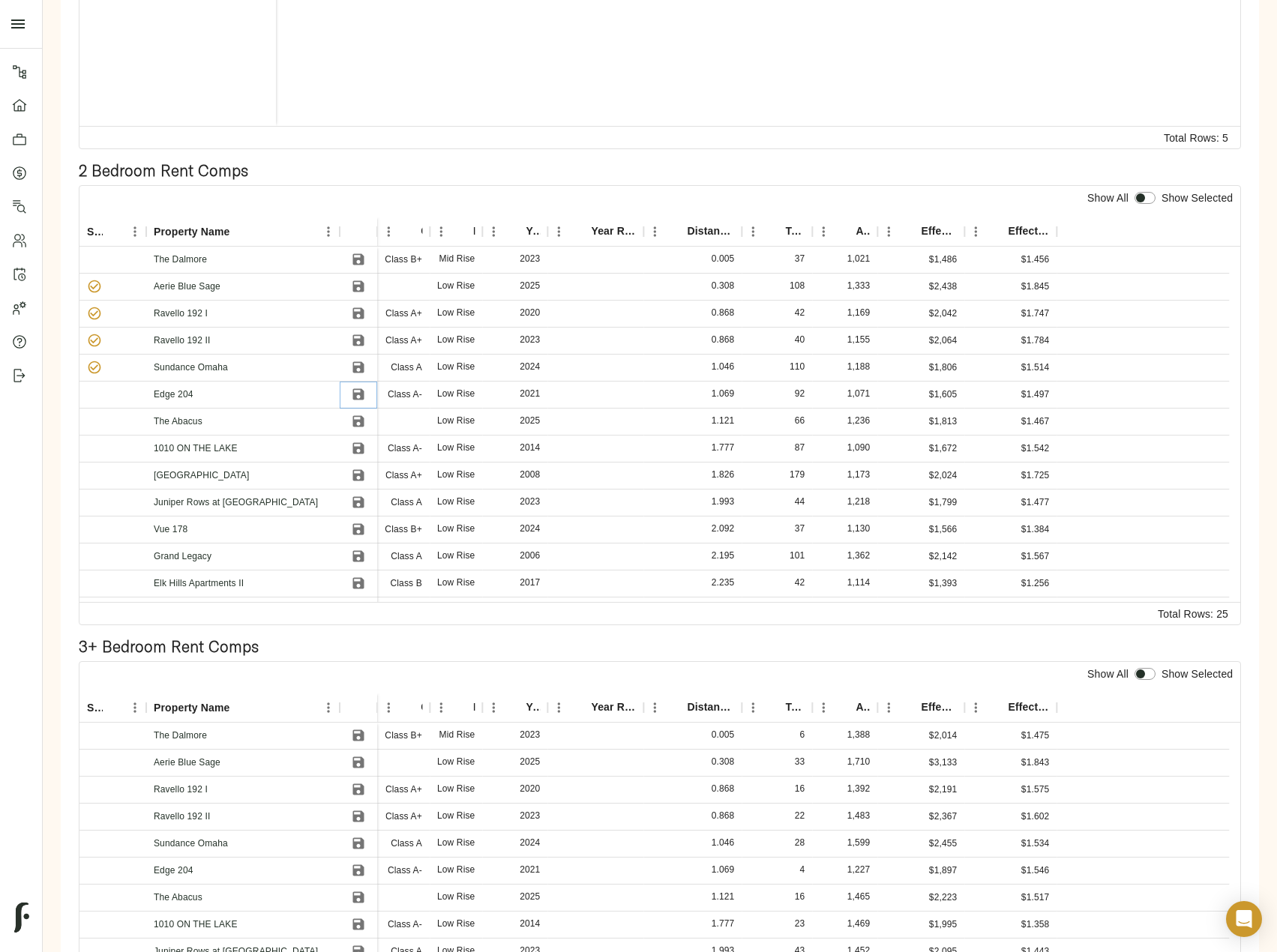
click at [358, 395] on icon "Save" at bounding box center [358, 395] width 15 height 15
click at [1144, 198] on input "checkbox" at bounding box center [1141, 197] width 36 height 12
checkbox input "true"
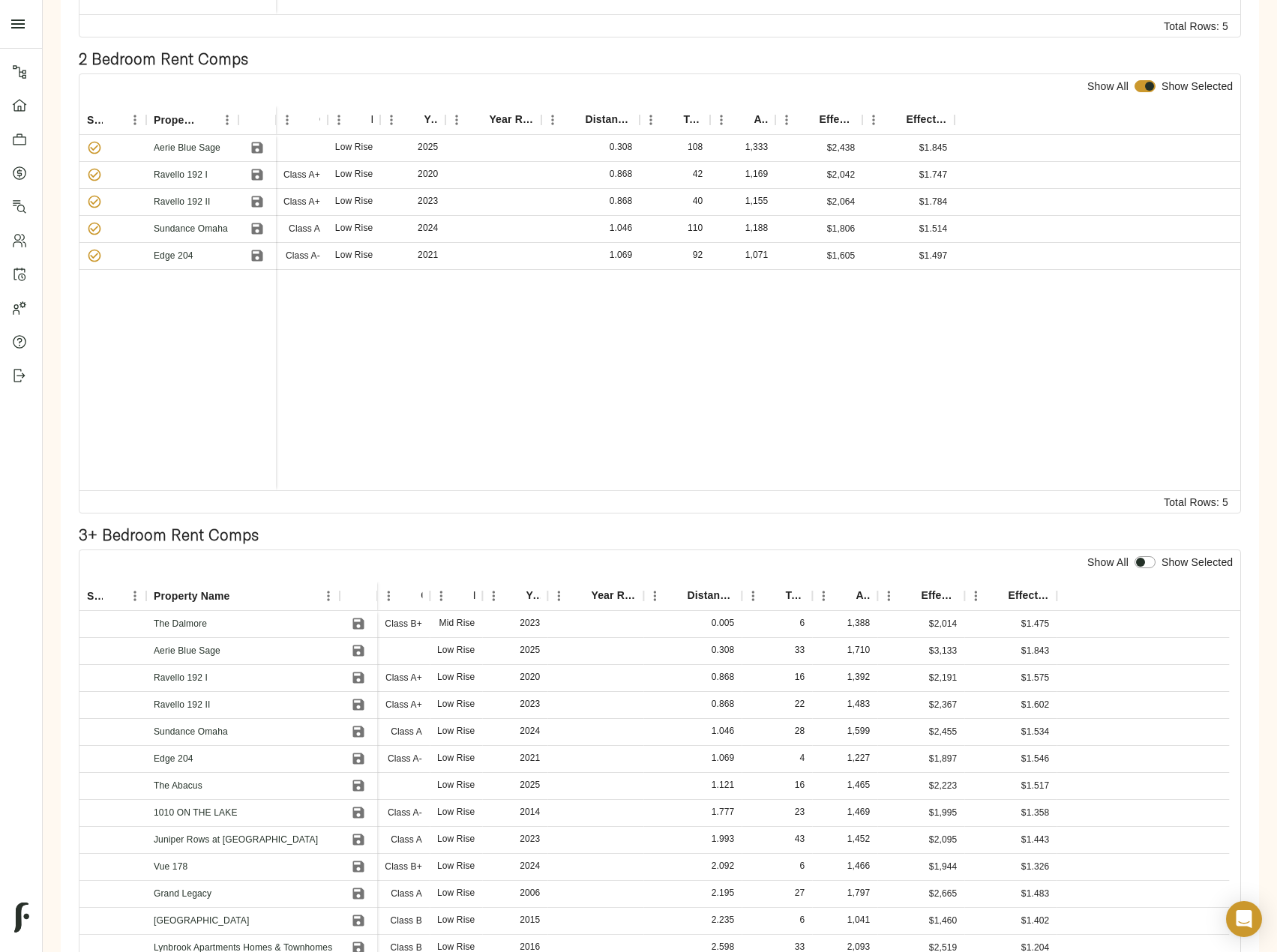
scroll to position [776, 0]
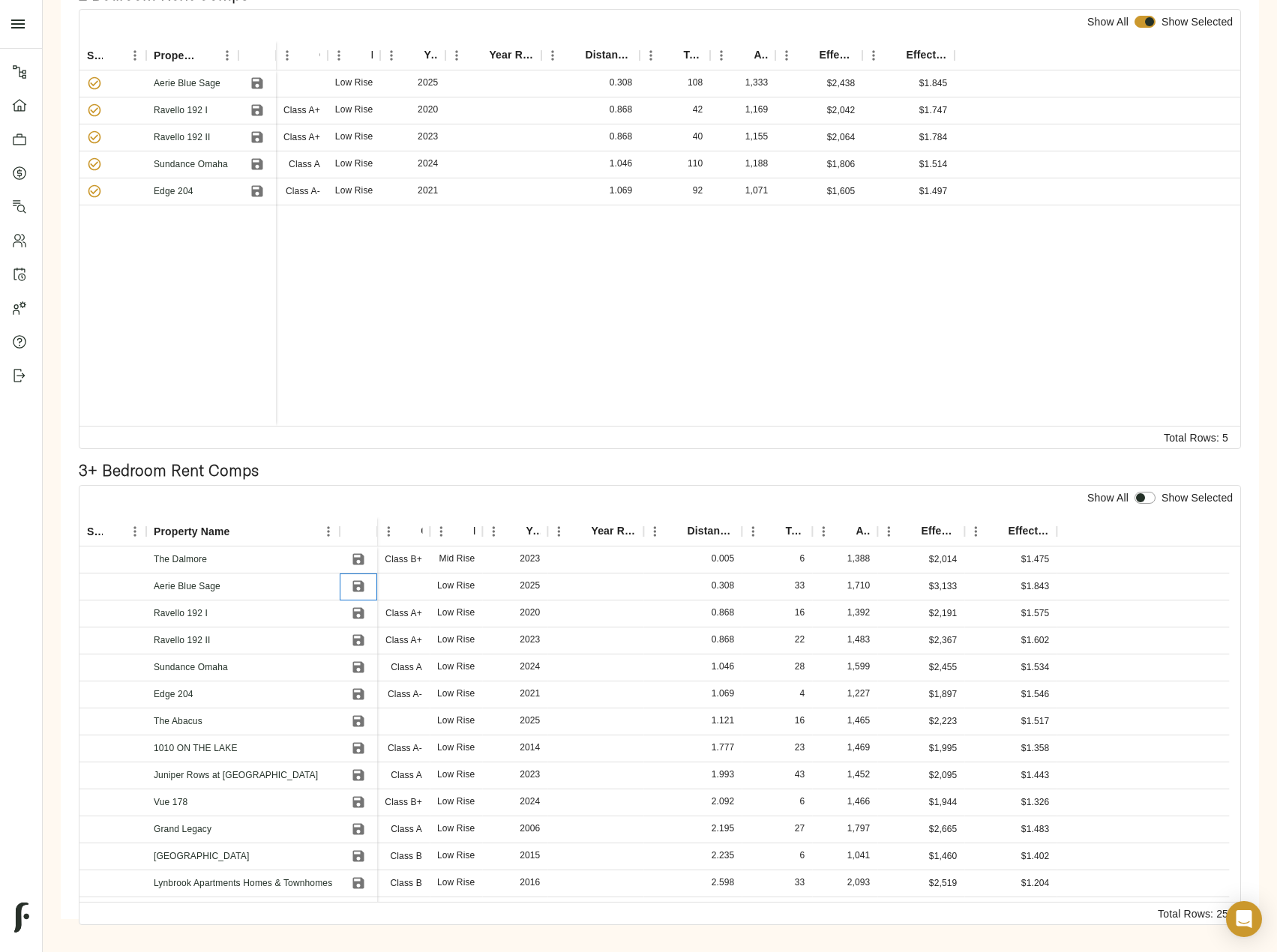
click at [371, 594] on div at bounding box center [357, 587] width 37 height 27
click at [364, 581] on icon "Save" at bounding box center [358, 586] width 15 height 15
click at [360, 615] on icon "Save" at bounding box center [359, 614] width 11 height 11
click at [356, 640] on icon "Save" at bounding box center [359, 640] width 11 height 11
click at [354, 670] on icon "Save" at bounding box center [359, 668] width 11 height 11
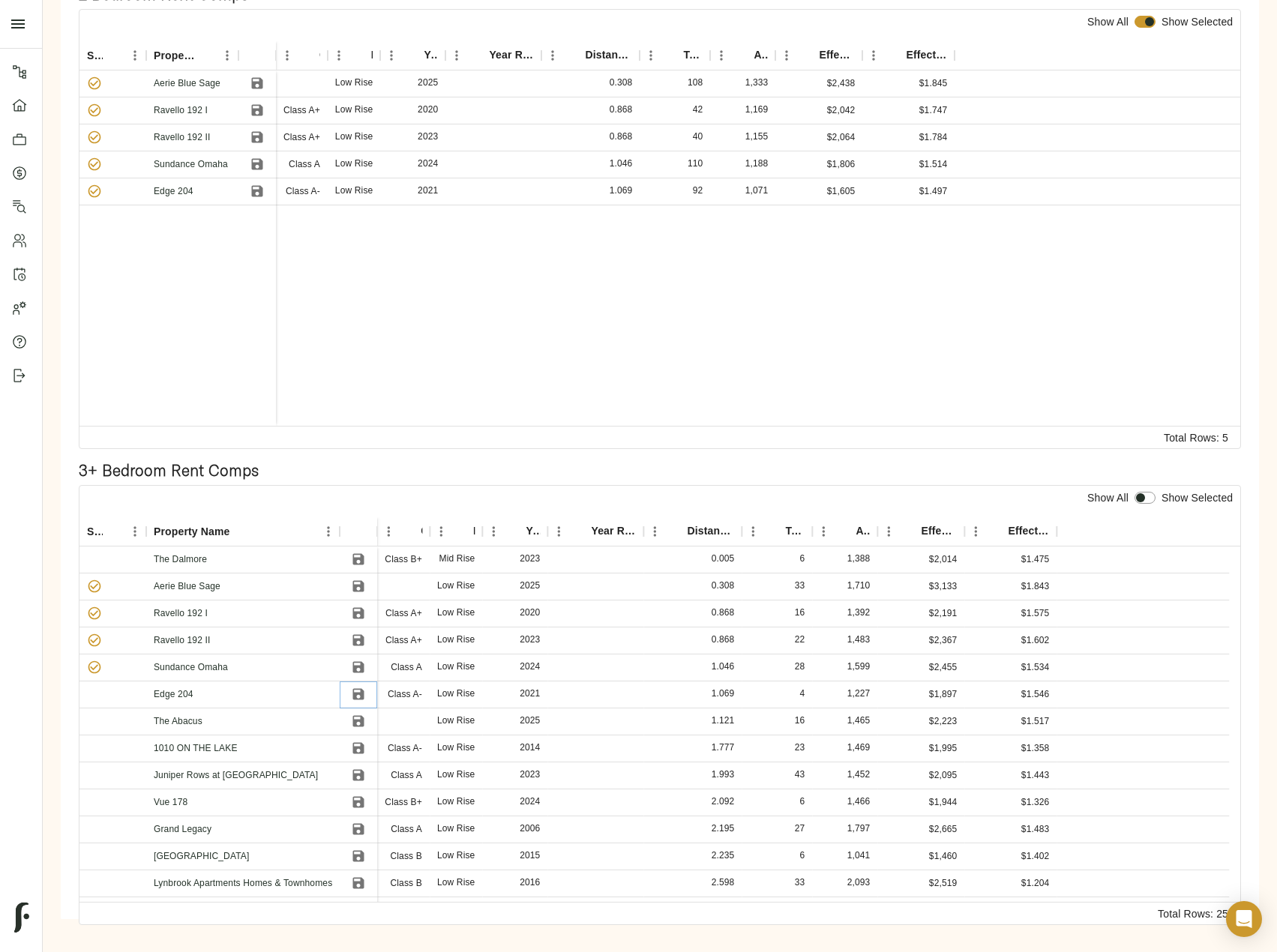
click at [357, 692] on icon "Save" at bounding box center [358, 695] width 15 height 15
click at [1145, 495] on input "checkbox" at bounding box center [1141, 497] width 36 height 12
checkbox input "true"
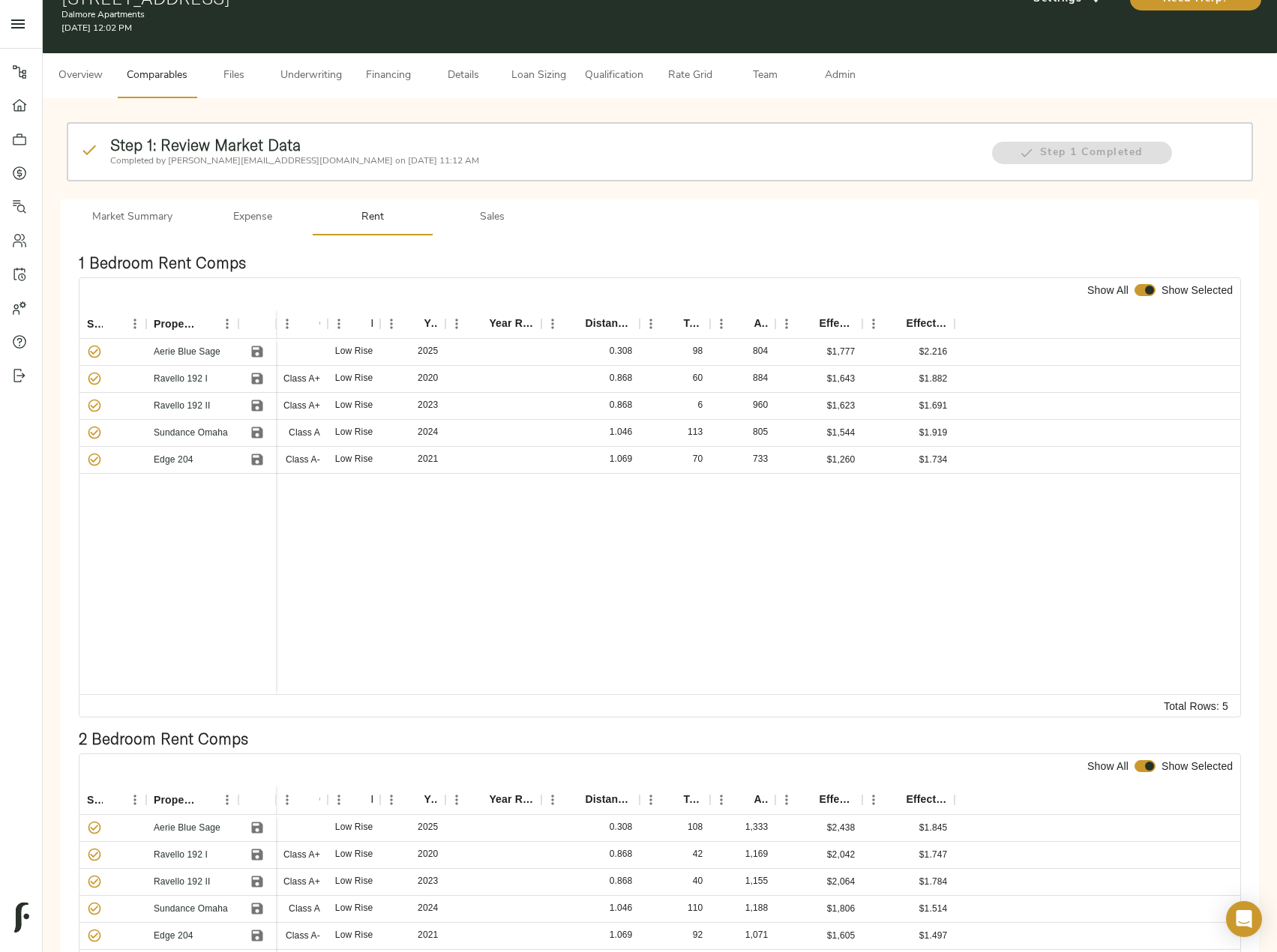
scroll to position [0, 0]
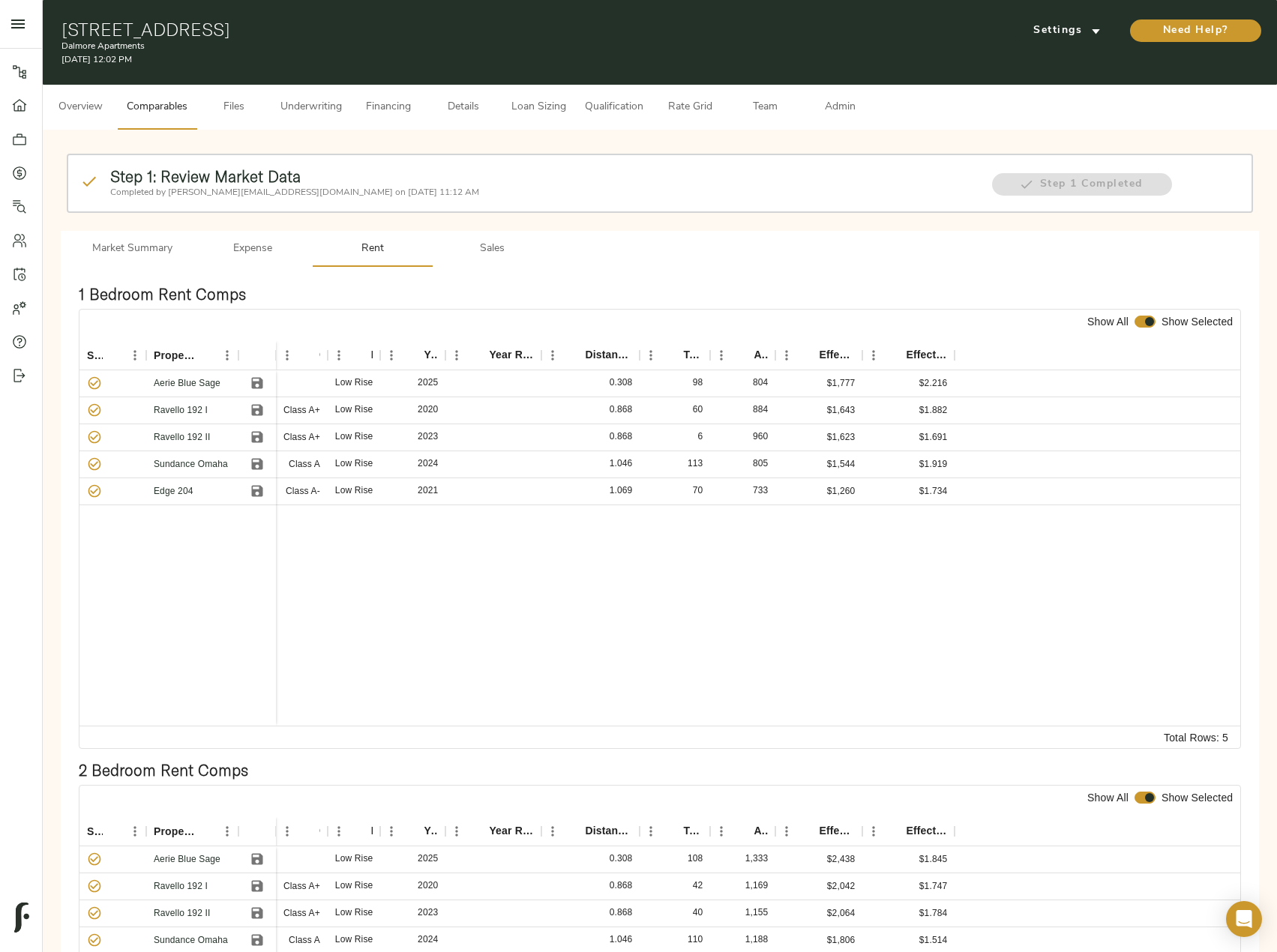
click at [489, 269] on div "1 Bedroom Rent Comps Show All Show Selected Selected? Property Name Class Heigh…" at bounding box center [659, 505] width 1198 height 476
click at [492, 233] on button "Sales" at bounding box center [493, 249] width 120 height 36
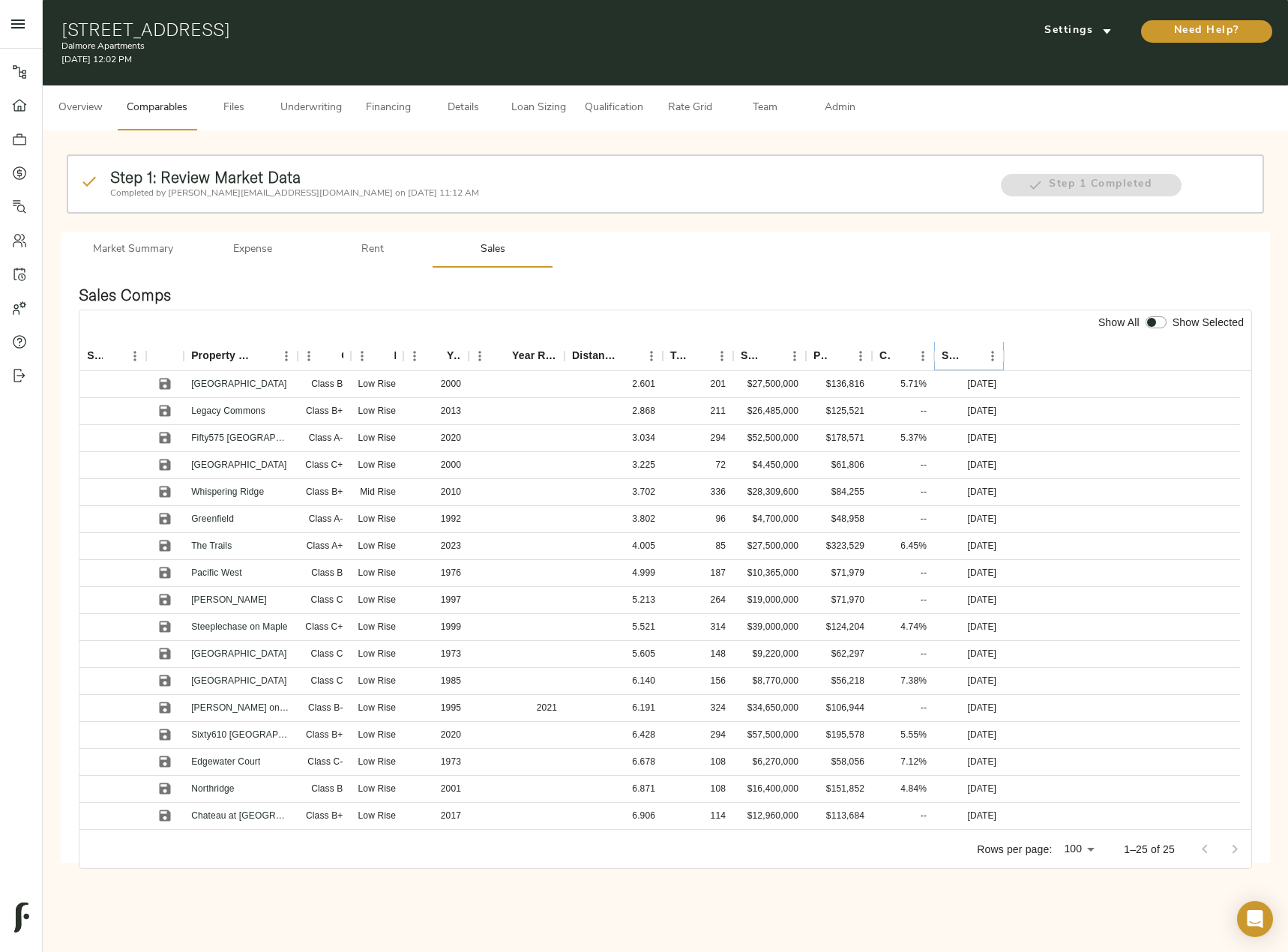
click at [978, 355] on icon "Sort" at bounding box center [971, 356] width 13 height 13
click at [160, 382] on icon "Save" at bounding box center [166, 384] width 11 height 11
click at [160, 410] on icon "Save" at bounding box center [166, 412] width 11 height 11
click at [162, 437] on icon "Save" at bounding box center [166, 438] width 11 height 11
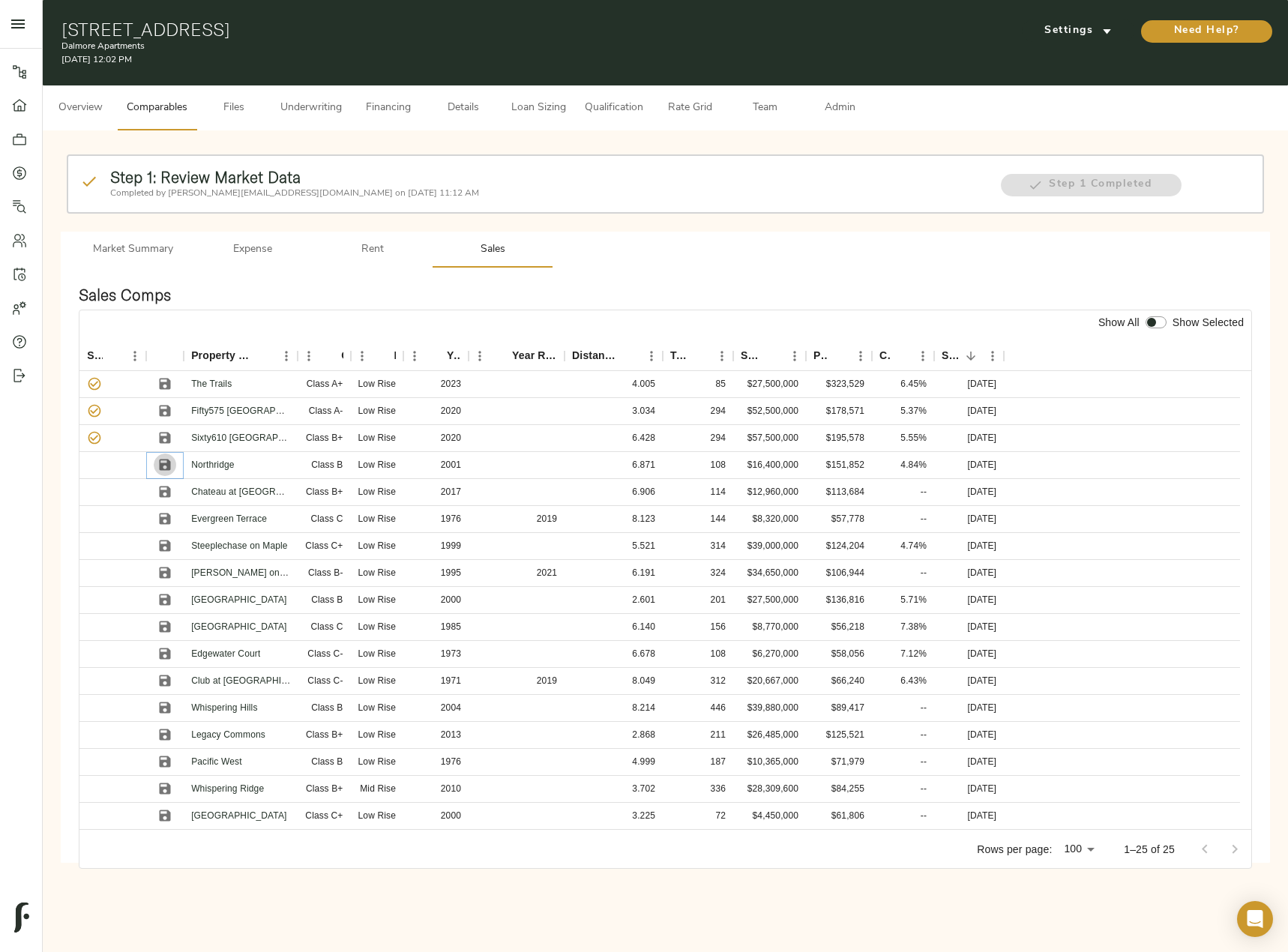
click at [159, 466] on icon "Save" at bounding box center [165, 465] width 15 height 15
click at [167, 489] on icon "Save" at bounding box center [165, 492] width 15 height 15
click at [1155, 322] on input "checkbox" at bounding box center [1152, 322] width 36 height 12
checkbox input "true"
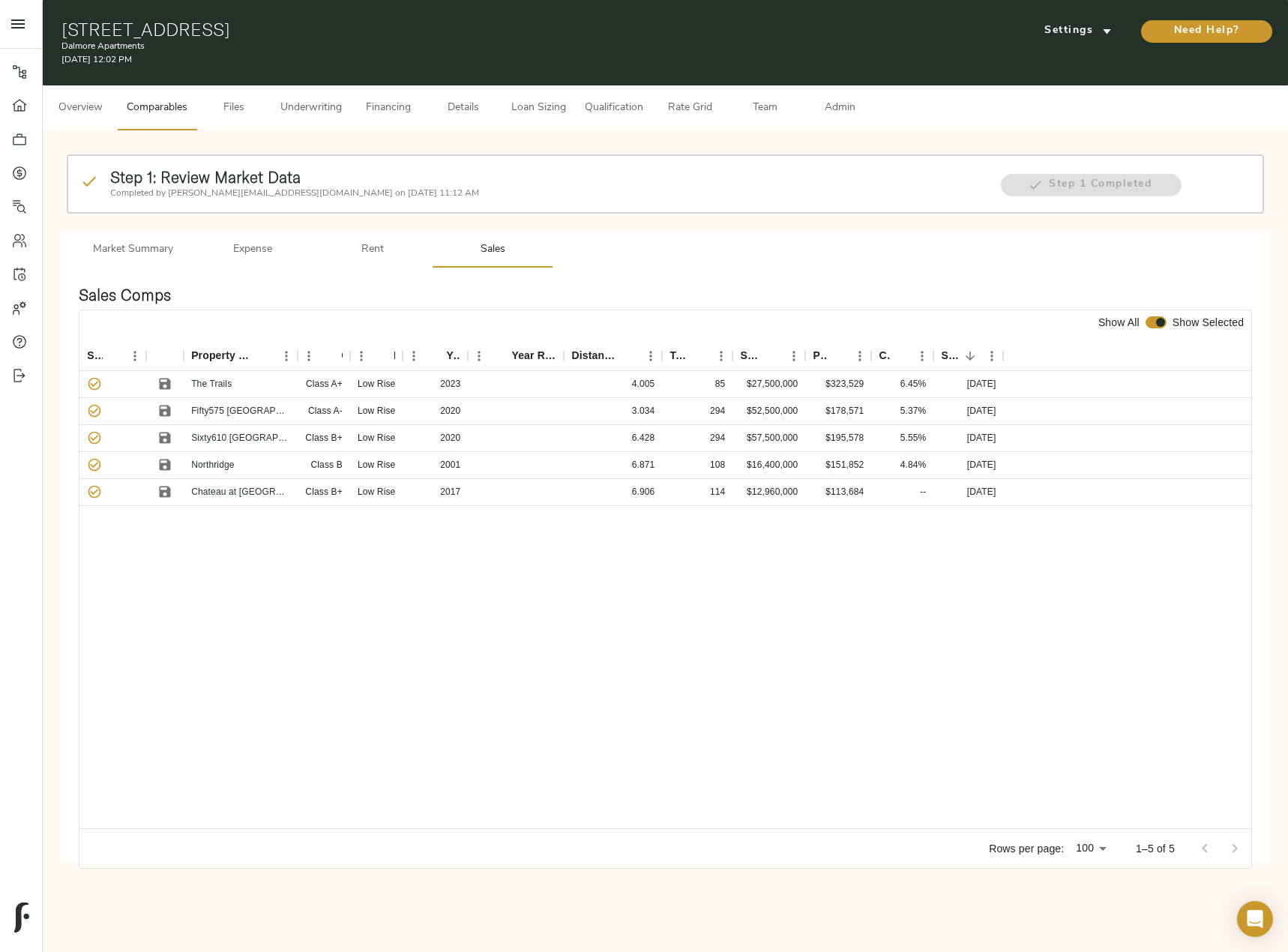
click at [865, 108] on span "Admin" at bounding box center [840, 109] width 57 height 19
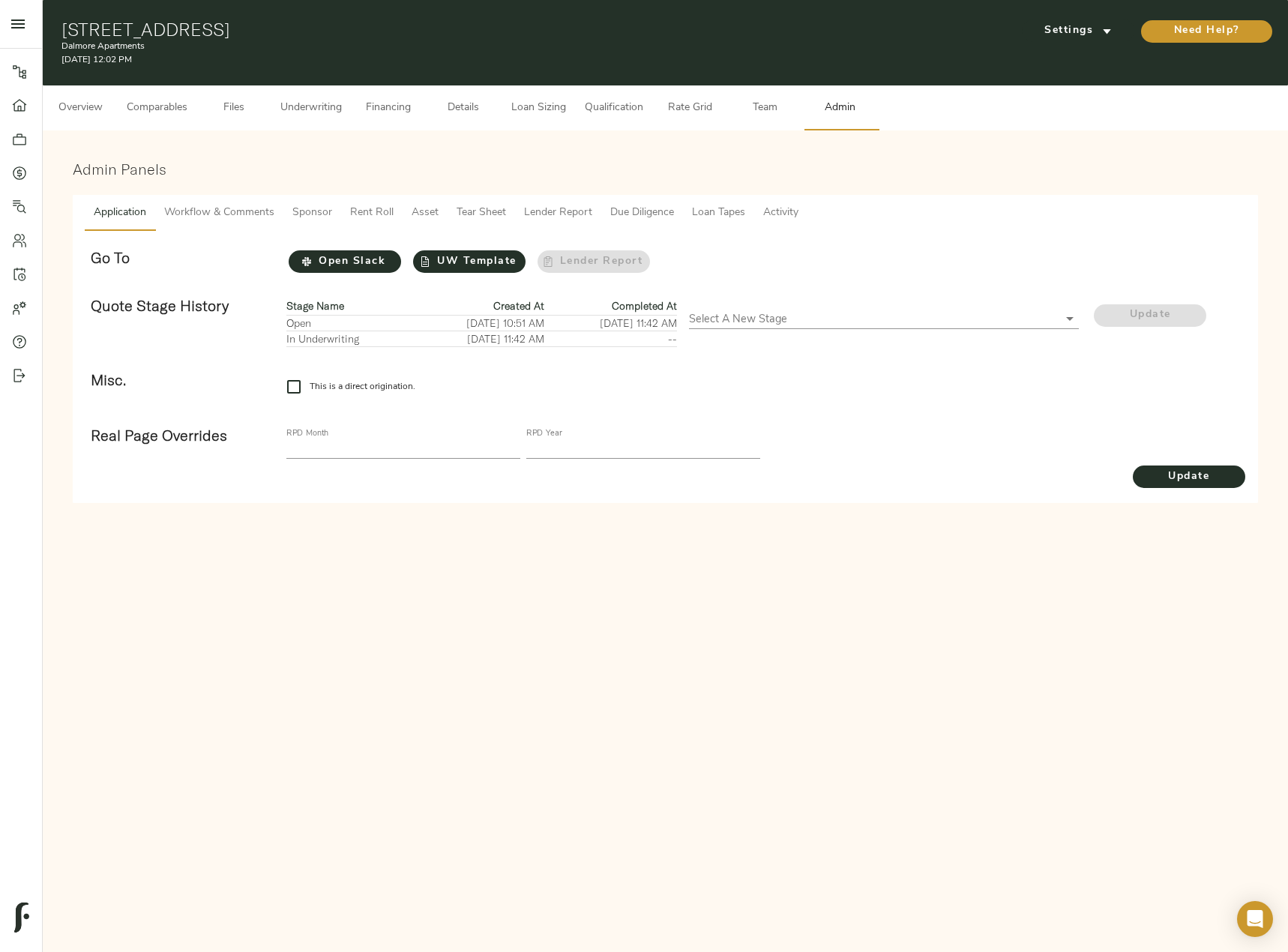
click at [501, 215] on span "Tear Sheet" at bounding box center [481, 213] width 50 height 19
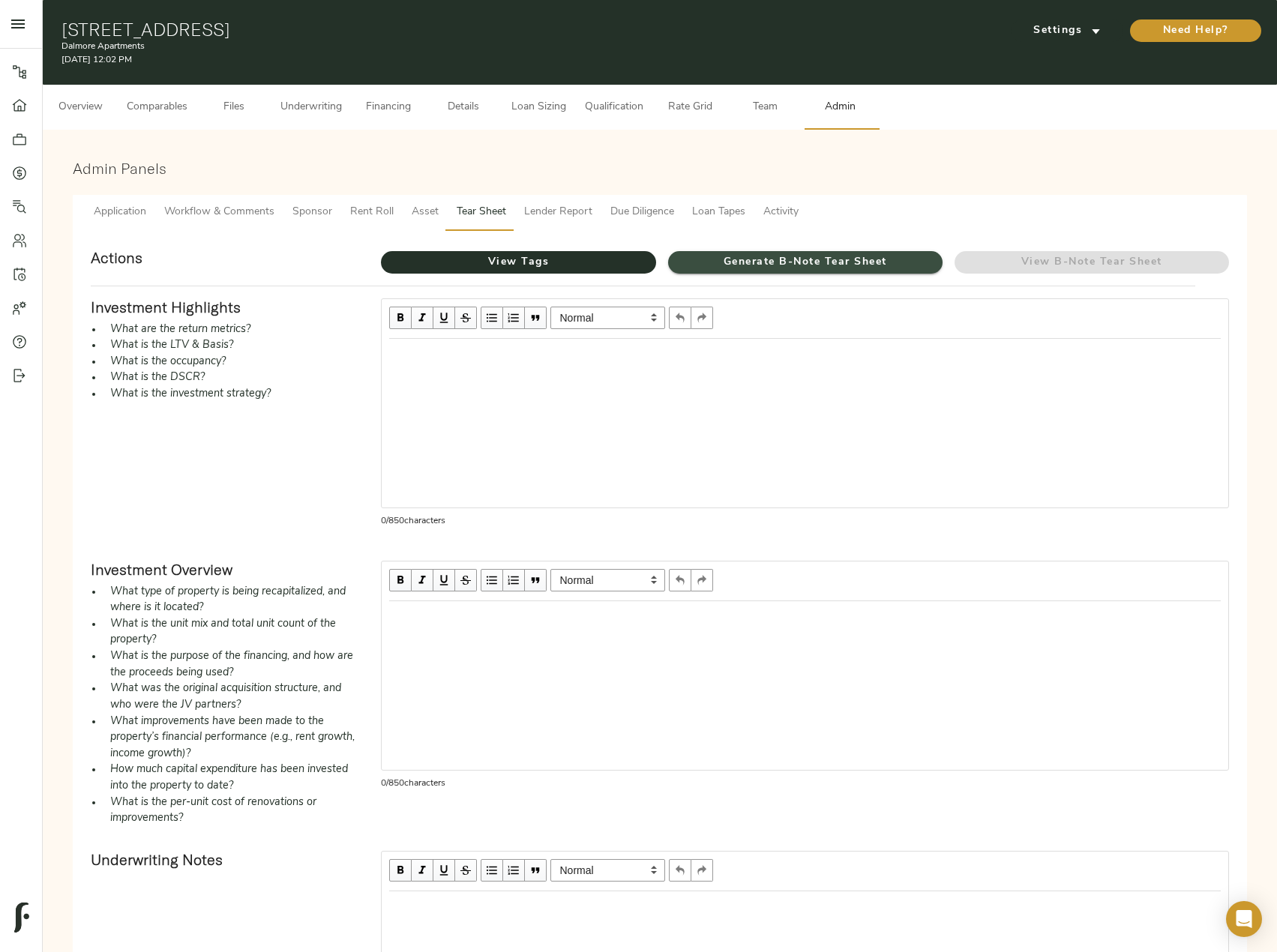
click at [862, 256] on span "Generate B-Note Tear Sheet" at bounding box center [805, 263] width 274 height 19
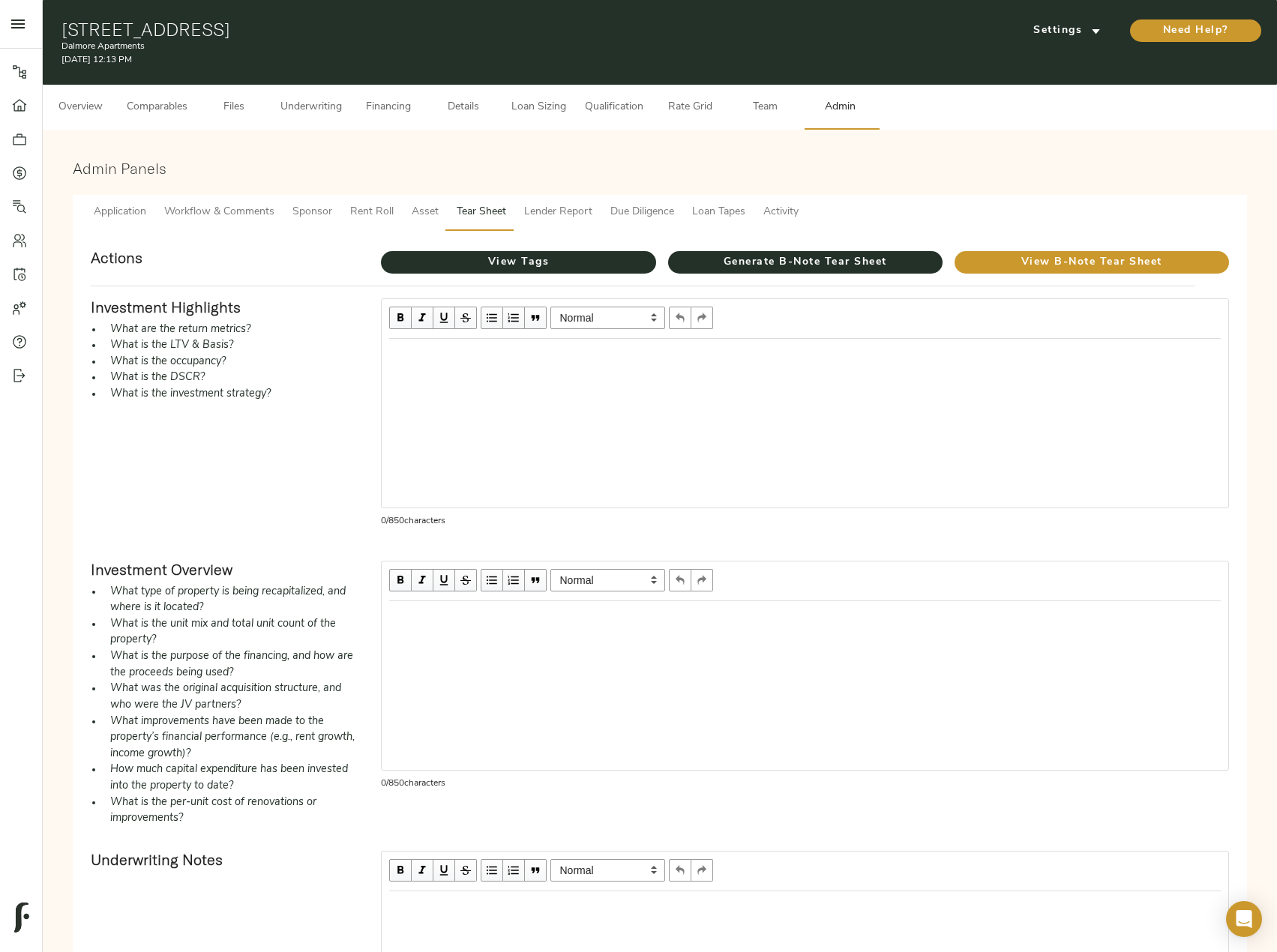
click at [410, 101] on span "Financing" at bounding box center [389, 108] width 57 height 19
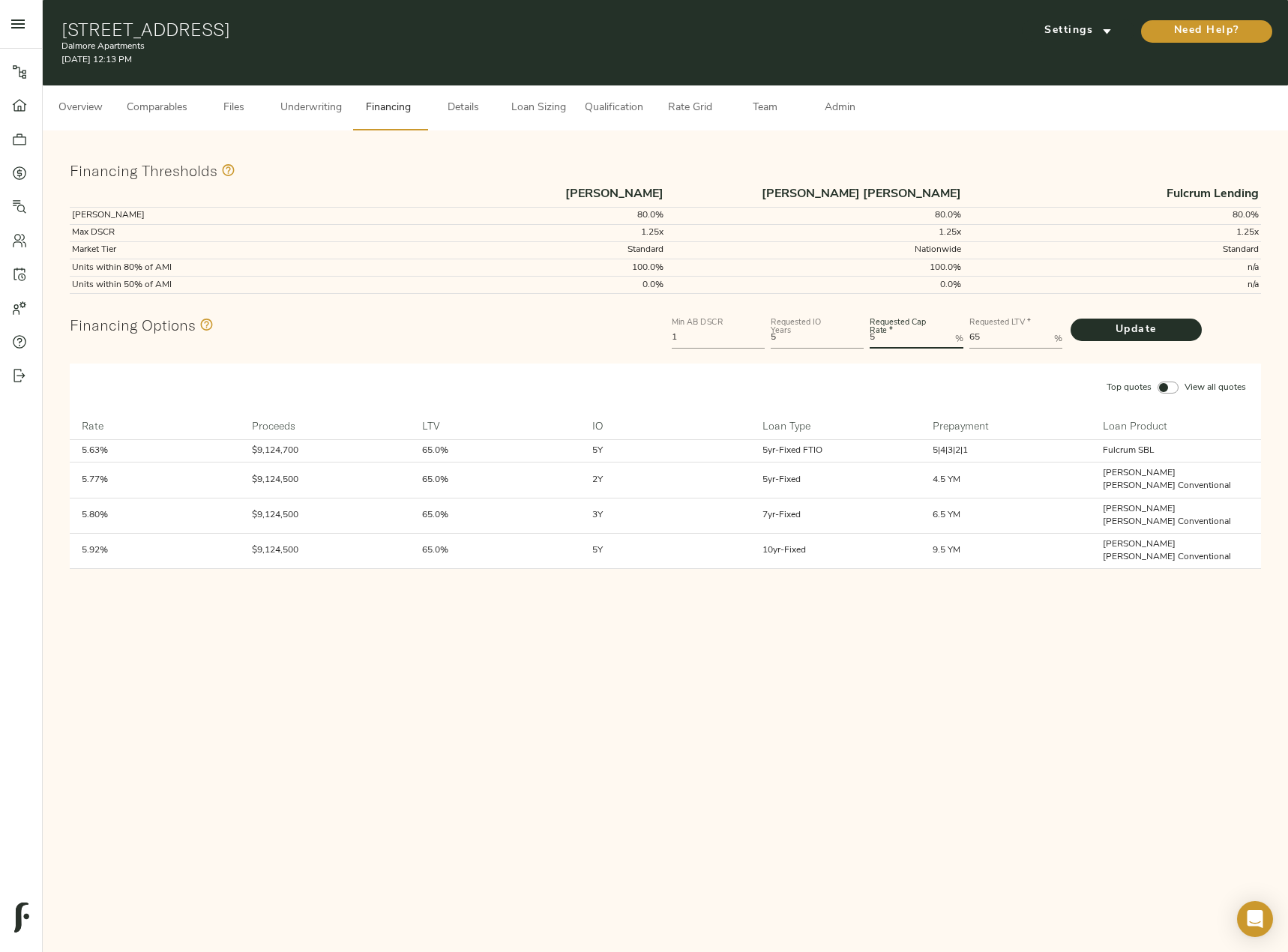
drag, startPoint x: 891, startPoint y: 333, endPoint x: 817, endPoint y: 332, distance: 74.0
click at [817, 332] on div "Min AB DSCR 1 Requested IO Years 5 Requested Cap Rate   * 5 % Requested LTV   *…" at bounding box center [967, 331] width 596 height 45
type Rate "5.5"
click at [1071, 318] on button "Update" at bounding box center [1136, 330] width 132 height 23
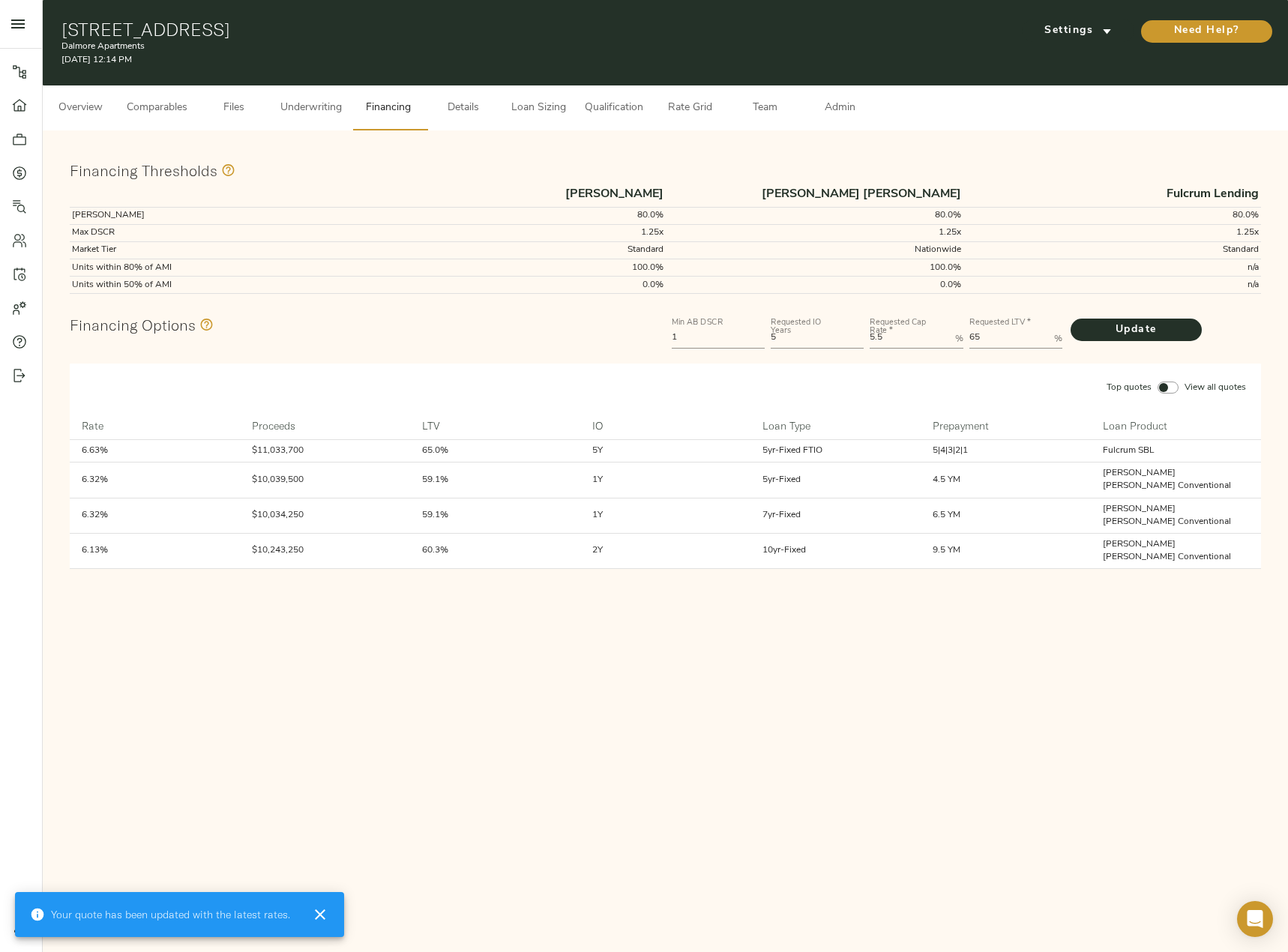
drag, startPoint x: 889, startPoint y: 337, endPoint x: 805, endPoint y: 331, distance: 84.2
click at [805, 331] on div "Min AB DSCR 1 Requested IO Years 5 Requested Cap Rate   * 5.5 % Requested LTV  …" at bounding box center [967, 331] width 596 height 45
type Rate "5.75"
click at [1071, 318] on button "Update" at bounding box center [1136, 330] width 132 height 23
click at [520, 103] on span "Loan Sizing" at bounding box center [539, 109] width 57 height 19
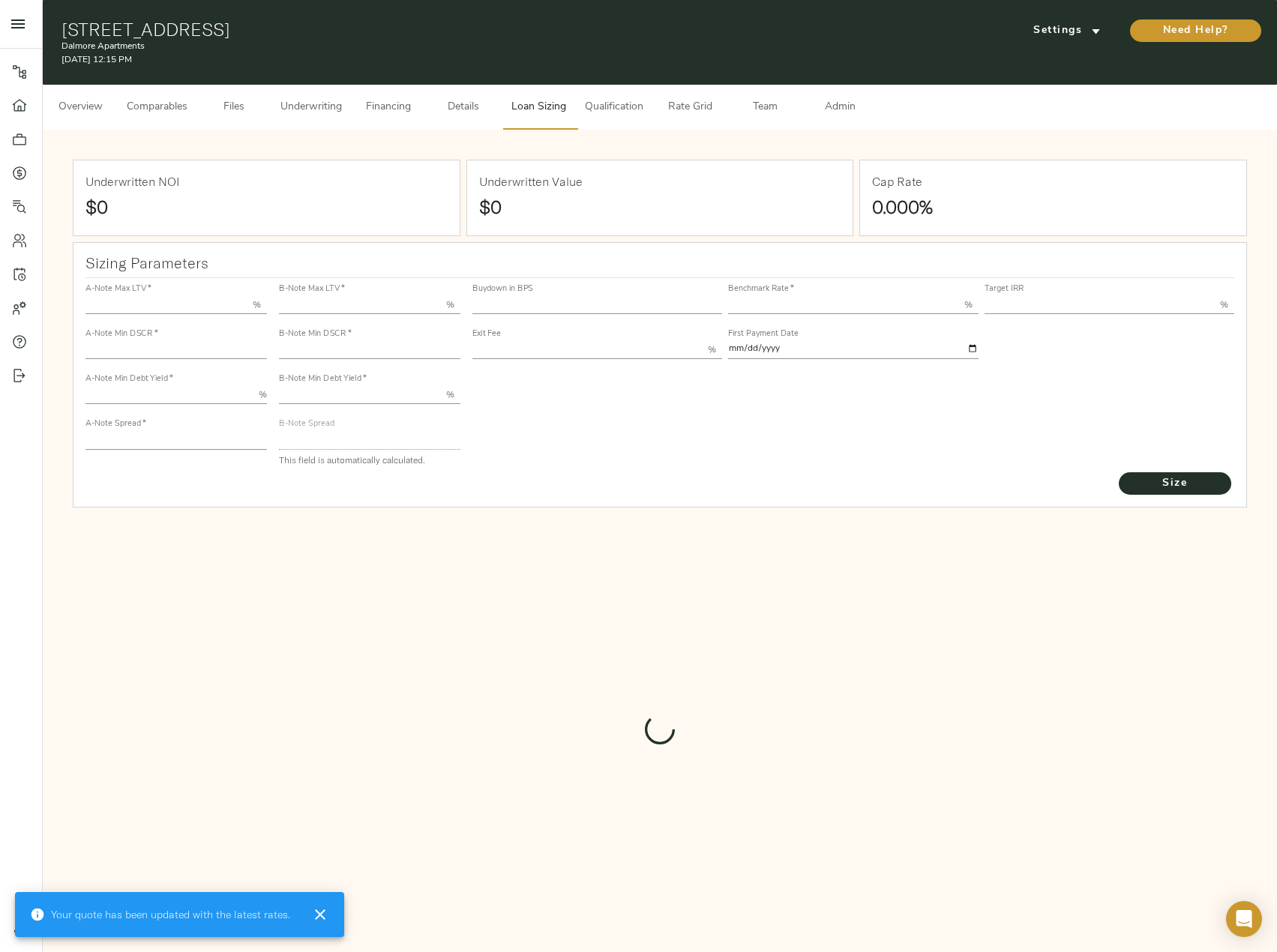
type input "55.000"
type input "1.4"
type input "10.00"
type input "245"
type input "80.000"
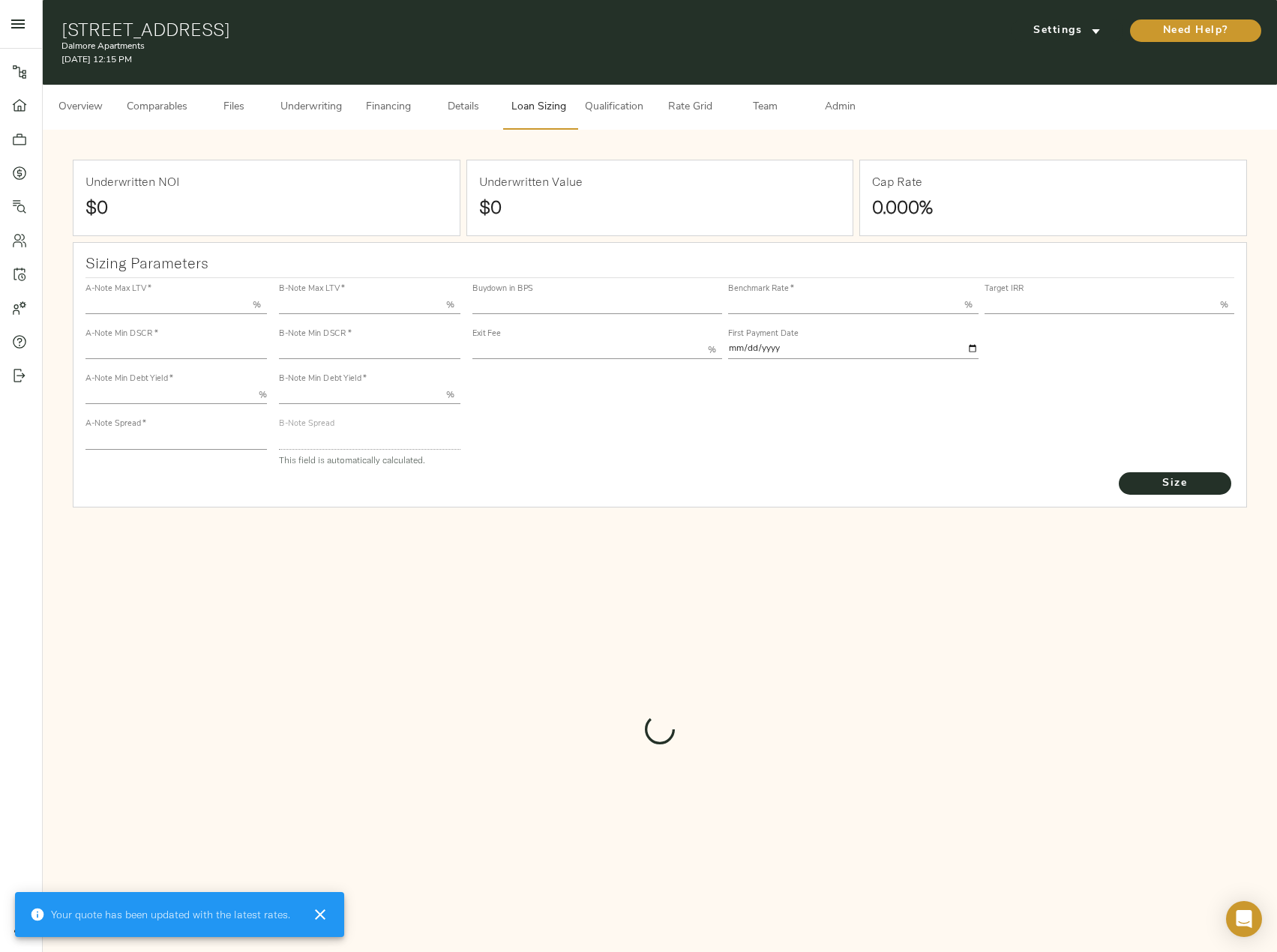
type input "1"
type input "2.00"
type input "832"
type input "0"
type input "3.65"
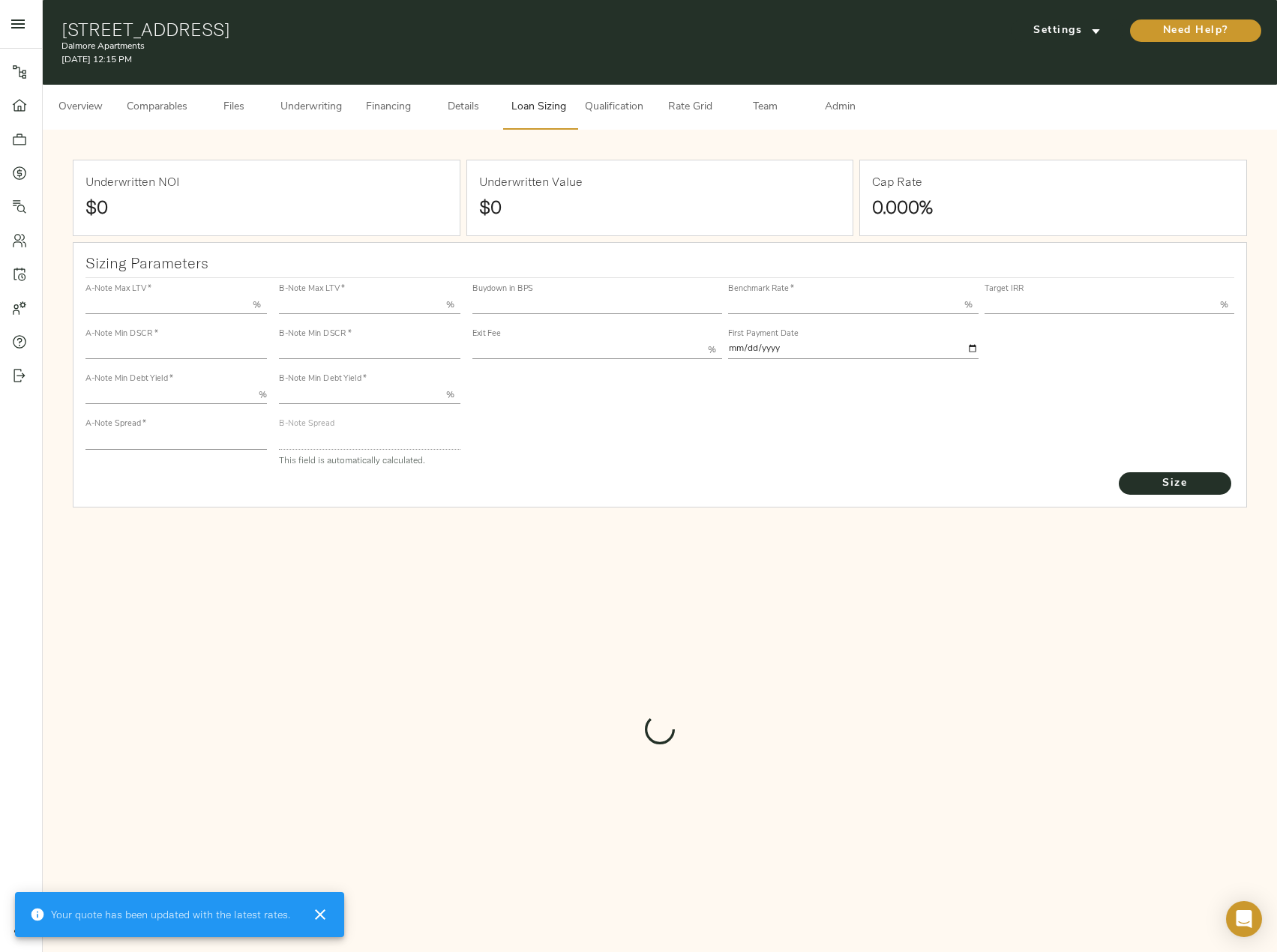
type input "13.00"
type input "1.00"
type input "[DATE]"
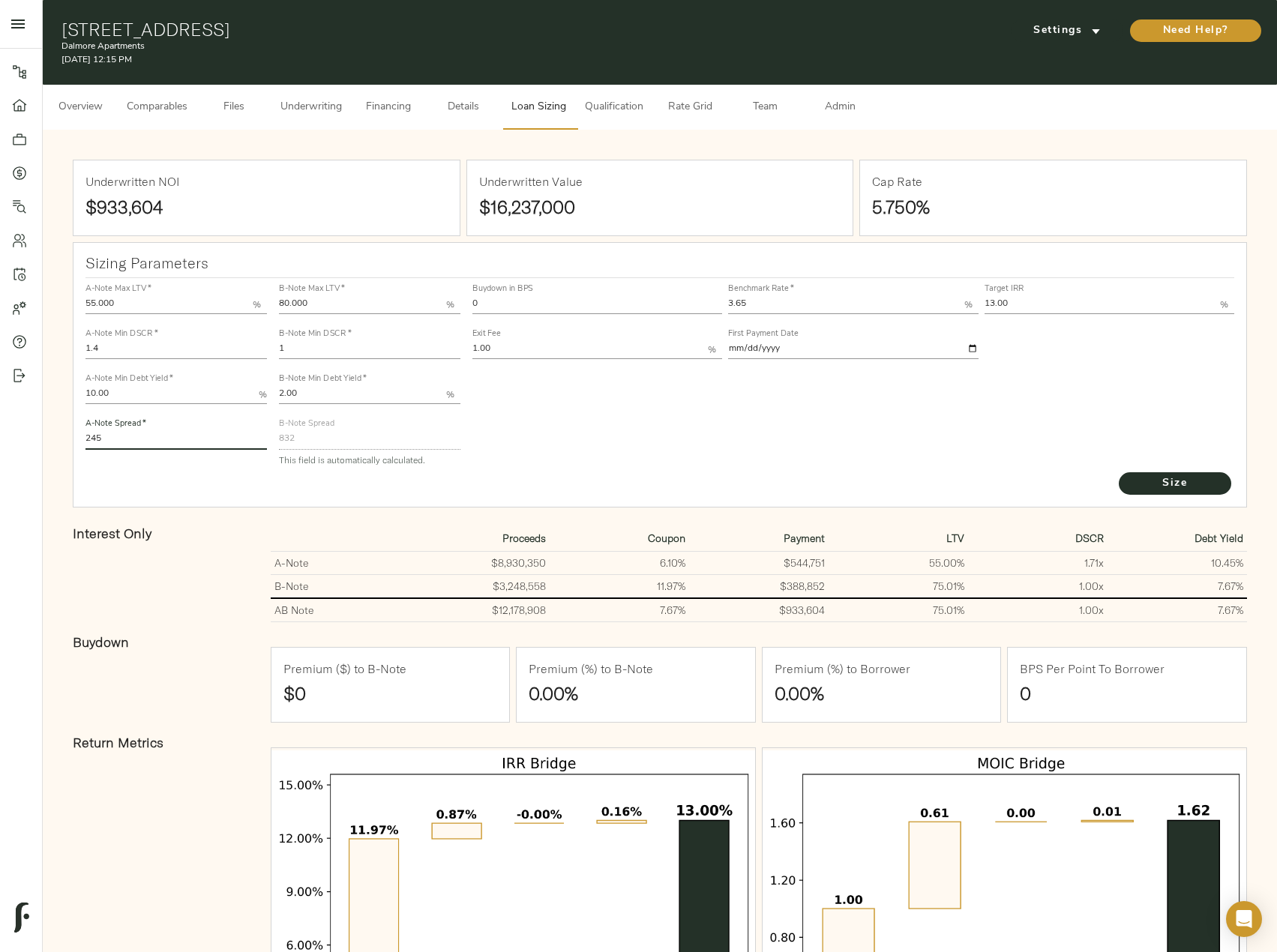
drag, startPoint x: 125, startPoint y: 437, endPoint x: 63, endPoint y: 441, distance: 62.1
click at [66, 439] on div "Underwritten NOI $933,604 Underwritten Value $16,237,000 Cap Rate 5.750% Sizing…" at bounding box center [659, 626] width 1204 height 962
type input "220"
drag, startPoint x: 753, startPoint y: 305, endPoint x: 707, endPoint y: 305, distance: 46.0
click at [707, 305] on div "Buydown in BPS 0 Benchmark Rate   * 3.65 % Target IRR 13.00 % Exit Fee 1.00 % F…" at bounding box center [853, 320] width 768 height 91
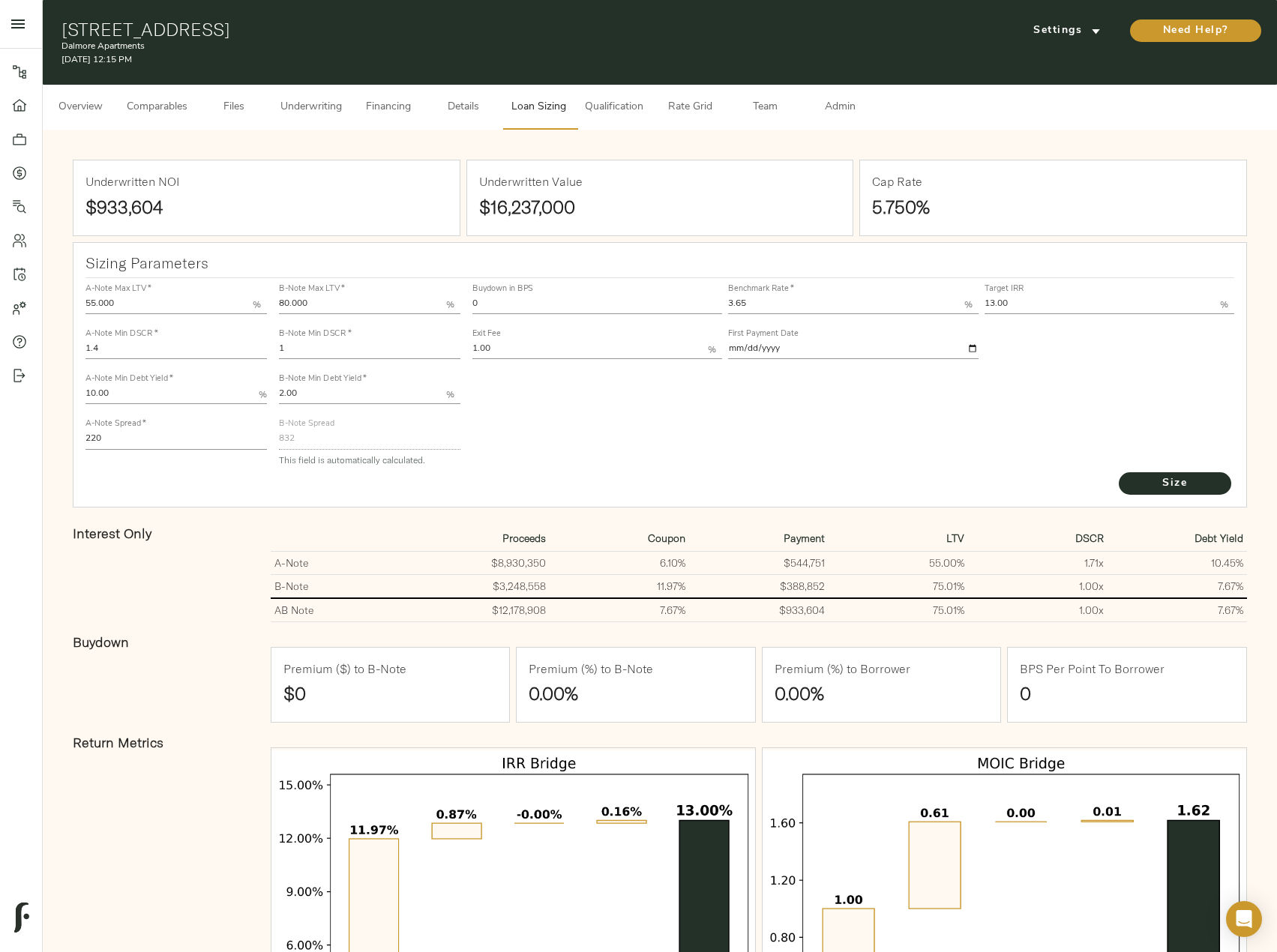
click at [769, 304] on input "3.65" at bounding box center [845, 305] width 235 height 18
drag, startPoint x: 769, startPoint y: 304, endPoint x: 671, endPoint y: 304, distance: 98.0
click at [671, 304] on div "Buydown in BPS 0 Benchmark Rate   * 3.65 % Target IRR 13.00 % Exit Fee 1.00 % F…" at bounding box center [853, 320] width 768 height 91
type input "3.62"
click at [1179, 476] on span "Size" at bounding box center [1174, 484] width 83 height 19
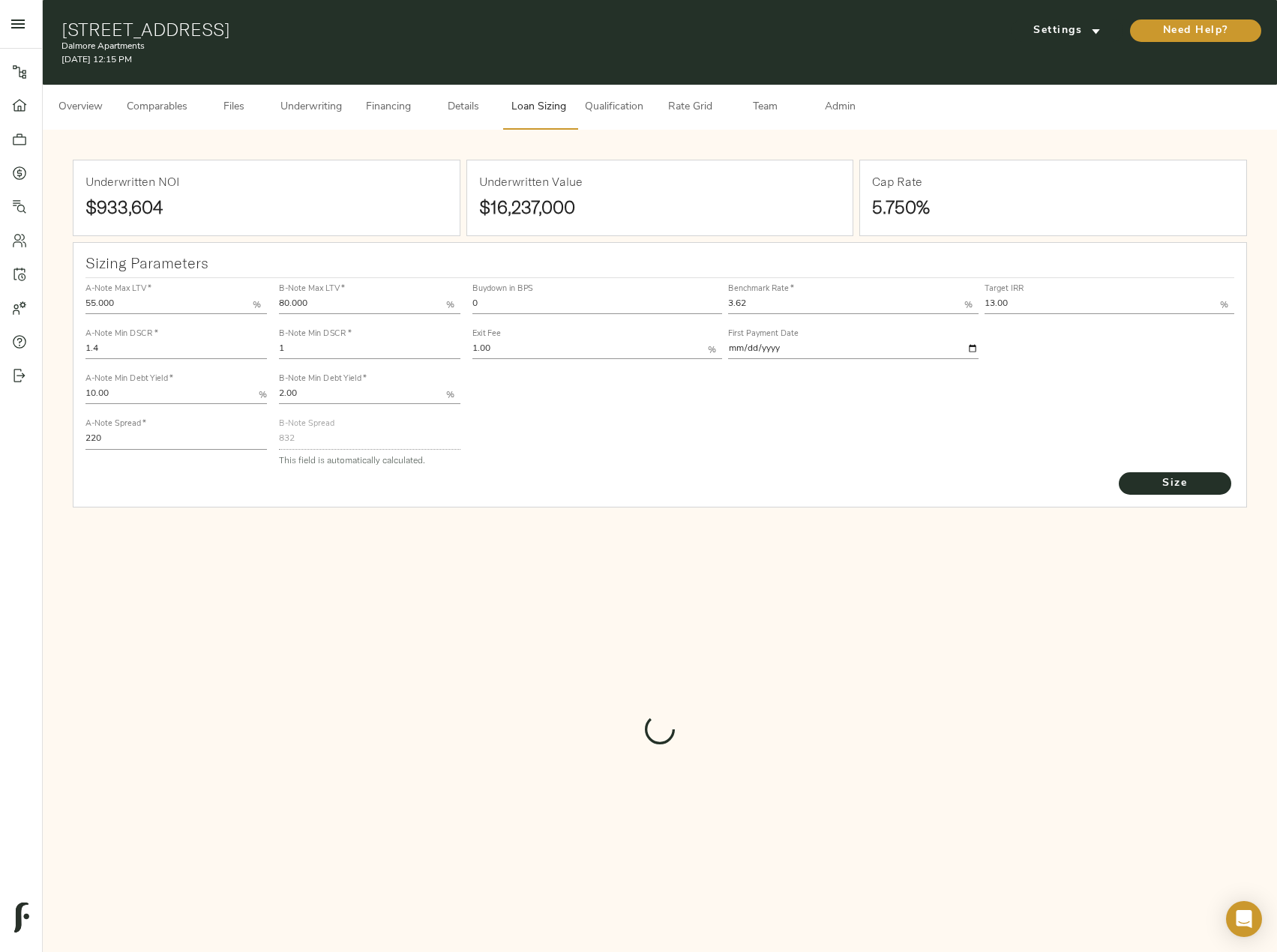
type input "835"
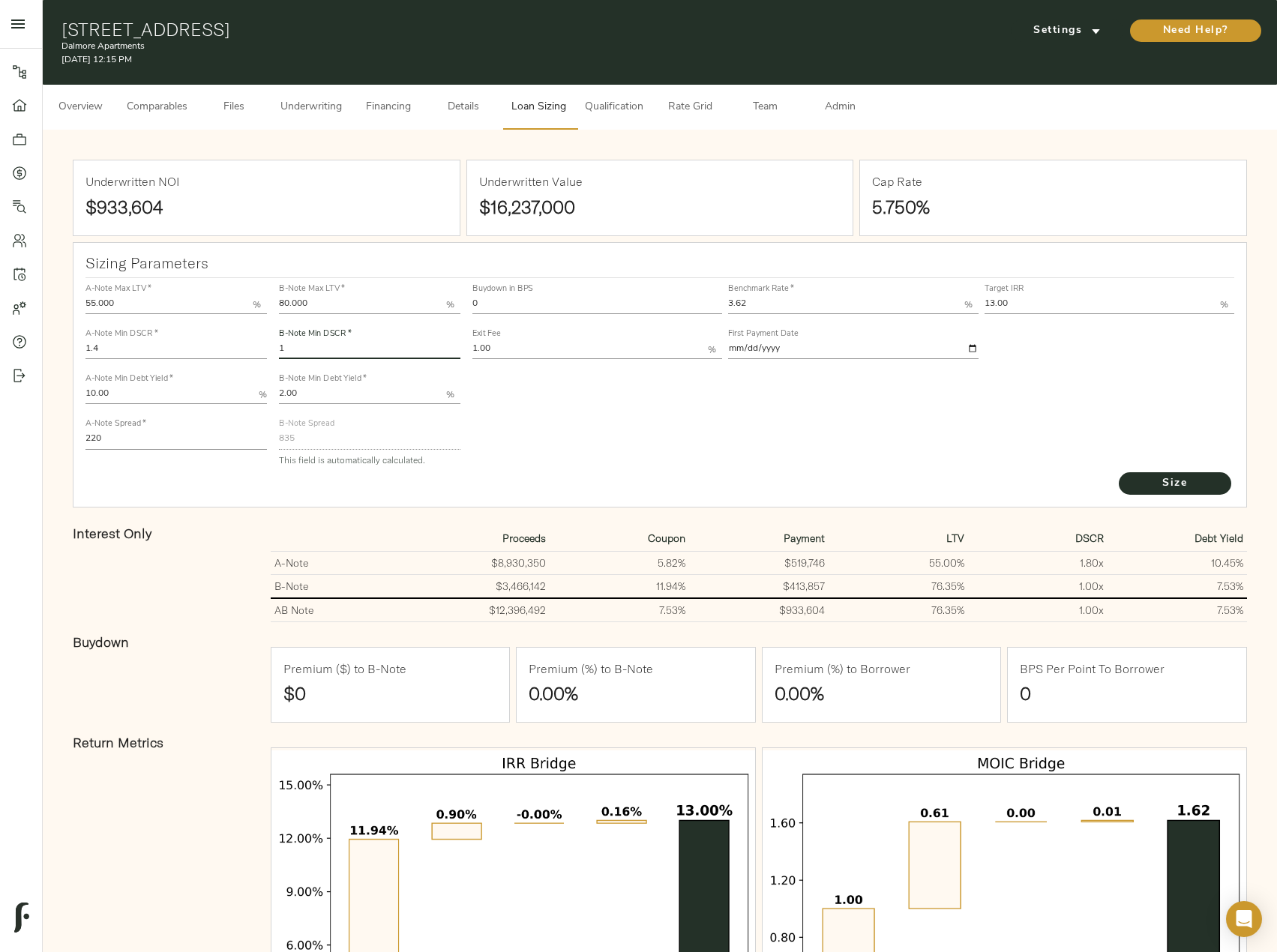
drag, startPoint x: 318, startPoint y: 354, endPoint x: 269, endPoint y: 359, distance: 49.3
click at [269, 359] on div "A-Note Max LTV   * 55.000 % A-Note Min DSCR   * 1.4 A-Note Min Debt Yield   * 1…" at bounding box center [659, 375] width 1162 height 205
click at [1119, 473] on button "Size" at bounding box center [1175, 484] width 112 height 23
type input "1.2"
click at [1119, 473] on button "Size" at bounding box center [1175, 484] width 112 height 23
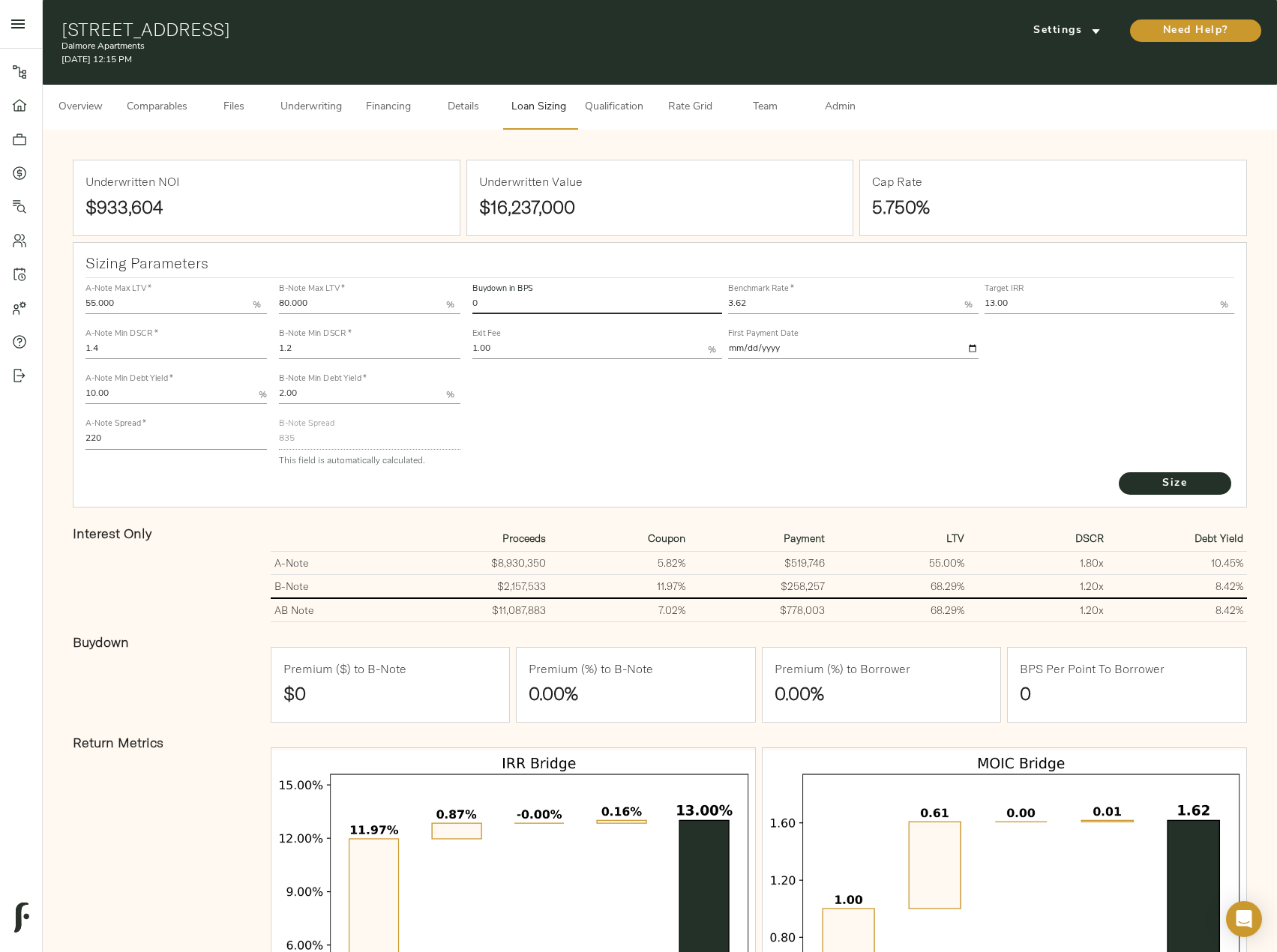
drag, startPoint x: 494, startPoint y: 302, endPoint x: 461, endPoint y: 298, distance: 33.2
click at [465, 299] on div "A-Note Max LTV   * 55.000 % A-Note Min DSCR   * 1.4 A-Note Min Debt Yield   * 1…" at bounding box center [659, 375] width 1162 height 205
type input "15"
click at [1119, 473] on button "Size" at bounding box center [1175, 484] width 112 height 23
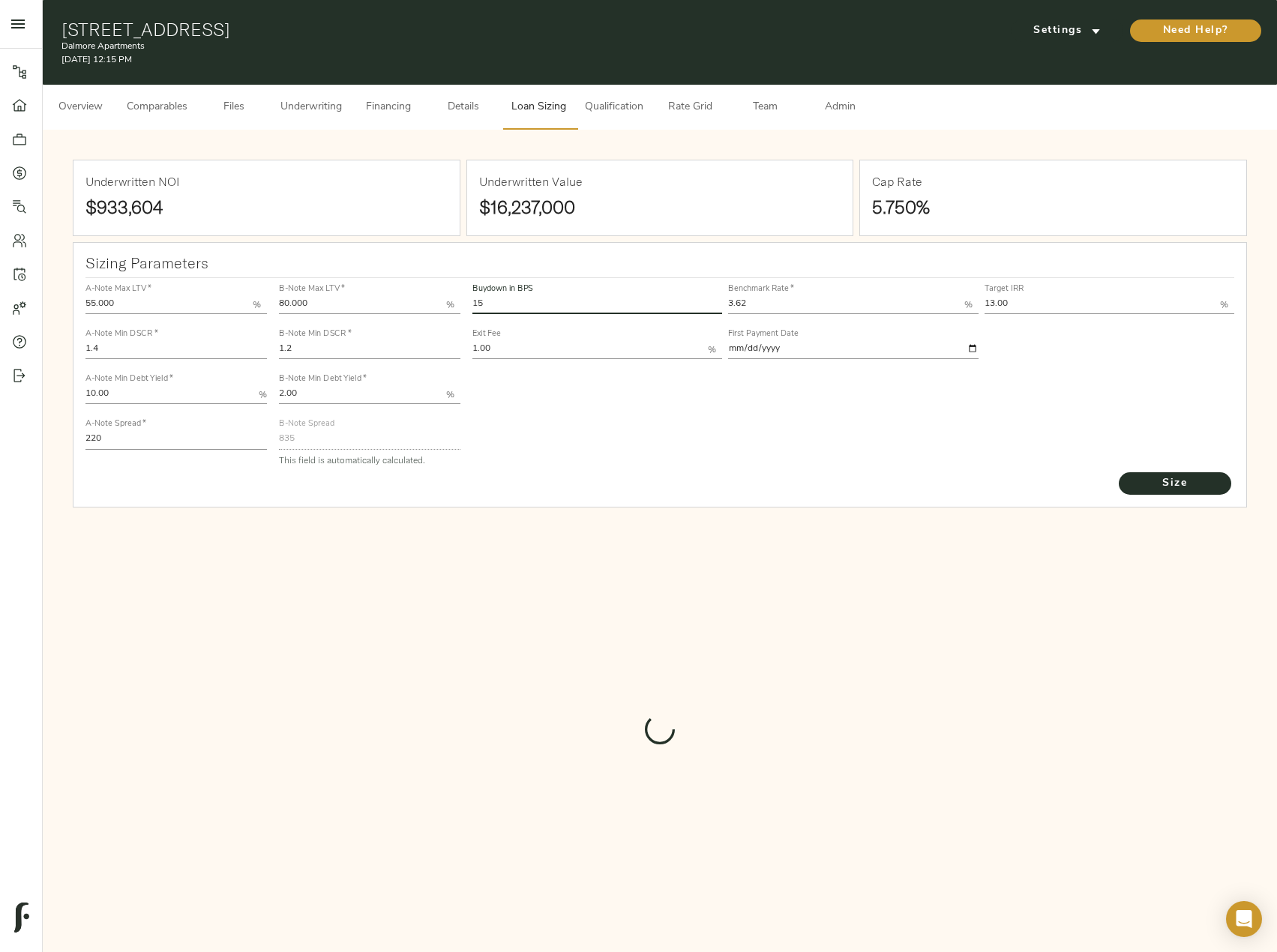
type input "714.1848512084416"
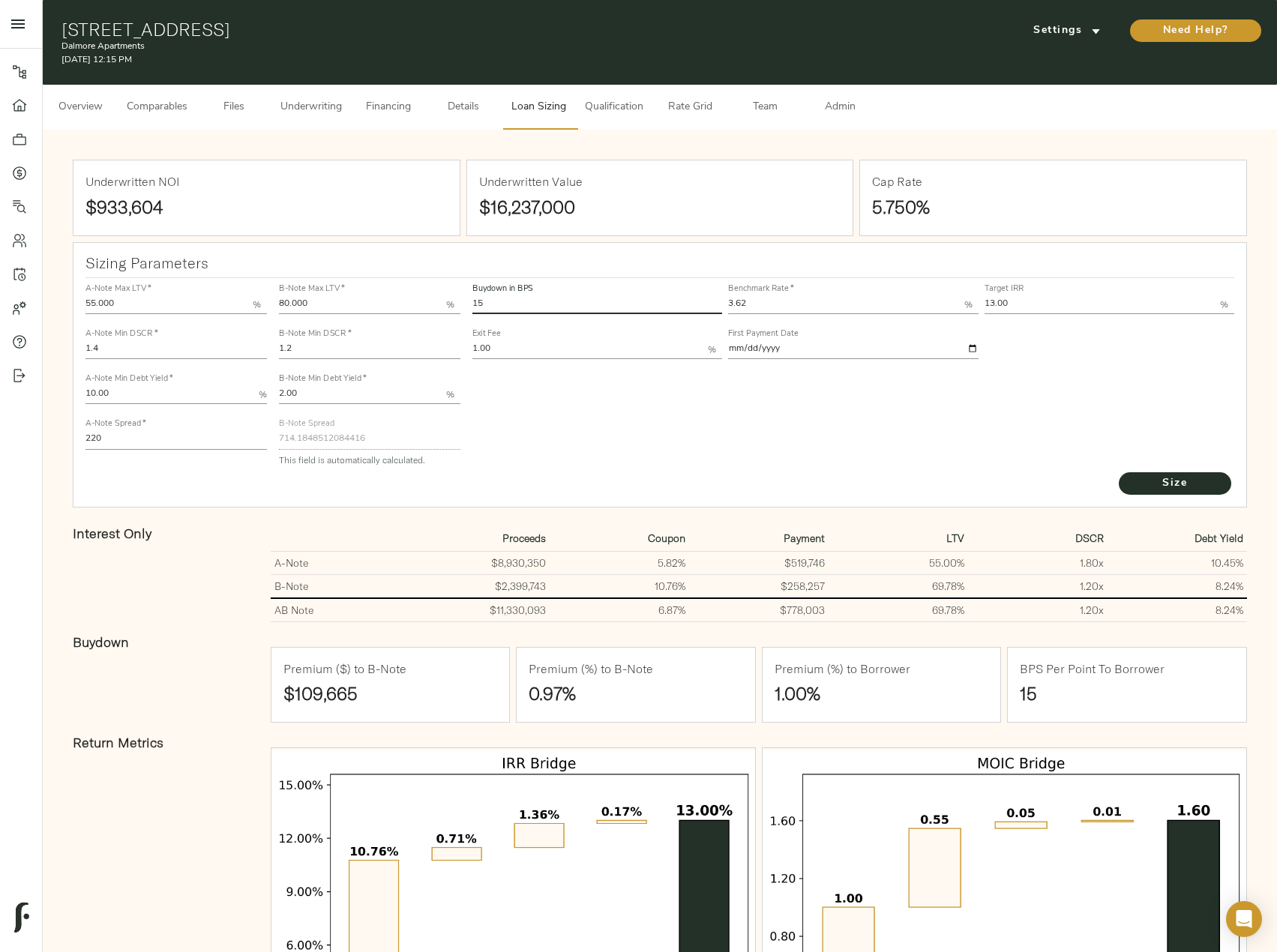
click at [459, 304] on div "A-Note Max LTV   * 55.000 % A-Note Min DSCR   * 1.4 A-Note Min Debt Yield   * 1…" at bounding box center [659, 375] width 1162 height 205
type input "30"
click at [1119, 473] on button "Size" at bounding box center [1175, 484] width 112 height 23
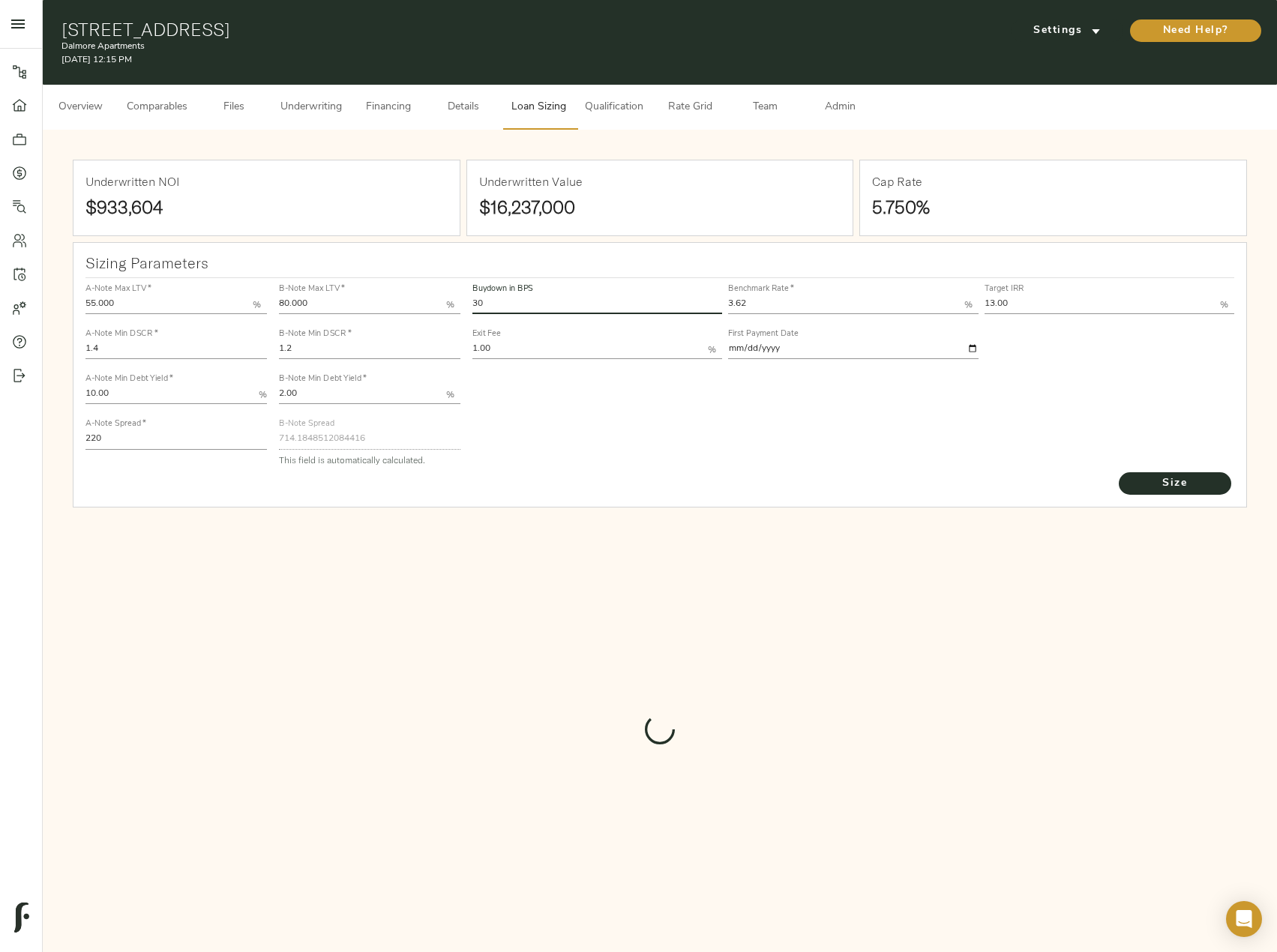
type input "611.5355440560861"
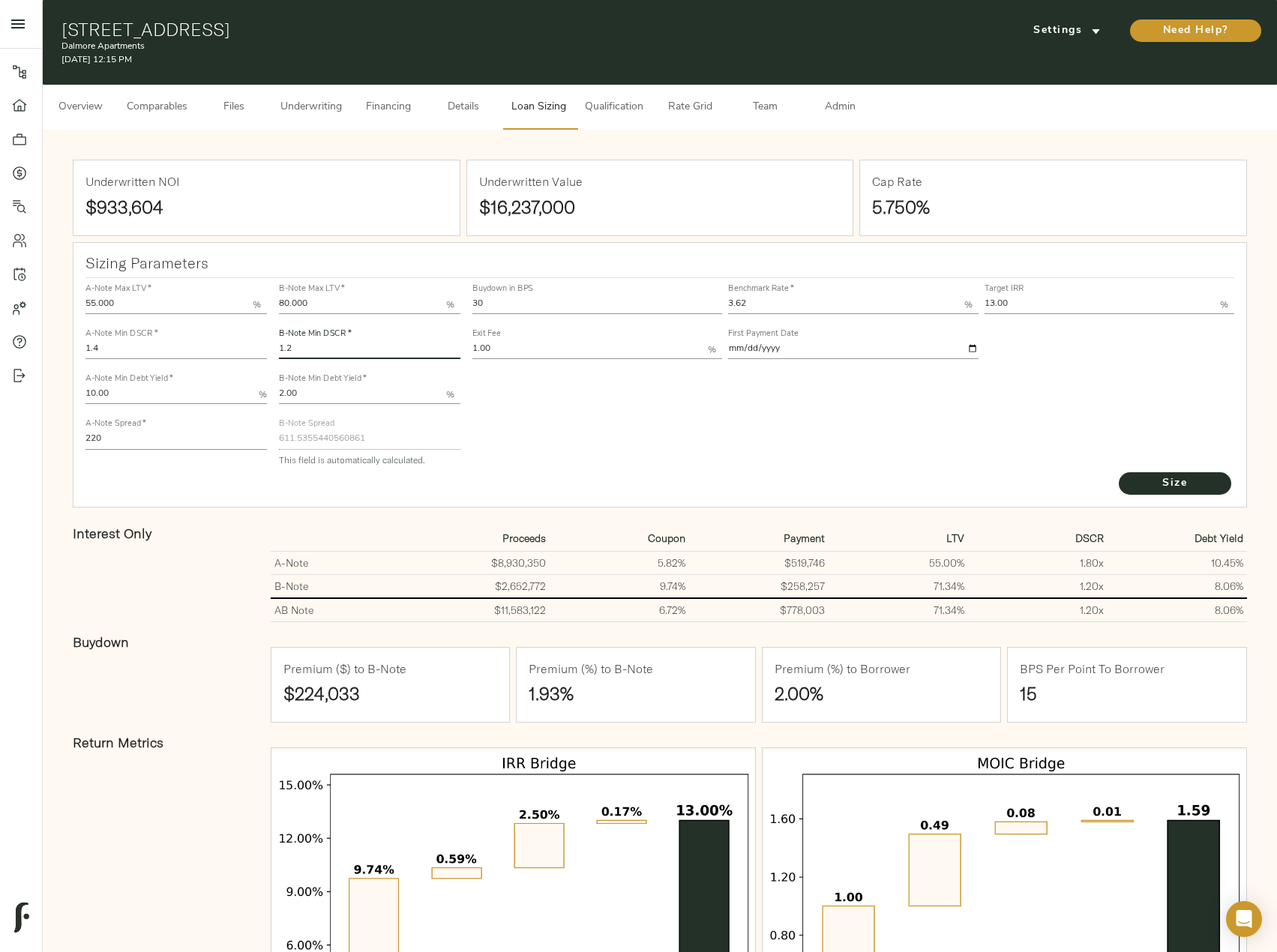
drag, startPoint x: 313, startPoint y: 353, endPoint x: 271, endPoint y: 347, distance: 42.4
click at [271, 347] on div "A-Note Max LTV   * 55.000 % A-Note Min DSCR   * 1.4 A-Note Min Debt Yield   * 1…" at bounding box center [659, 375] width 1162 height 205
type input "1.1"
click at [1119, 473] on button "Size" at bounding box center [1175, 484] width 112 height 23
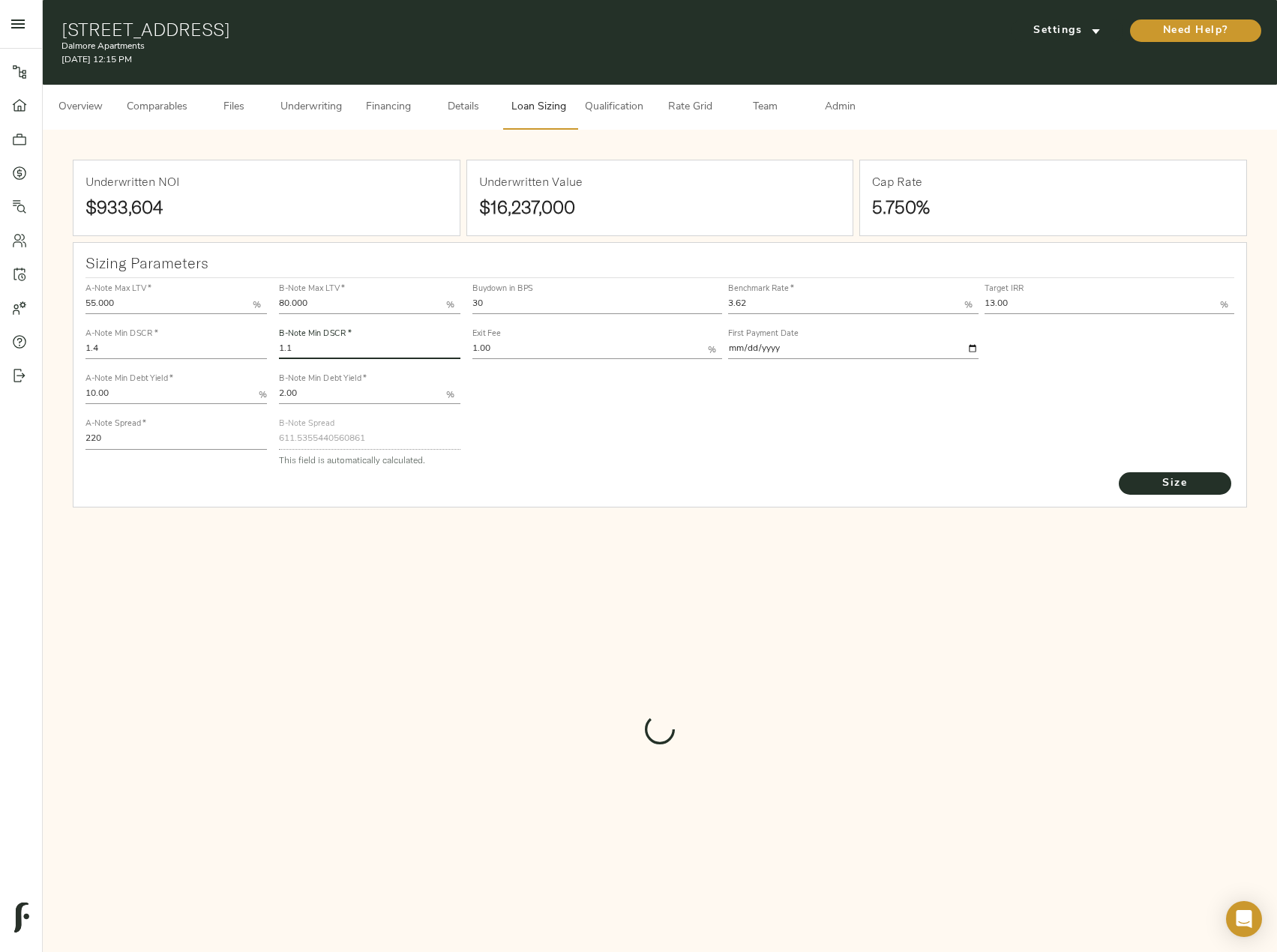
type input "649.8627785796616"
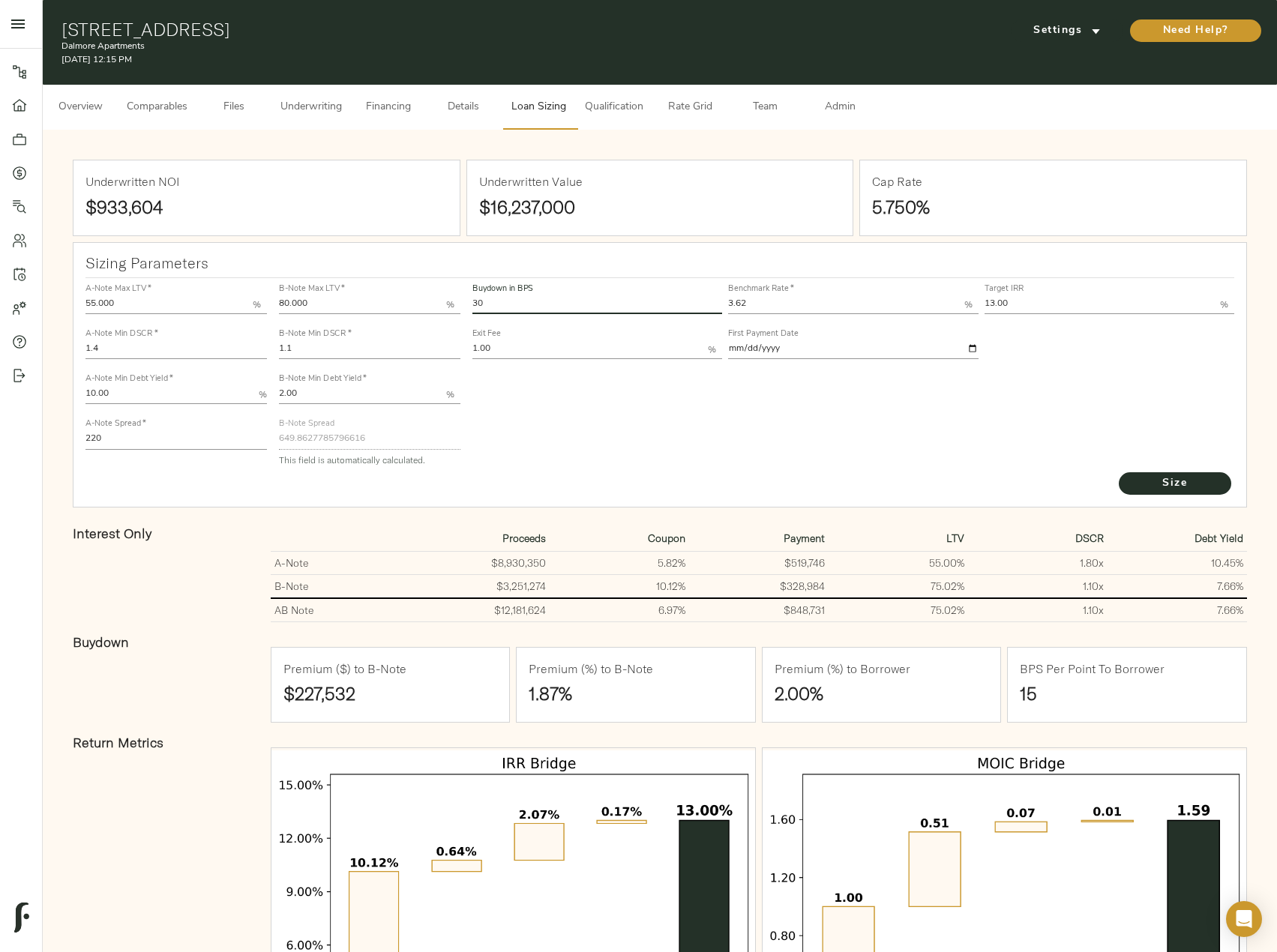
drag, startPoint x: 481, startPoint y: 303, endPoint x: 468, endPoint y: 303, distance: 13.0
click at [468, 303] on div "Buydown in BPS 30 Benchmark Rate   * 3.62 % Target IRR 13.00 % Exit Fee 1.00 % …" at bounding box center [853, 375] width 775 height 205
type input "15"
click at [1119, 473] on button "Size" at bounding box center [1175, 484] width 112 height 23
type input "736.6133360745608"
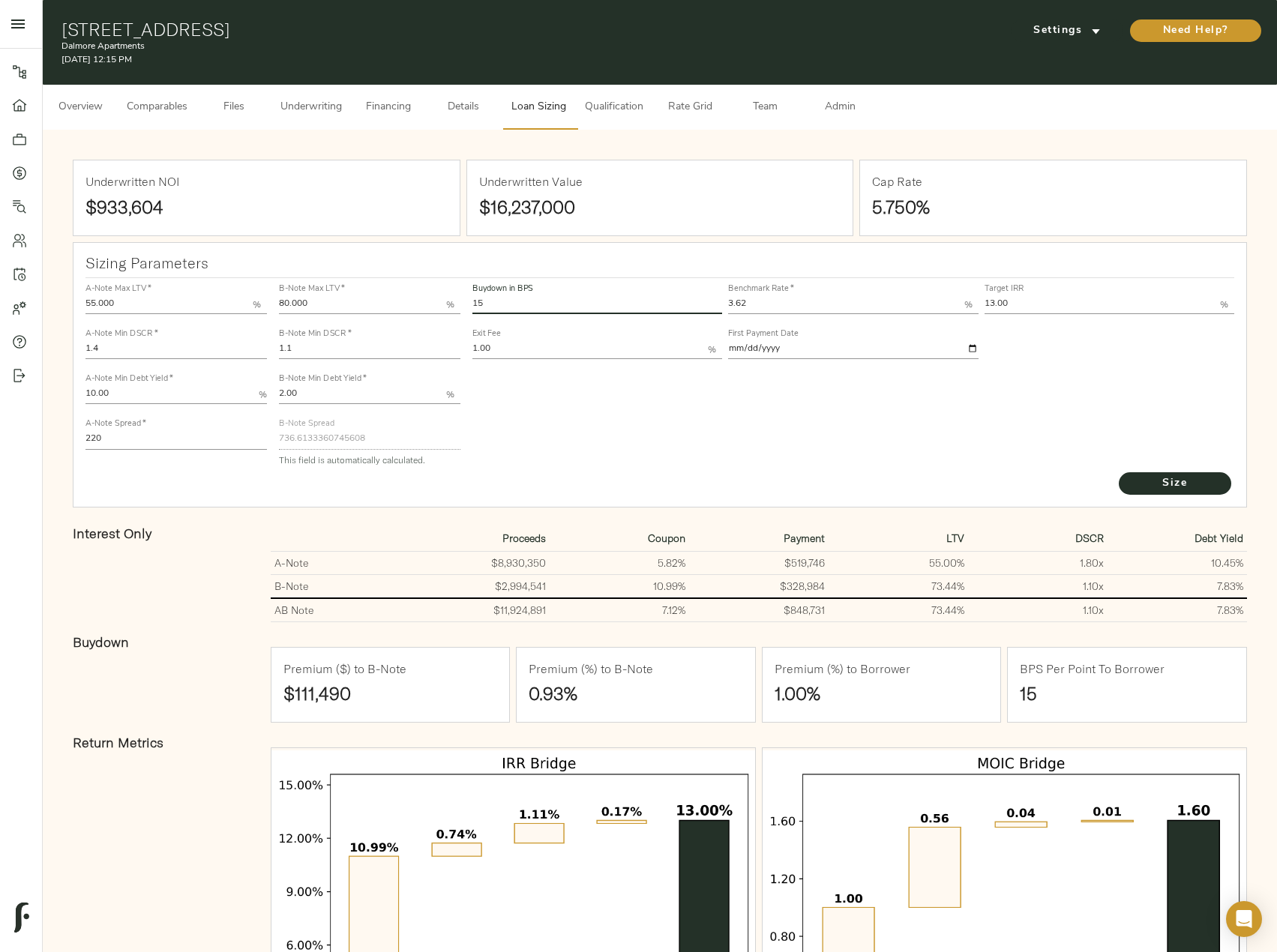
type input "1"
type input "60"
click at [1119, 473] on button "Size" at bounding box center [1175, 484] width 112 height 23
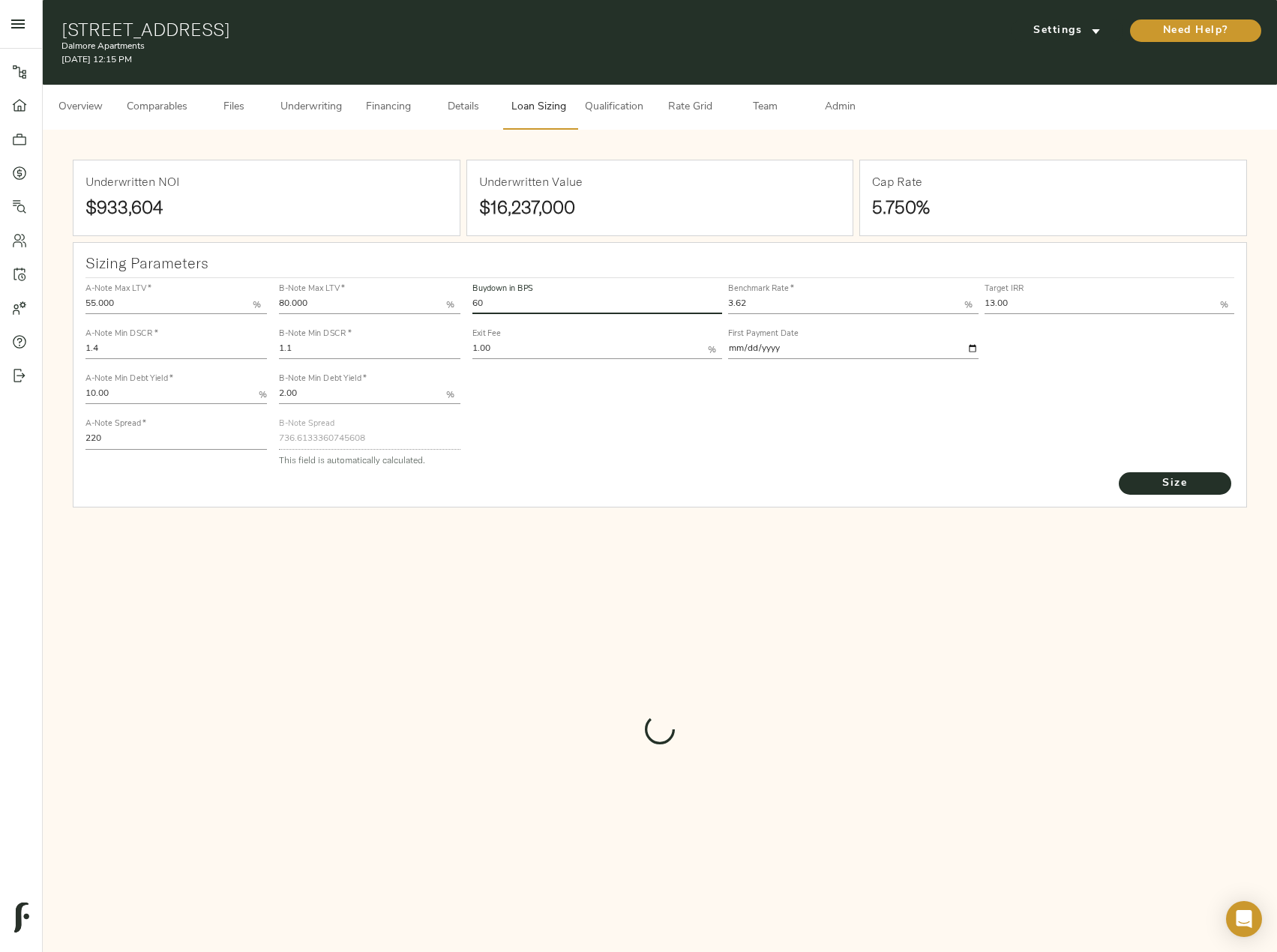
type input "503.88611284668366"
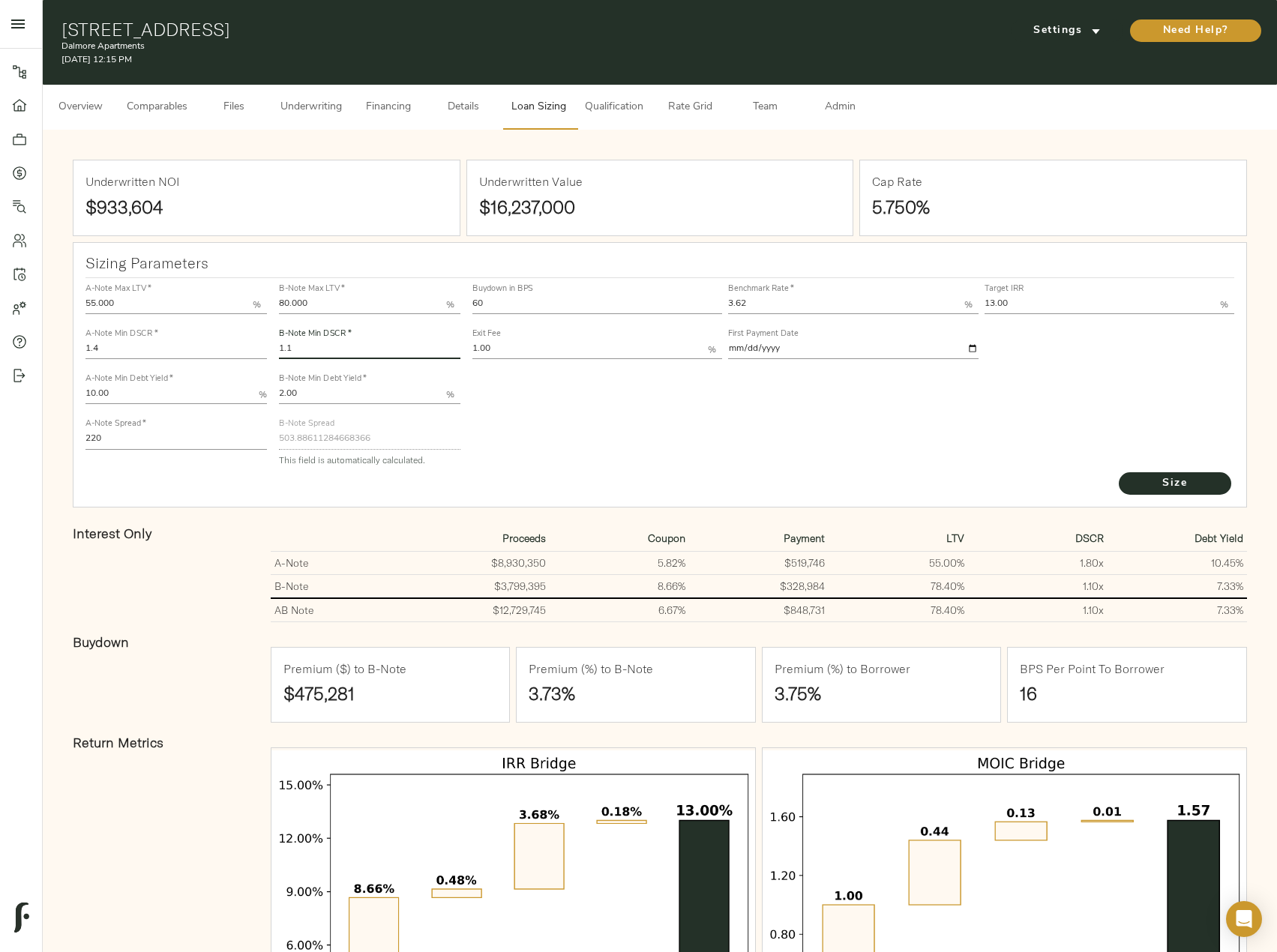
drag, startPoint x: 277, startPoint y: 346, endPoint x: 243, endPoint y: 354, distance: 34.9
click at [263, 349] on div "A-Note Max LTV   * 55.000 % A-Note Min DSCR   * 1.4 A-Note Min Debt Yield   * 1…" at bounding box center [659, 375] width 1162 height 205
type input "1.2"
click at [1119, 473] on button "Size" at bounding box center [1175, 484] width 112 height 23
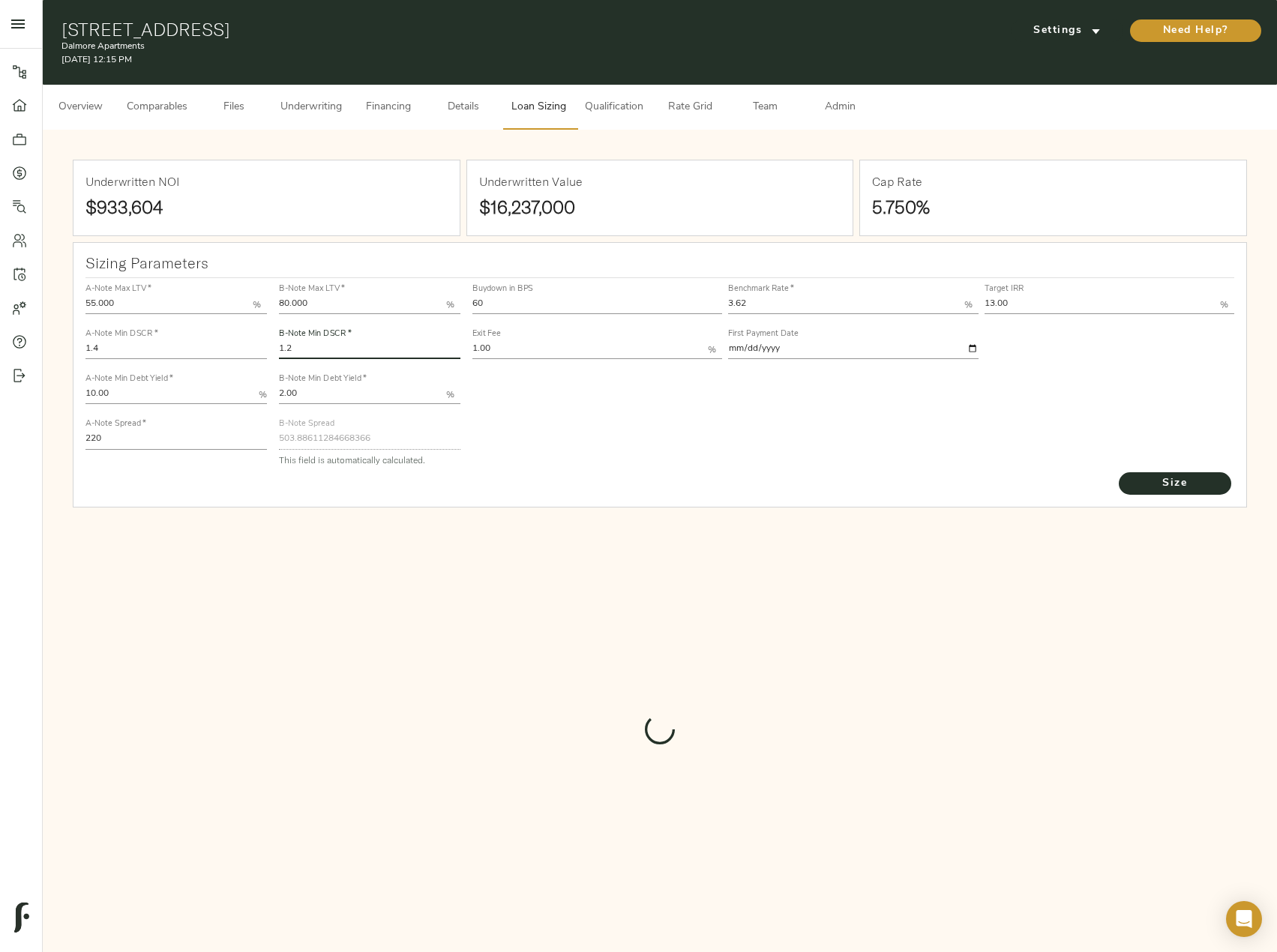
type input "446.48799687193736"
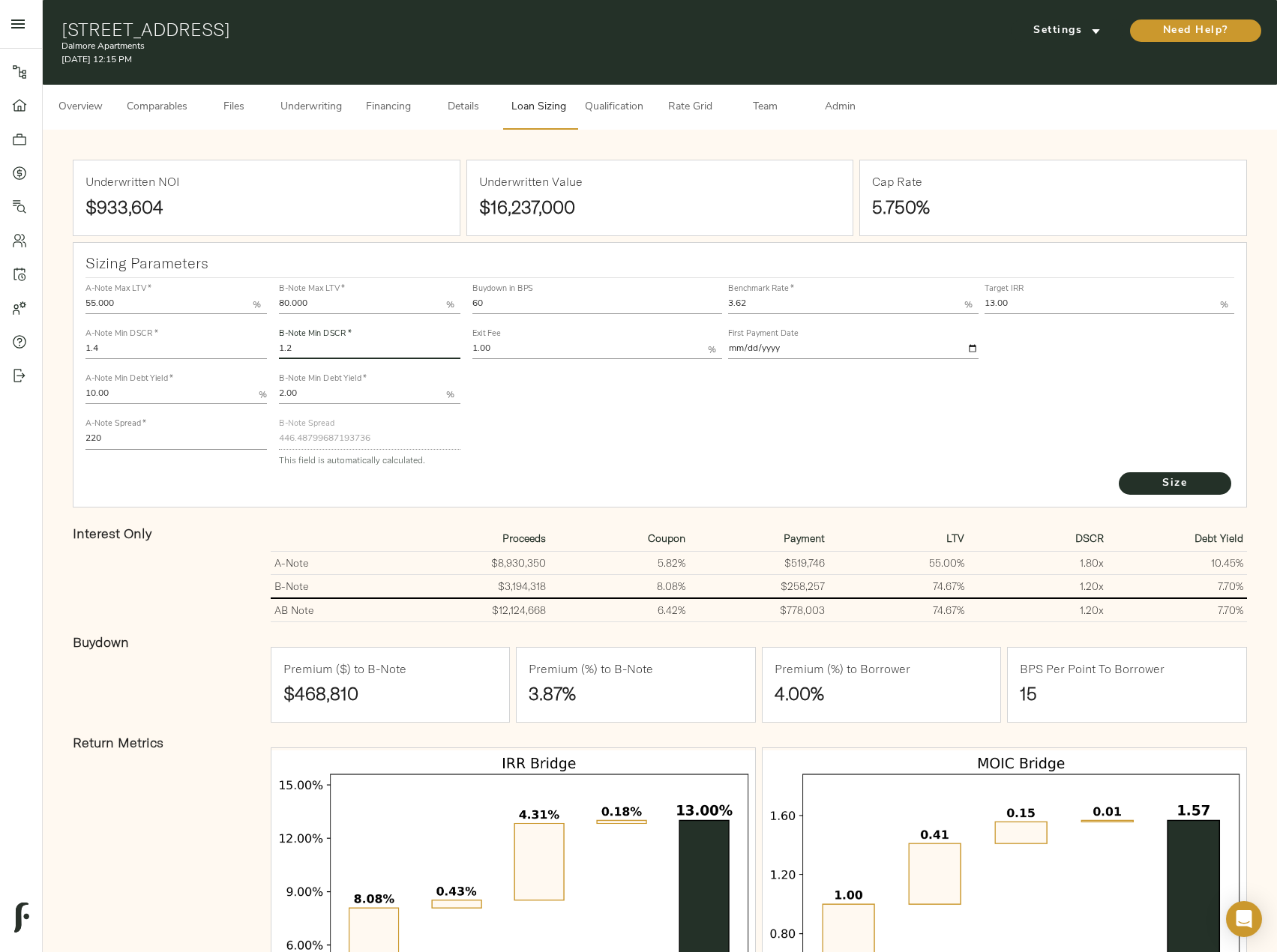
drag, startPoint x: 322, startPoint y: 347, endPoint x: 161, endPoint y: 344, distance: 161.0
click at [161, 344] on div "A-Note Max LTV   * 55.000 % A-Note Min DSCR   * 1.4 A-Note Min Debt Yield   * 1…" at bounding box center [659, 375] width 1162 height 205
type input "1.1"
click at [1119, 473] on button "Size" at bounding box center [1175, 484] width 112 height 23
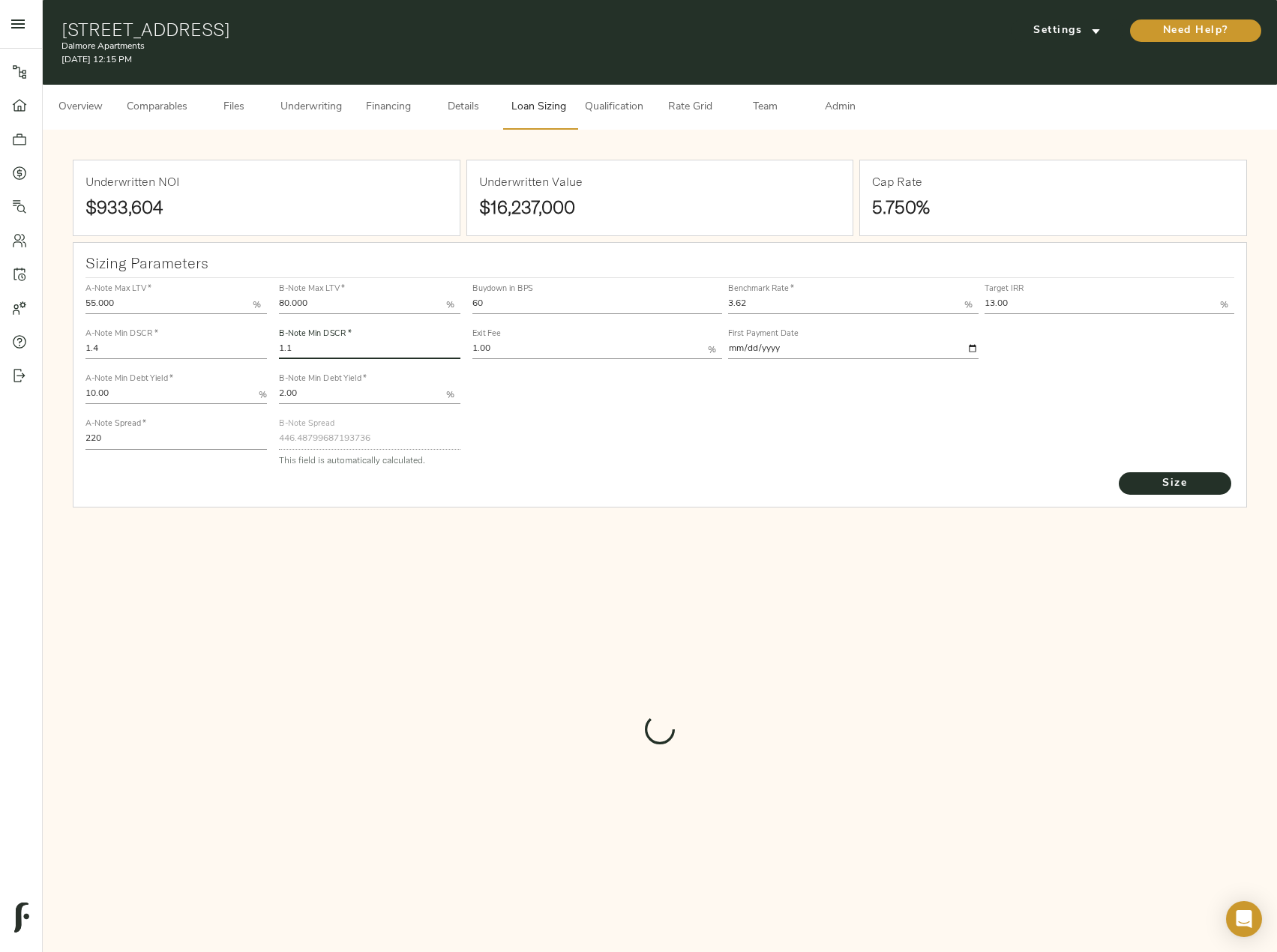
type input "503.88611284668366"
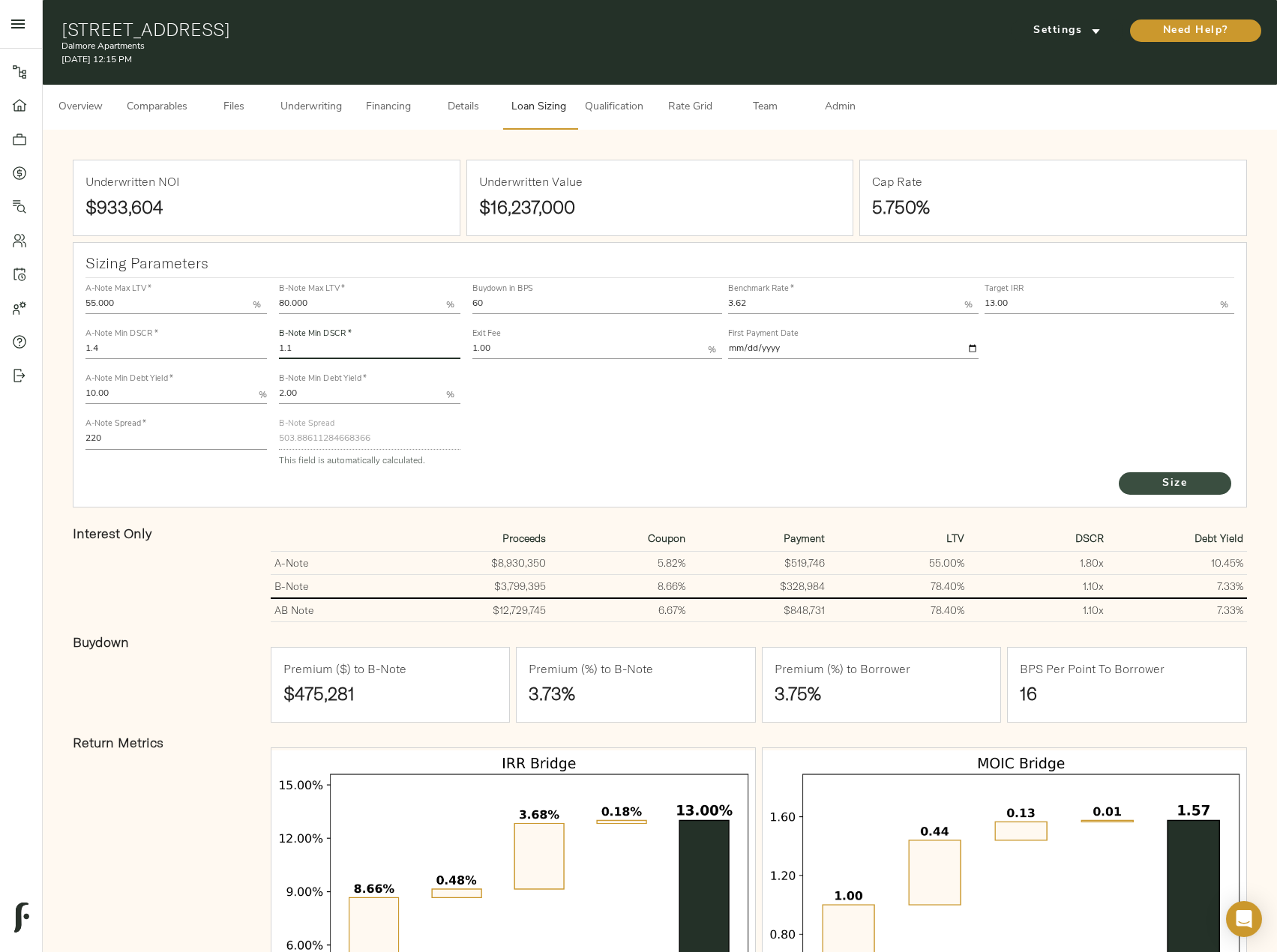
click at [1173, 492] on span "Size" at bounding box center [1174, 484] width 83 height 19
click at [290, 108] on span "Underwriting" at bounding box center [311, 108] width 62 height 19
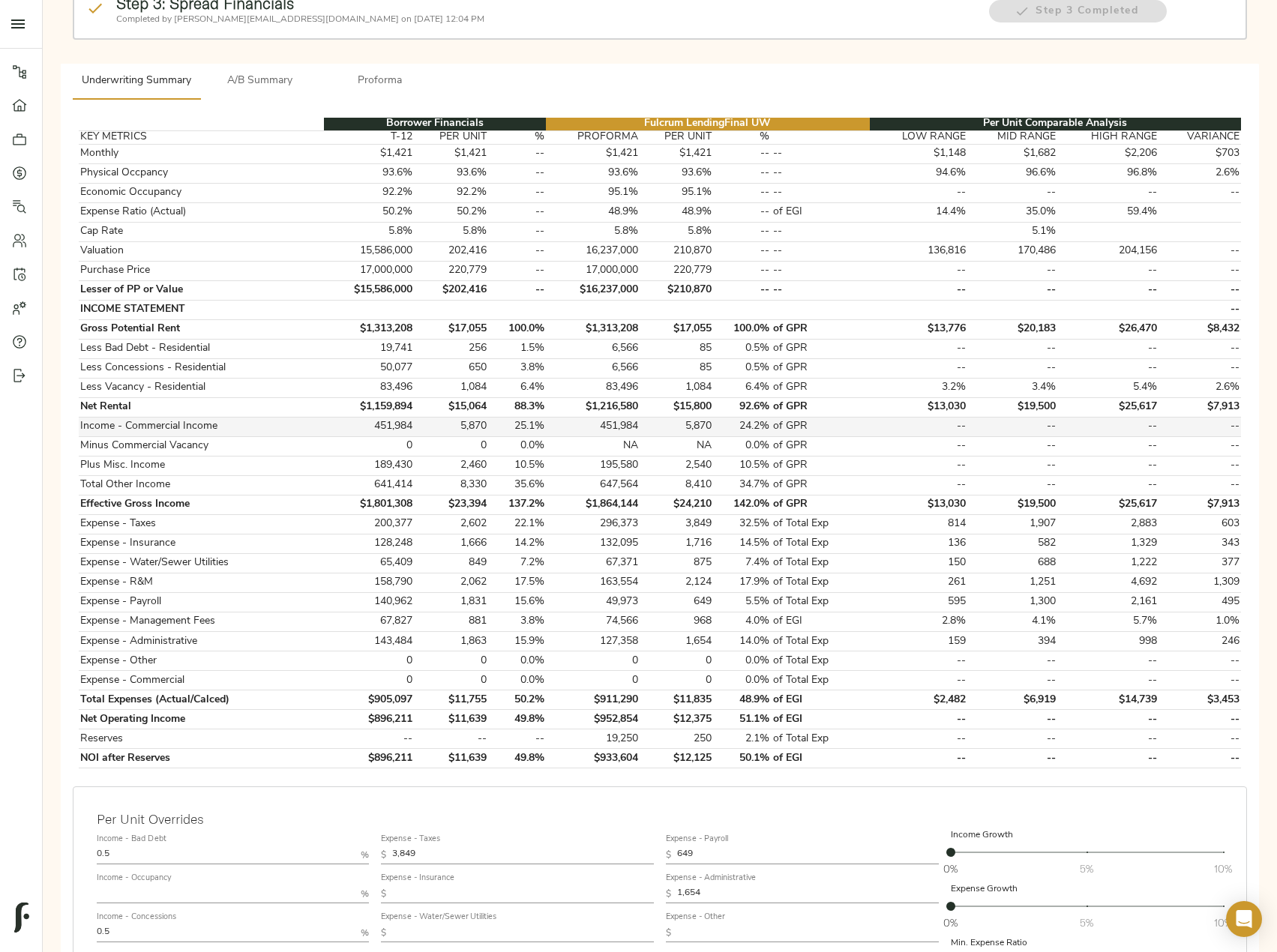
scroll to position [447, 0]
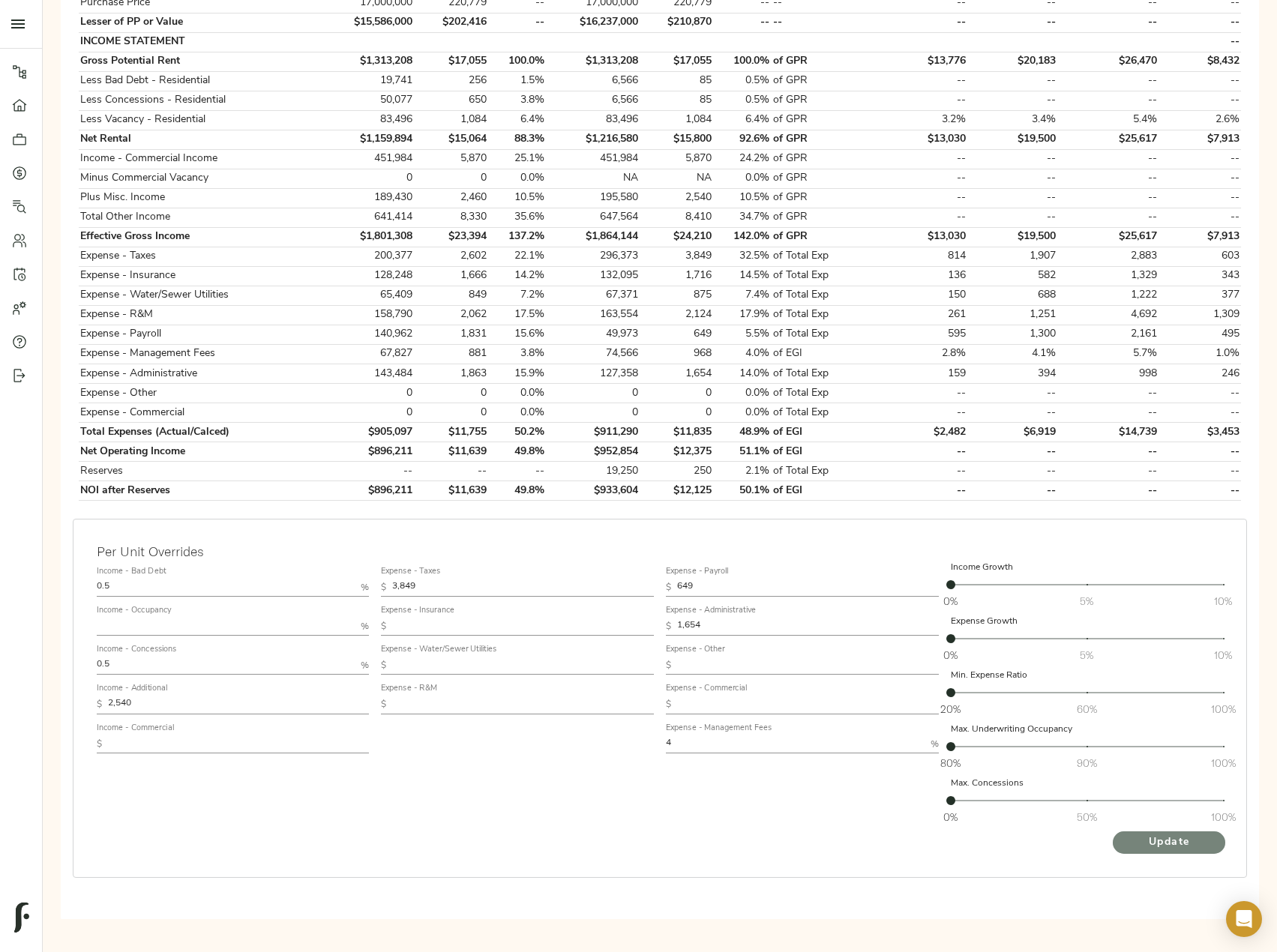
click at [1154, 845] on span "Update" at bounding box center [1168, 843] width 83 height 19
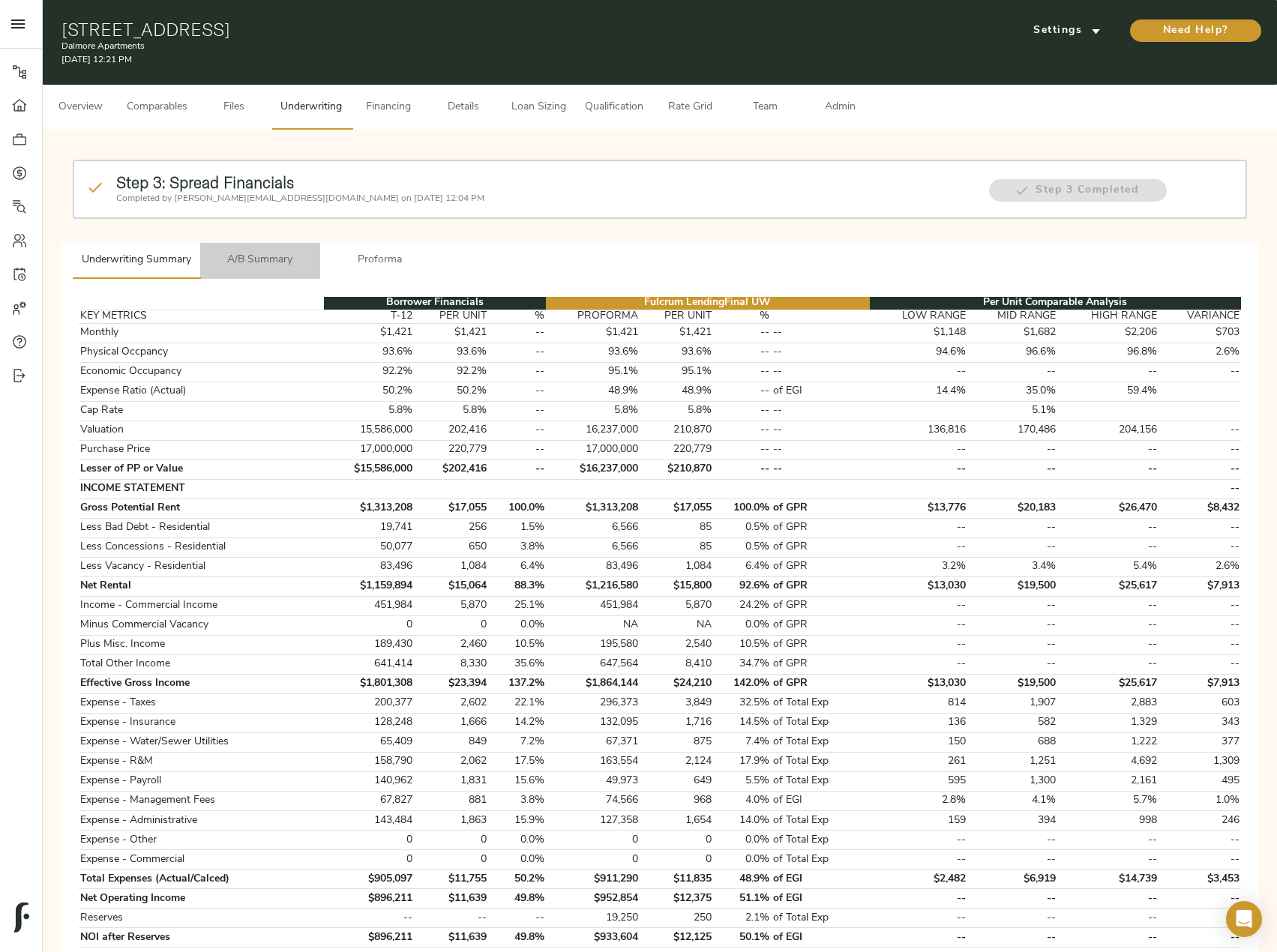
click at [250, 273] on button "A/B Summary" at bounding box center [260, 261] width 120 height 36
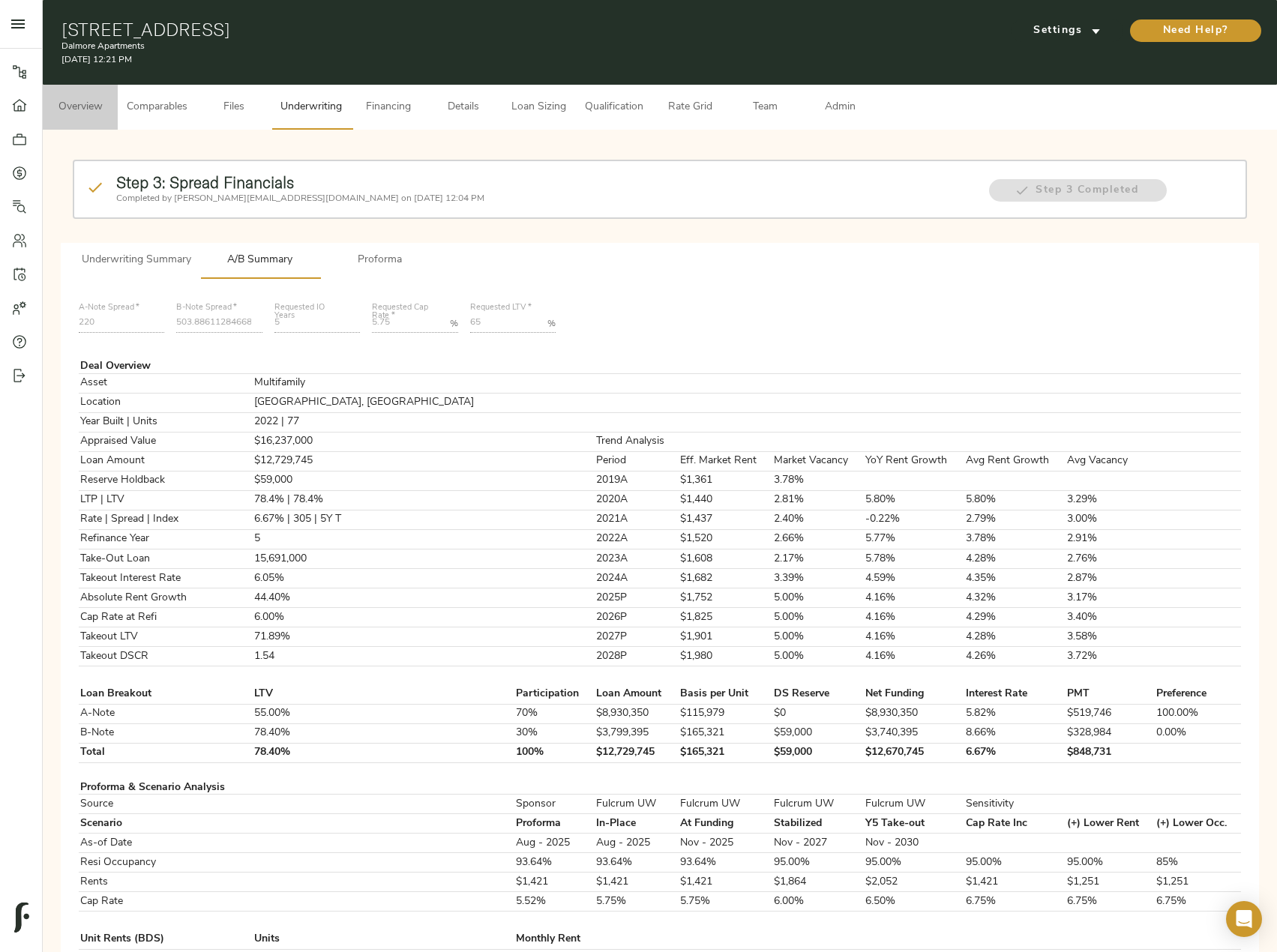
click at [76, 108] on span "Overview" at bounding box center [80, 108] width 57 height 19
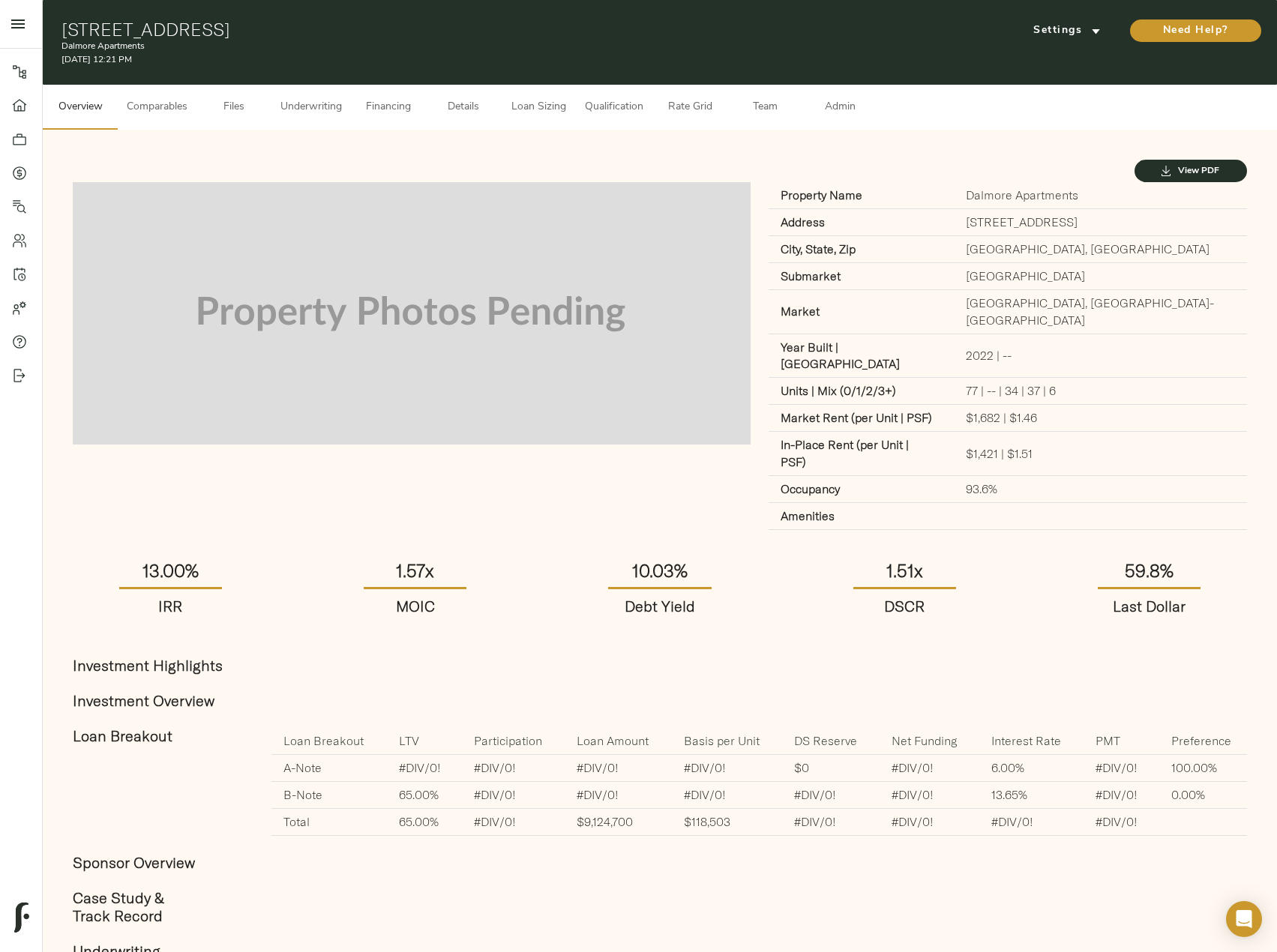
drag, startPoint x: 335, startPoint y: 30, endPoint x: 61, endPoint y: 17, distance: 274.3
click at [61, 17] on div "[STREET_ADDRESS] Dalmore Apartments [DATE] 12:21 PM Settings Need Help?" at bounding box center [659, 42] width 1234 height 85
copy h1 "[STREET_ADDRESS]"
click at [401, 33] on h1 "[STREET_ADDRESS]" at bounding box center [460, 30] width 798 height 21
click at [361, 36] on h1 "[STREET_ADDRESS]" at bounding box center [460, 30] width 798 height 21
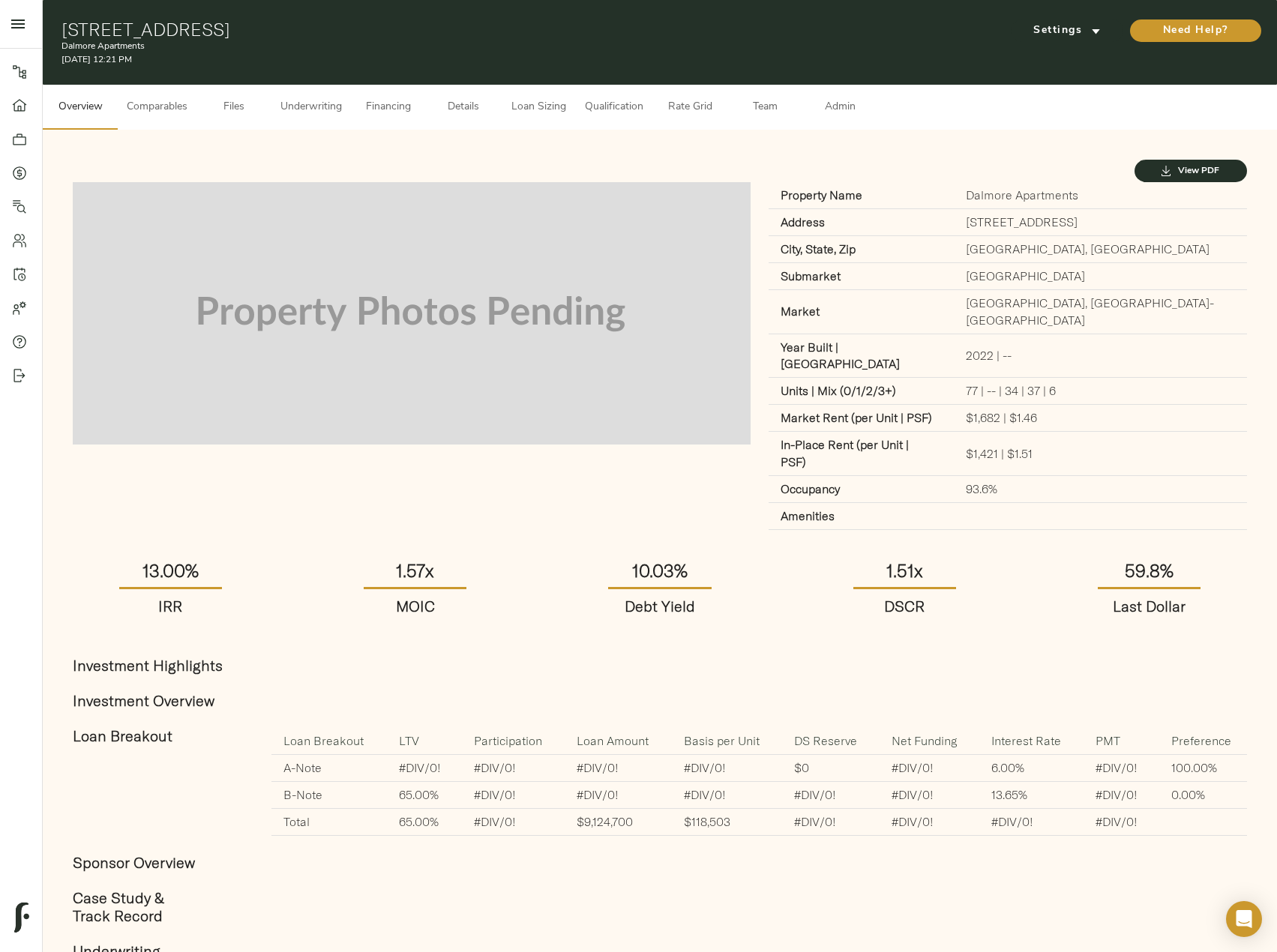
drag, startPoint x: 346, startPoint y: 31, endPoint x: 51, endPoint y: 29, distance: 295.0
click at [51, 29] on div "[STREET_ADDRESS] Dalmore Apartments [DATE] 12:21 PM Settings Need Help?" at bounding box center [659, 42] width 1234 height 85
copy h1 "[STREET_ADDRESS]"
click at [450, 105] on span "Details" at bounding box center [463, 108] width 57 height 19
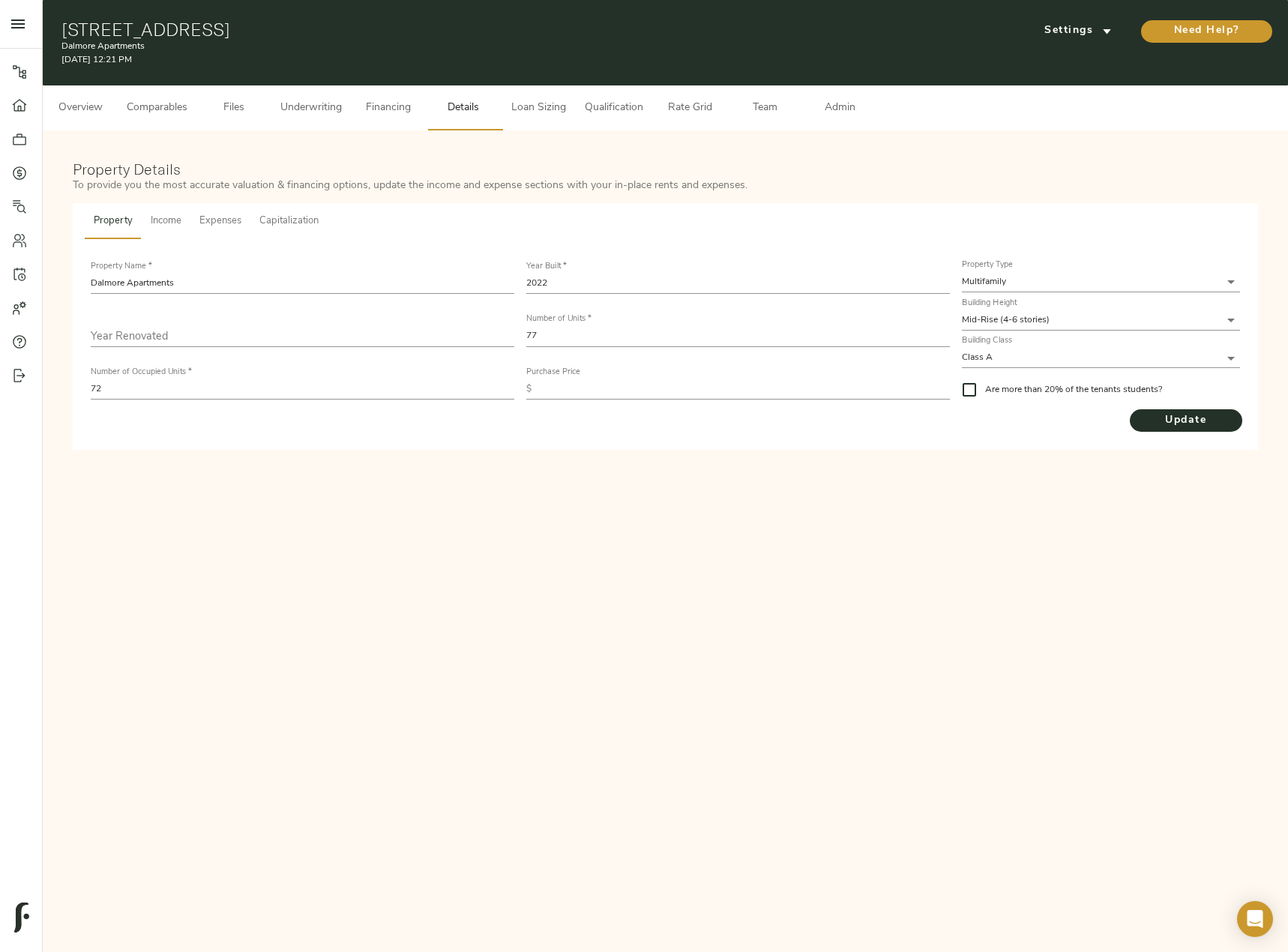
click at [98, 103] on span "Overview" at bounding box center [80, 109] width 57 height 19
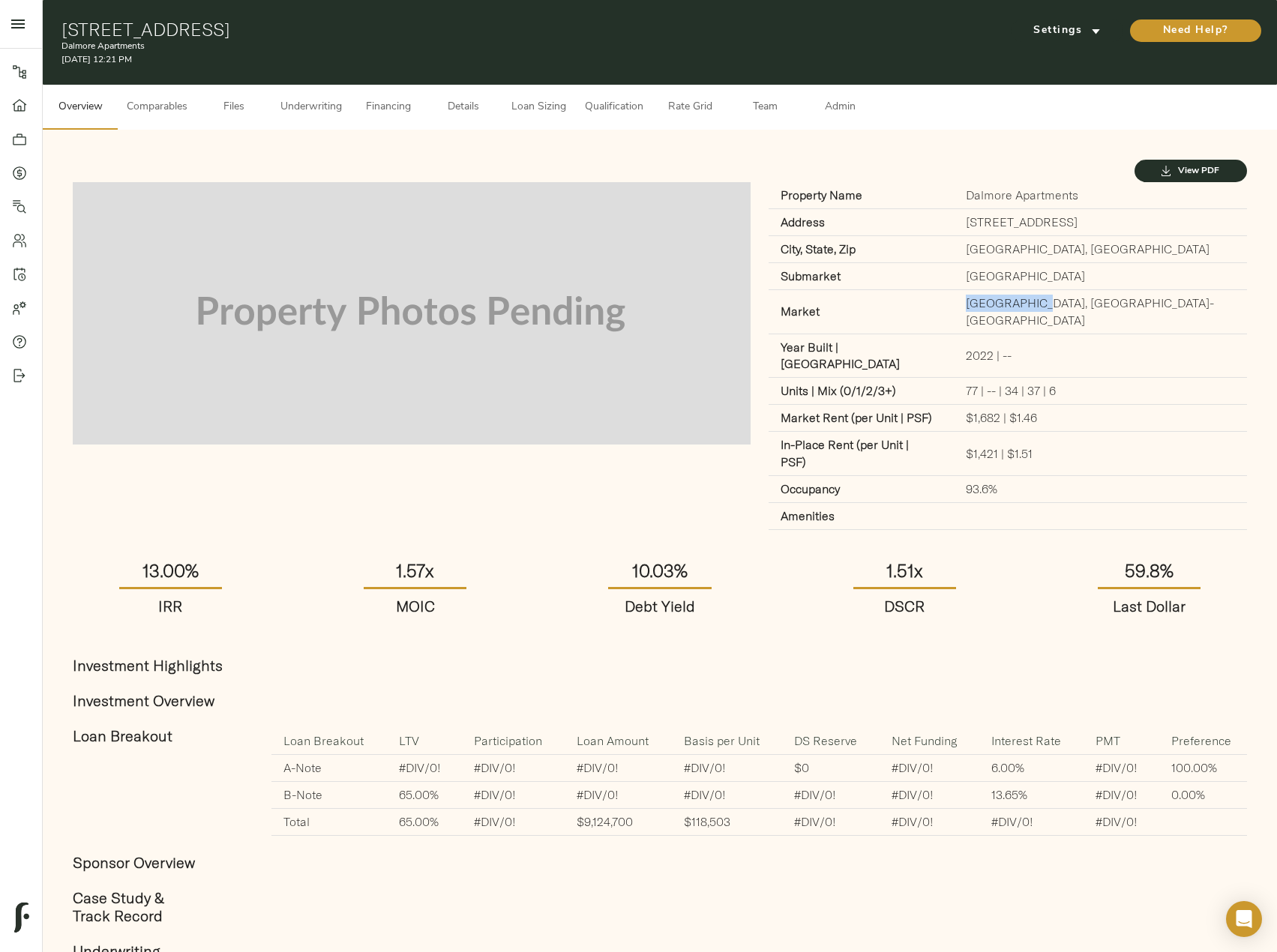
drag, startPoint x: 1043, startPoint y: 297, endPoint x: 1141, endPoint y: 303, distance: 98.2
click at [1141, 303] on td "[GEOGRAPHIC_DATA], [GEOGRAPHIC_DATA]-[GEOGRAPHIC_DATA]" at bounding box center [1101, 312] width 294 height 44
copy td "[GEOGRAPHIC_DATA], [GEOGRAPHIC_DATA]-[GEOGRAPHIC_DATA]"
click at [402, 104] on span "Financing" at bounding box center [389, 108] width 57 height 19
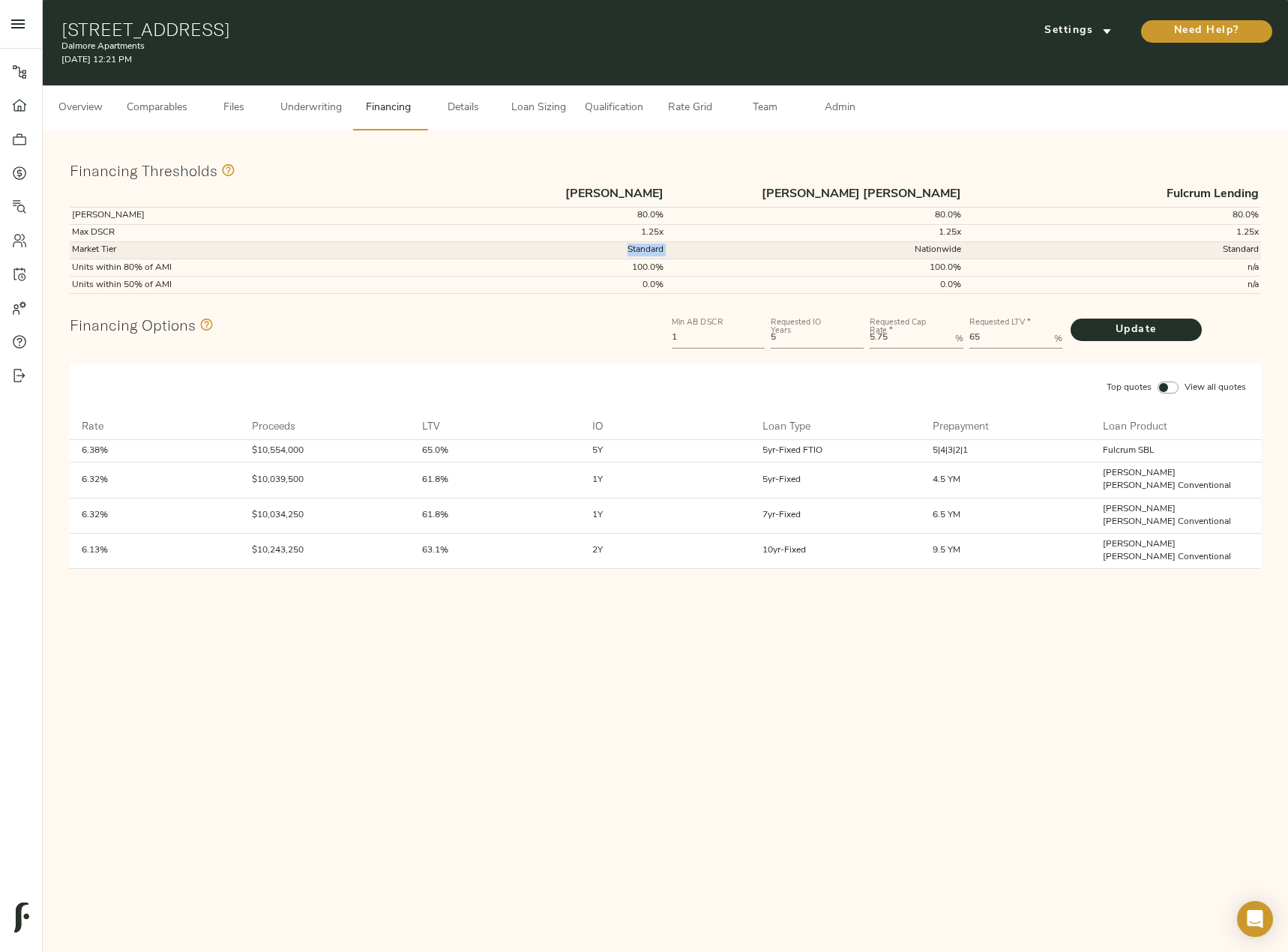
drag, startPoint x: 673, startPoint y: 249, endPoint x: 621, endPoint y: 247, distance: 52.0
click at [621, 247] on tr "Market Tier Standard Nationwide Standard" at bounding box center [665, 250] width 1192 height 17
copy td "Standard"
click at [837, 119] on button "Admin" at bounding box center [840, 108] width 75 height 45
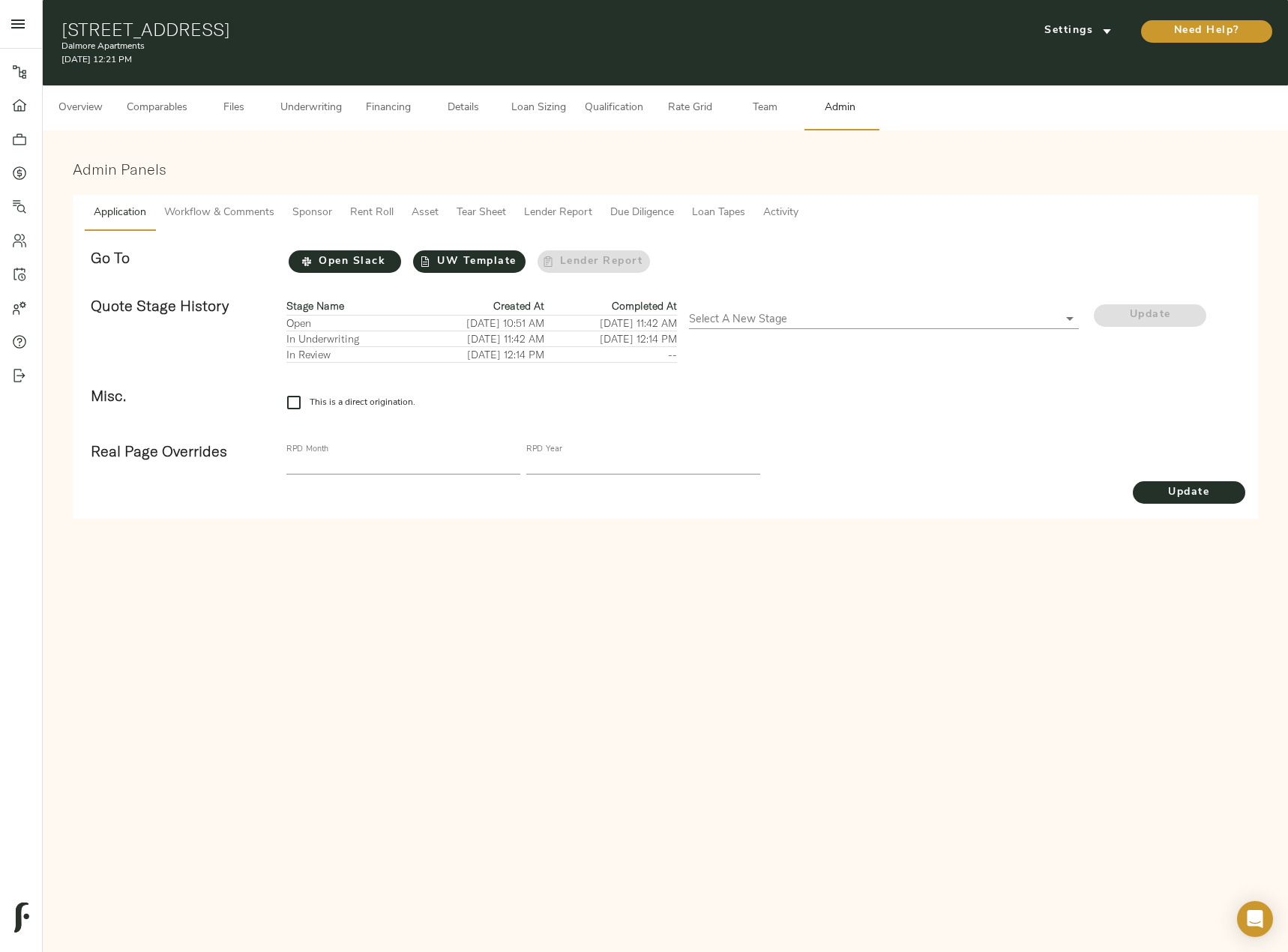
click at [731, 210] on span "Loan Tapes" at bounding box center [719, 213] width 53 height 19
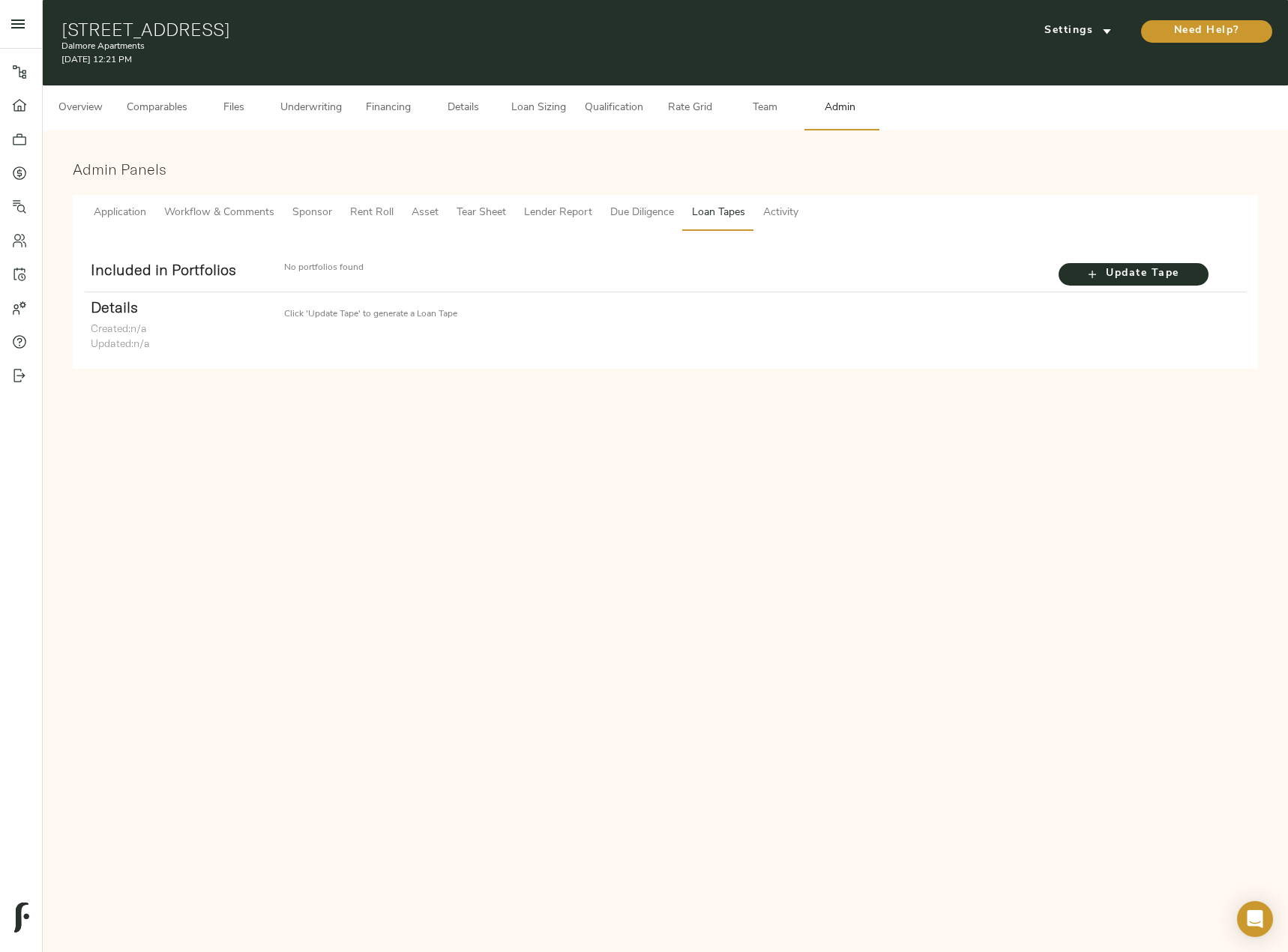
click at [1179, 286] on div "Update Tape" at bounding box center [1149, 273] width 194 height 36
click at [1186, 283] on span "Update Tape" at bounding box center [1134, 274] width 120 height 19
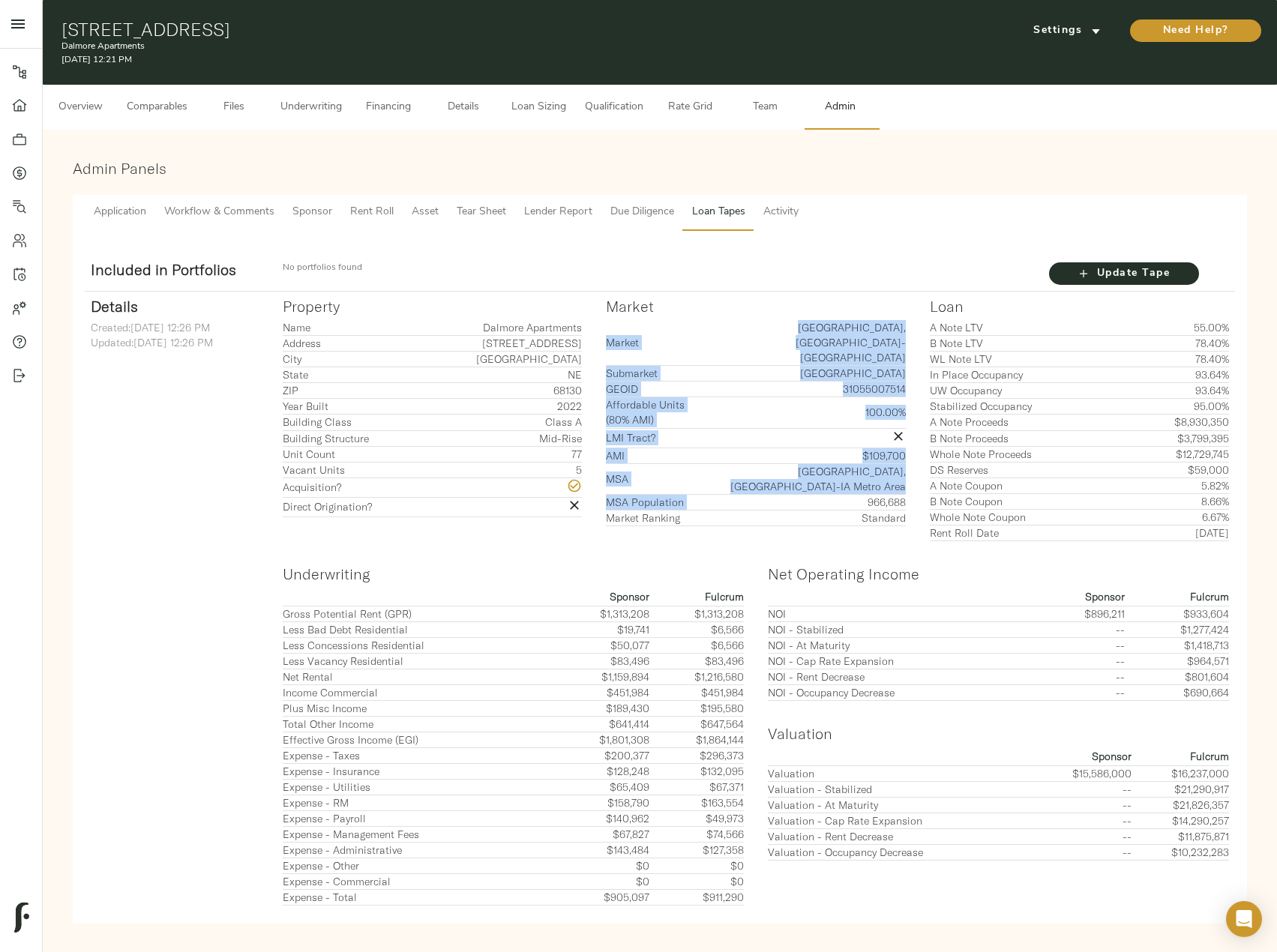
drag, startPoint x: 909, startPoint y: 444, endPoint x: 850, endPoint y: 434, distance: 59.8
click at [850, 434] on div "Market Market [GEOGRAPHIC_DATA], [GEOGRAPHIC_DATA]-[GEOGRAPHIC_DATA] Submarket …" at bounding box center [755, 419] width 323 height 268
click at [854, 494] on td "966,688" at bounding box center [800, 501] width 212 height 16
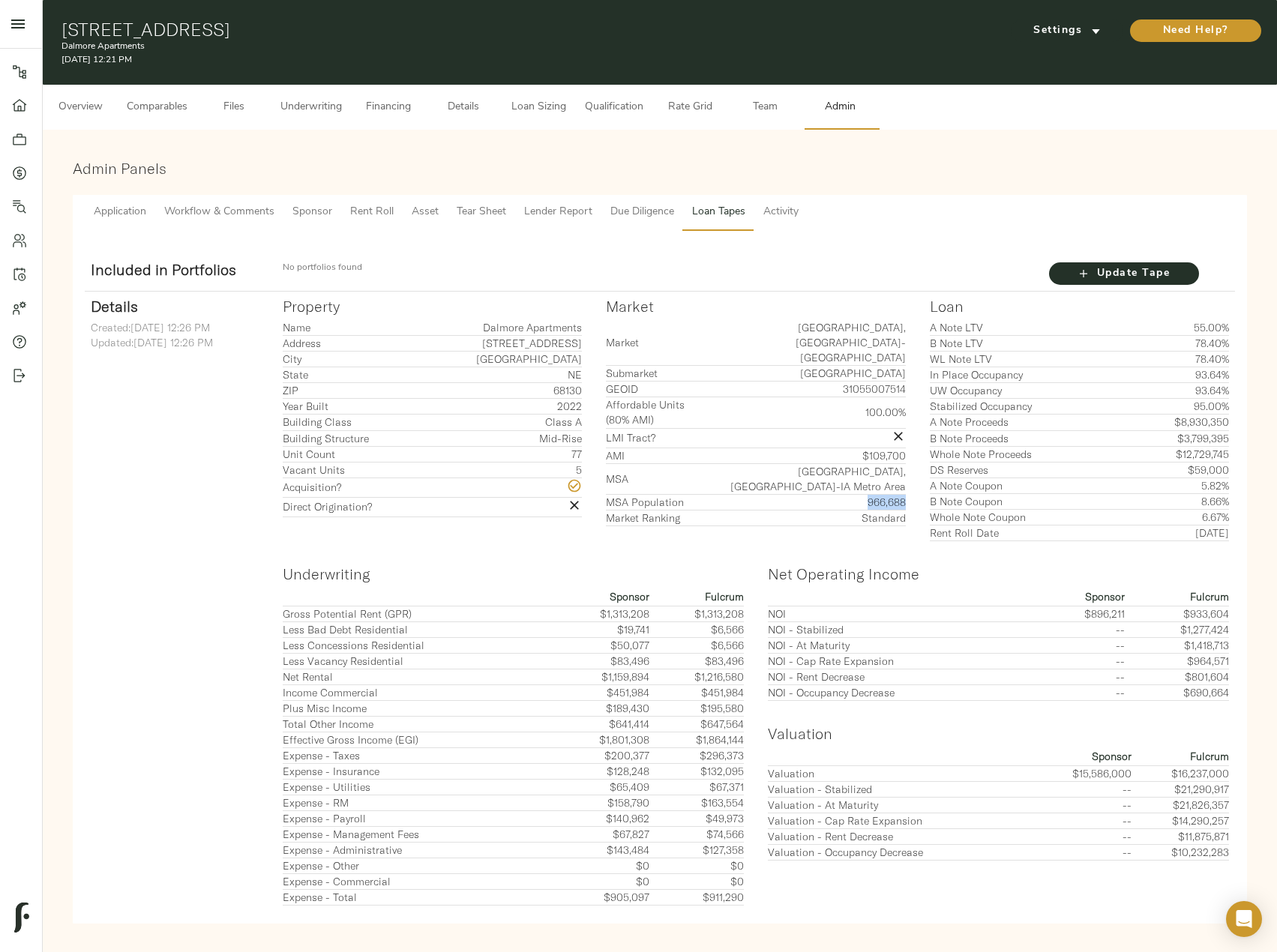
drag, startPoint x: 863, startPoint y: 441, endPoint x: 904, endPoint y: 446, distance: 41.3
click at [904, 494] on td "966,688" at bounding box center [800, 501] width 212 height 16
copy td "966,688"
click at [129, 96] on button "Comparables" at bounding box center [157, 107] width 79 height 45
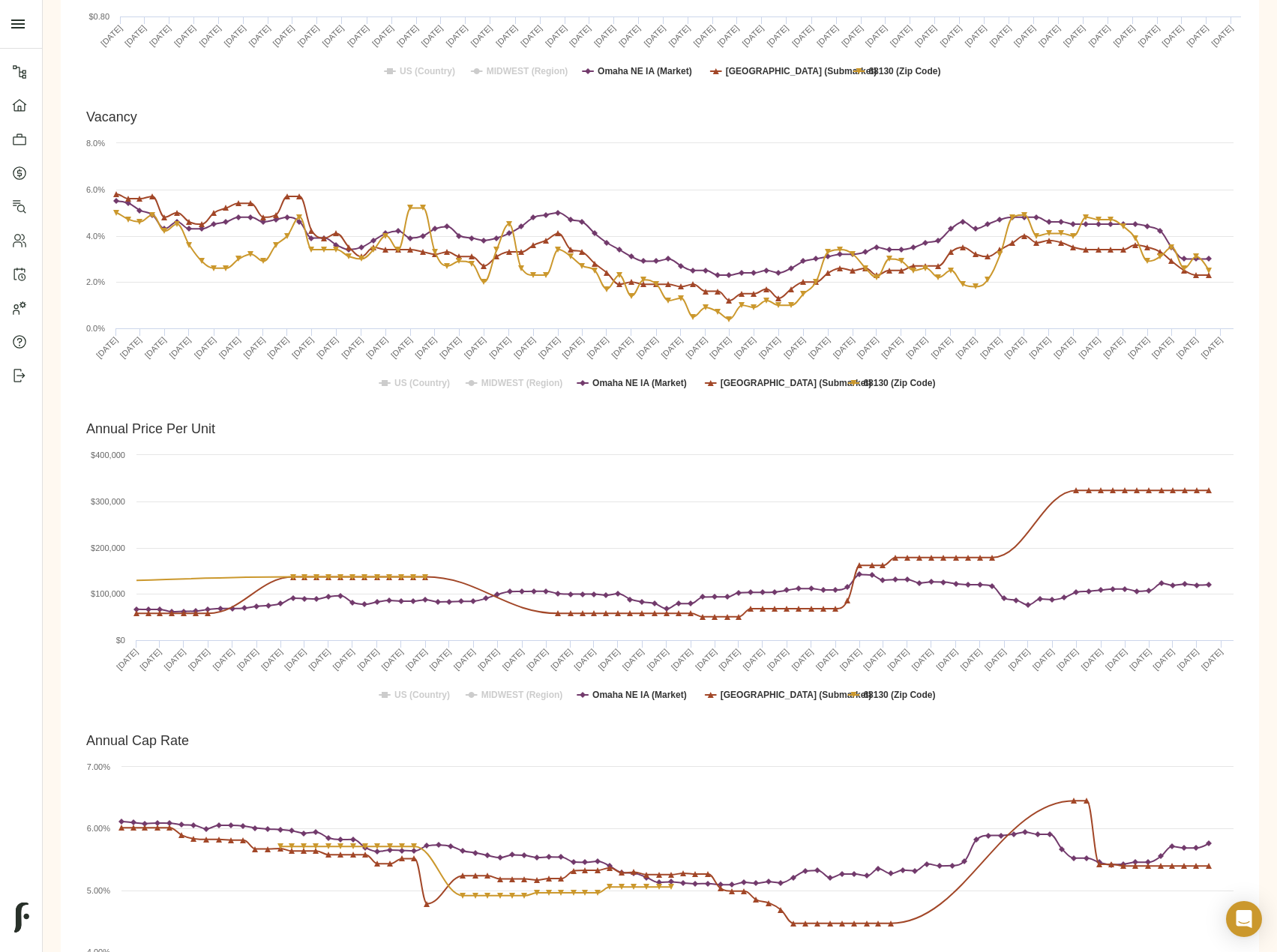
scroll to position [900, 0]
